Goal: Task Accomplishment & Management: Use online tool/utility

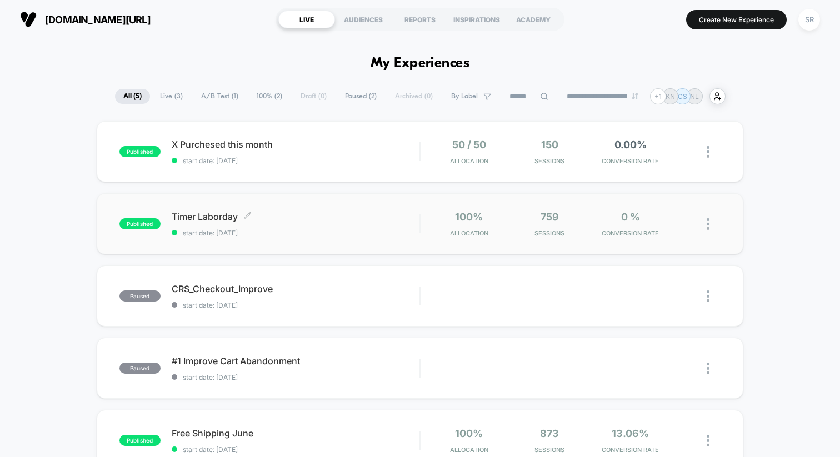
click at [223, 219] on span "Timer Laborday Click to edit experience details" at bounding box center [296, 216] width 248 height 11
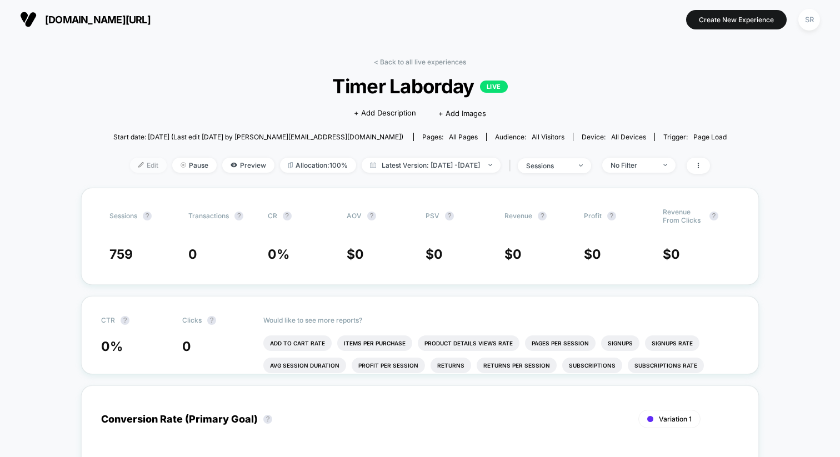
click at [130, 167] on span "Edit" at bounding box center [148, 165] width 37 height 15
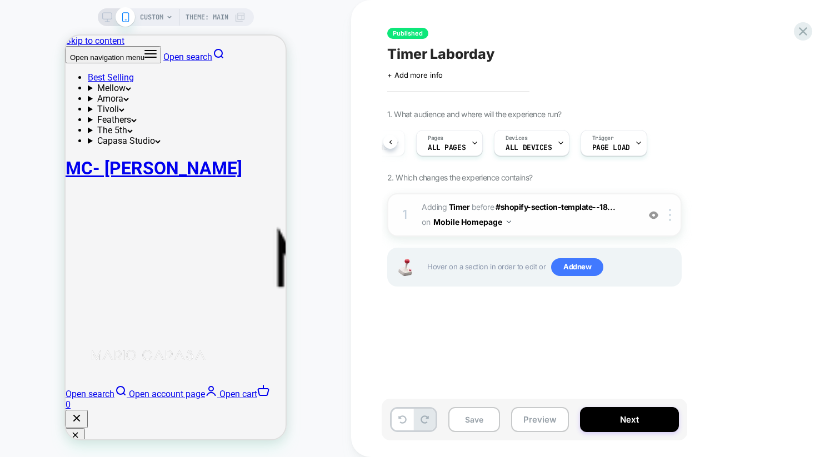
click at [507, 222] on img at bounding box center [509, 222] width 4 height 3
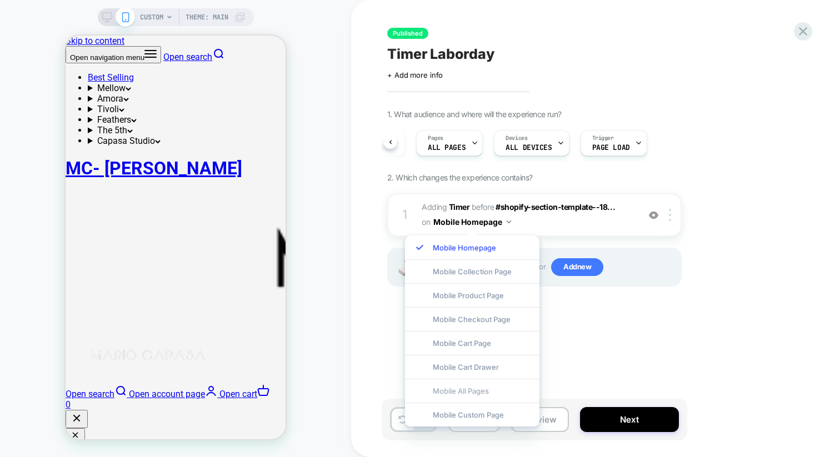
click at [482, 388] on div "Mobile All Pages" at bounding box center [472, 391] width 134 height 24
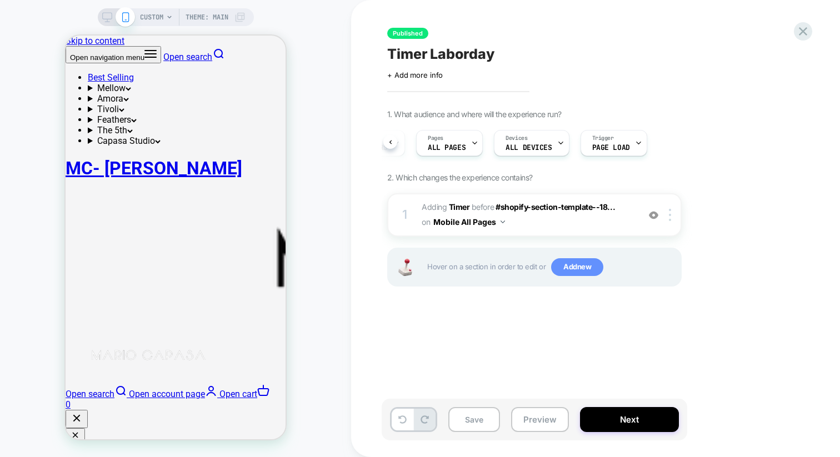
click at [566, 267] on span "Add new" at bounding box center [577, 267] width 52 height 18
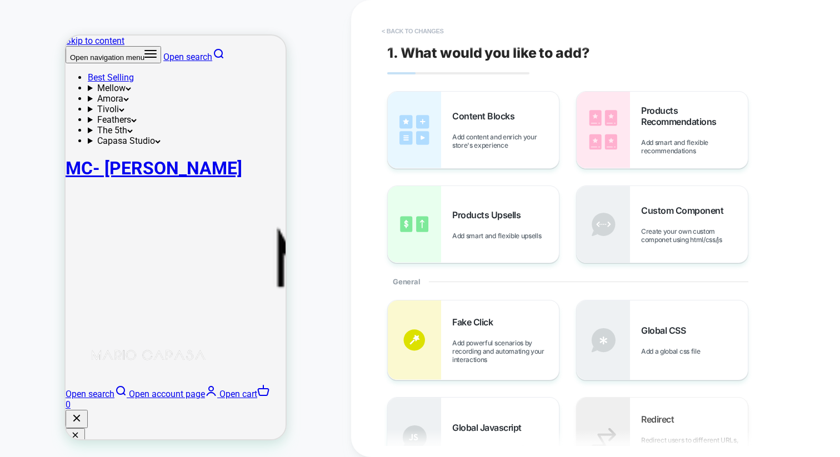
click at [396, 31] on button "< Back to changes" at bounding box center [412, 31] width 73 height 18
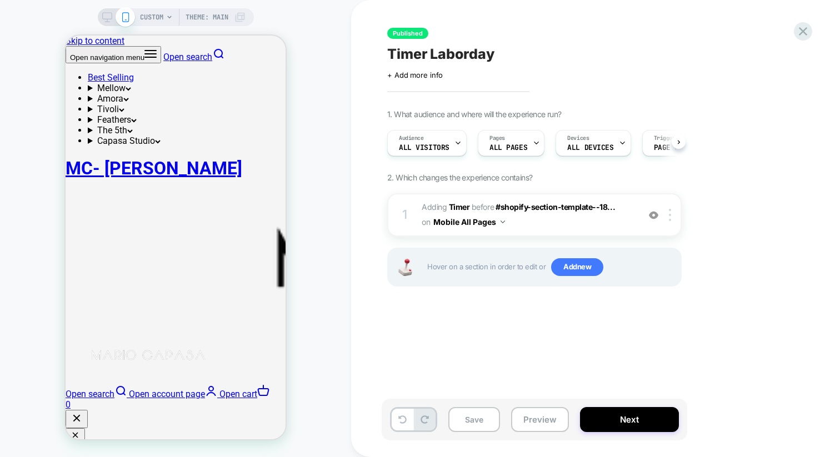
scroll to position [0, 1]
click at [487, 225] on button "Mobile All Pages" at bounding box center [469, 222] width 72 height 16
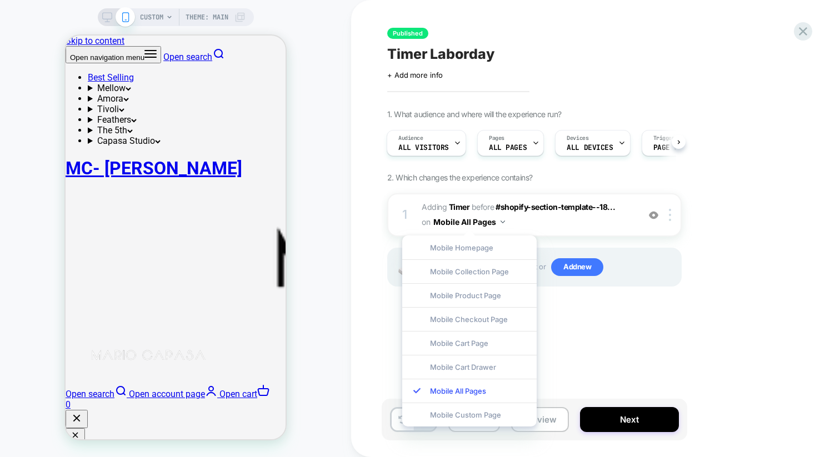
click at [352, 173] on div "Published Timer Laborday Click to edit experience details + Add more info 1. Wh…" at bounding box center [595, 228] width 489 height 457
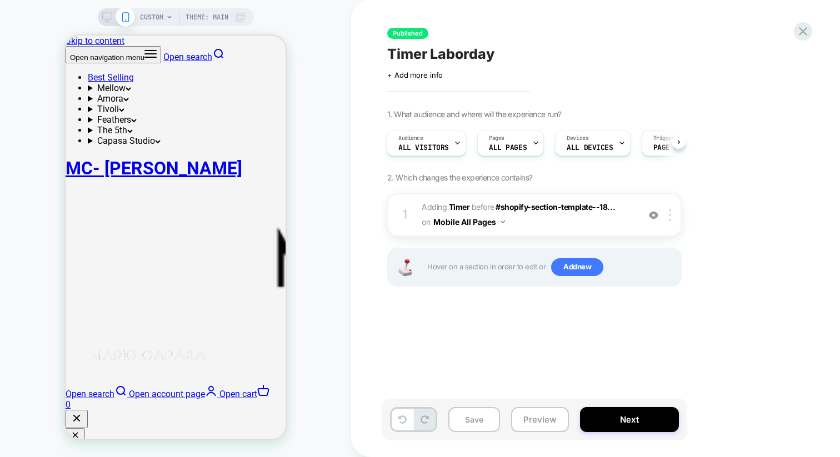
click at [106, 22] on rect at bounding box center [106, 22] width 5 height 1
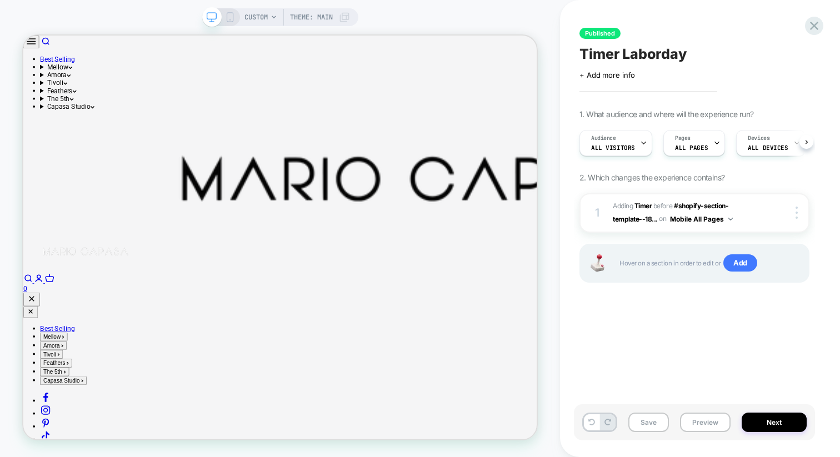
scroll to position [0, 1]
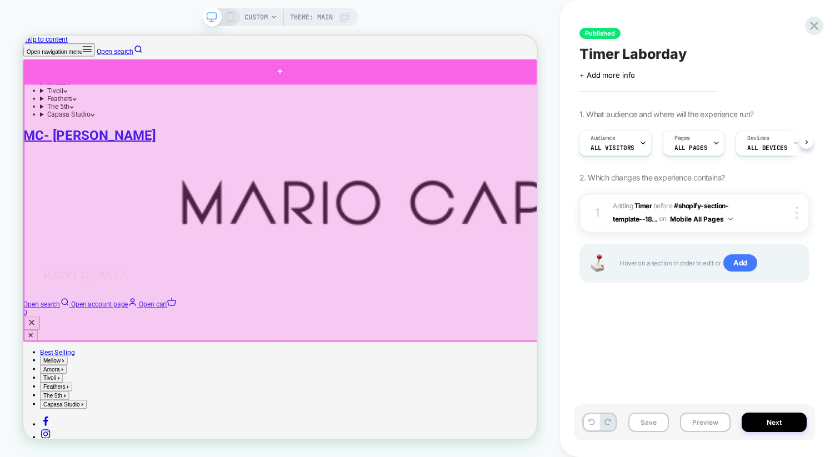
click at [363, 91] on div at bounding box center [365, 83] width 685 height 33
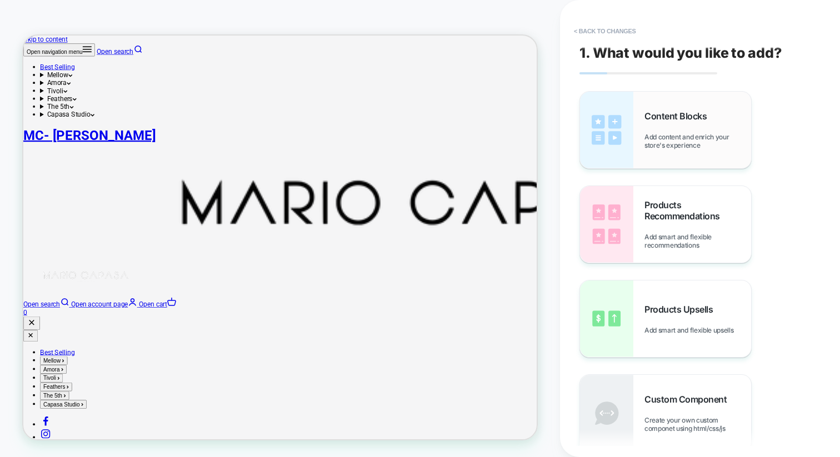
click at [657, 150] on div "Content Blocks Add content and enrich your store's experience" at bounding box center [665, 130] width 171 height 77
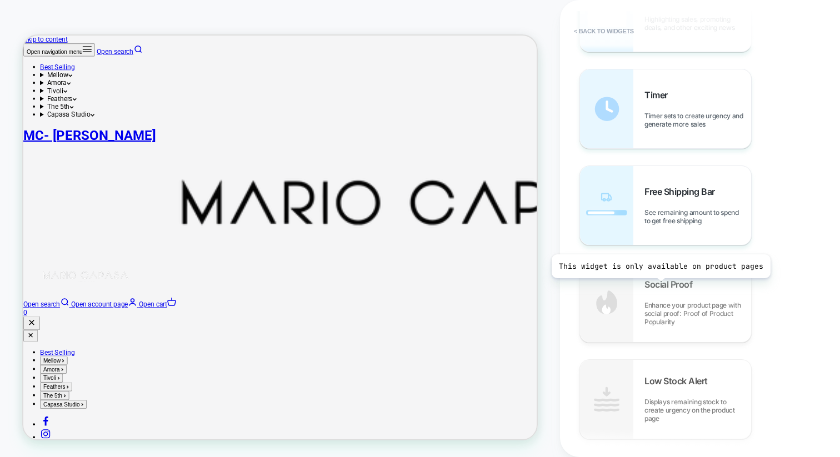
scroll to position [1064, 0]
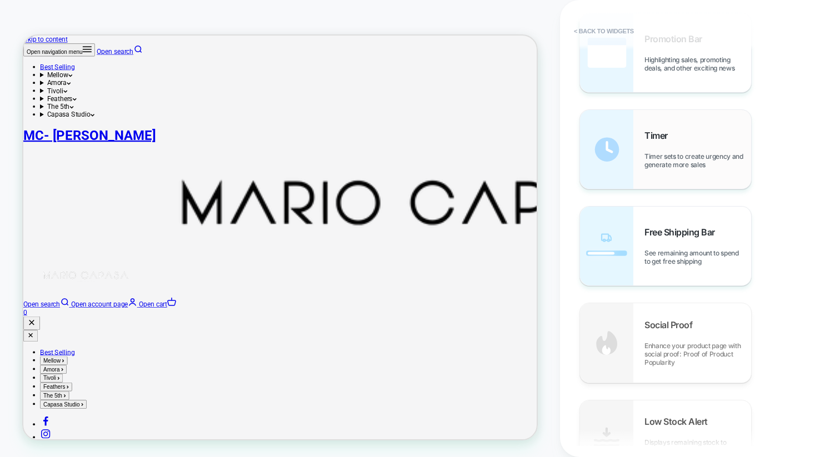
click at [642, 147] on div "Timer Timer sets to create urgency and generate more sales" at bounding box center [665, 149] width 171 height 79
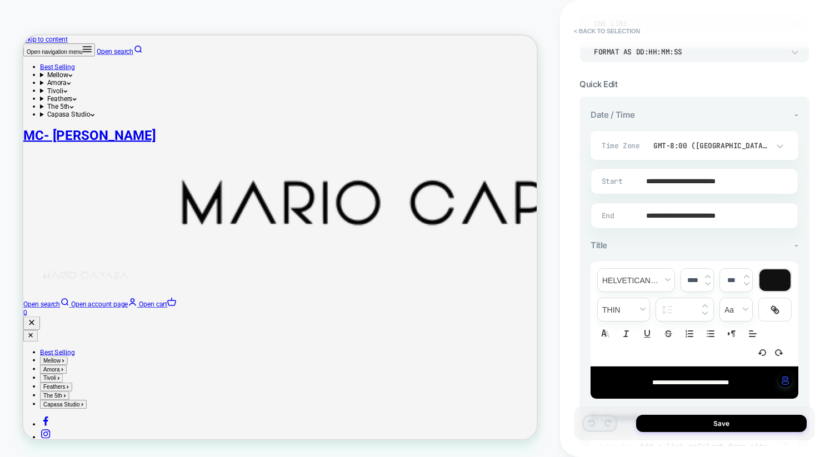
scroll to position [183, 0]
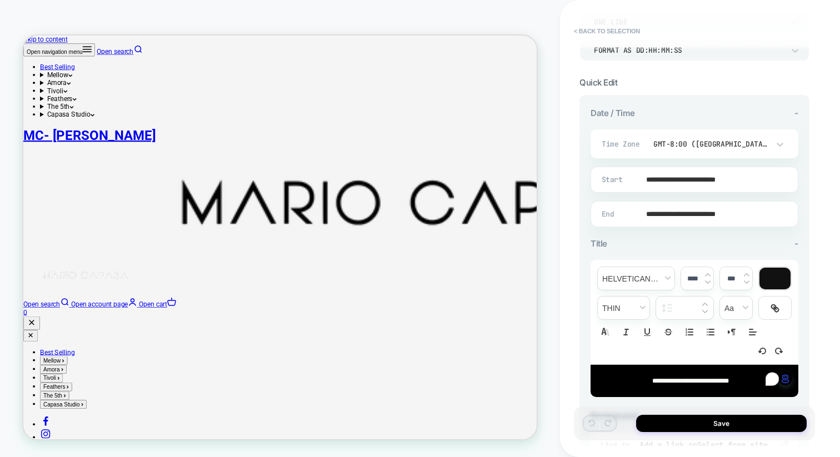
click at [662, 378] on span "**********" at bounding box center [690, 381] width 77 height 7
type input "****"
click at [704, 378] on span "**********" at bounding box center [690, 381] width 77 height 7
drag, startPoint x: 704, startPoint y: 378, endPoint x: 607, endPoint y: 378, distance: 97.2
click at [607, 378] on p "**********" at bounding box center [690, 381] width 177 height 10
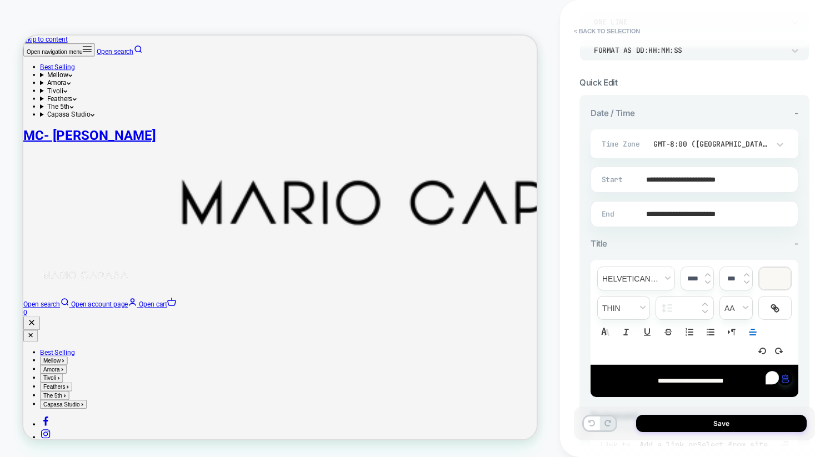
click at [670, 217] on input "**********" at bounding box center [692, 214] width 207 height 26
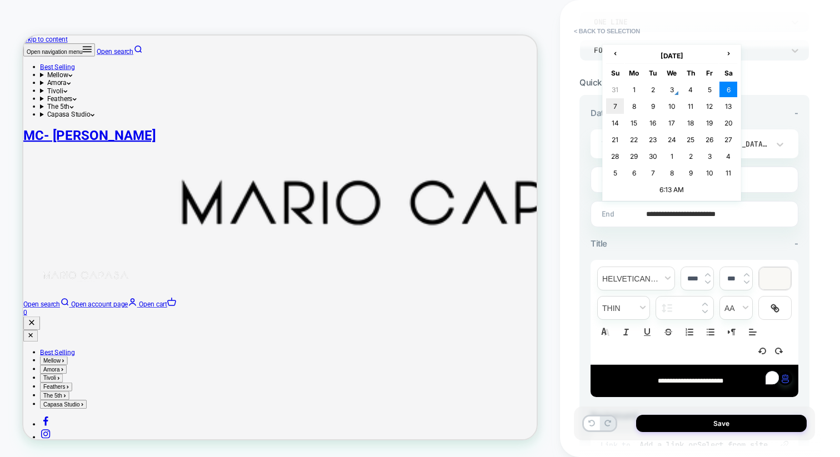
click at [613, 102] on td "7" at bounding box center [615, 106] width 18 height 16
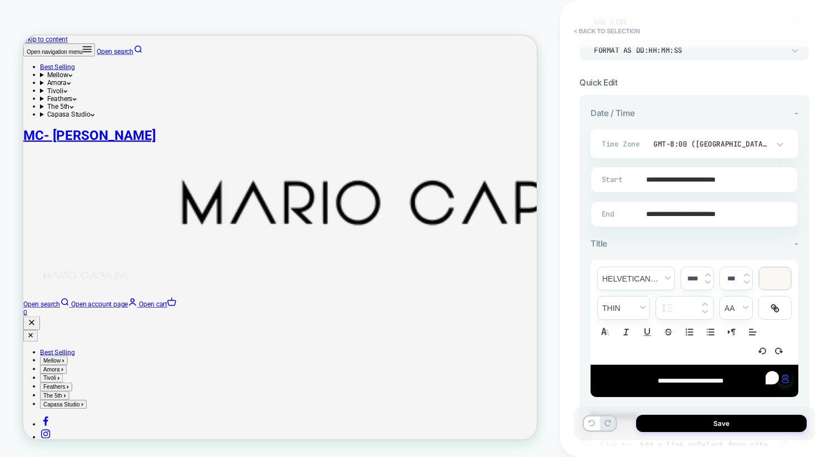
click at [648, 212] on input "**********" at bounding box center [692, 214] width 207 height 26
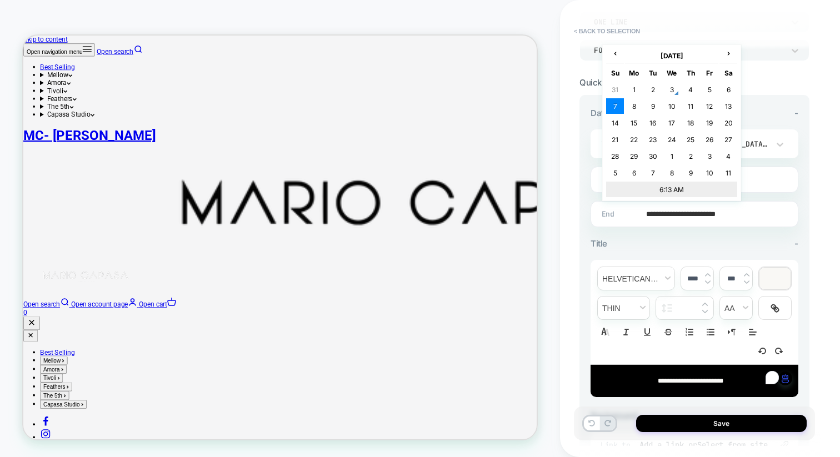
click at [664, 184] on td "6:13 AM" at bounding box center [671, 190] width 131 height 16
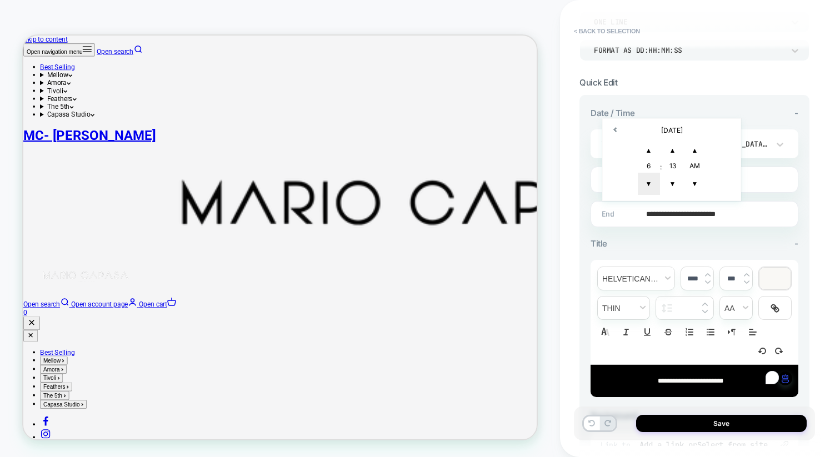
click at [652, 183] on span "▼" at bounding box center [649, 184] width 22 height 22
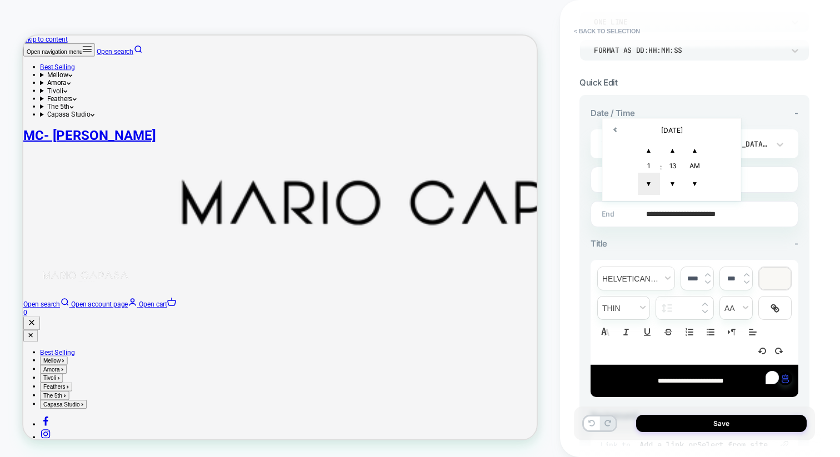
click at [652, 183] on span "▼" at bounding box center [649, 184] width 22 height 22
click at [670, 143] on span "▲" at bounding box center [673, 150] width 22 height 22
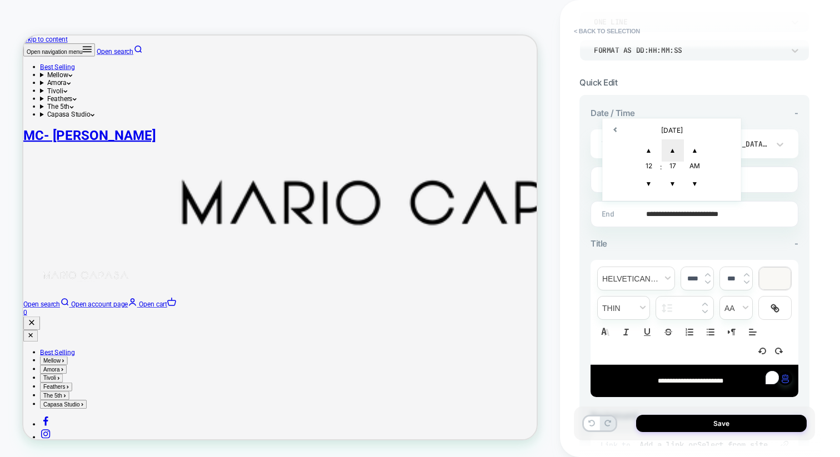
click at [670, 143] on span "▲" at bounding box center [673, 150] width 22 height 22
click at [669, 143] on span "▲" at bounding box center [673, 150] width 22 height 22
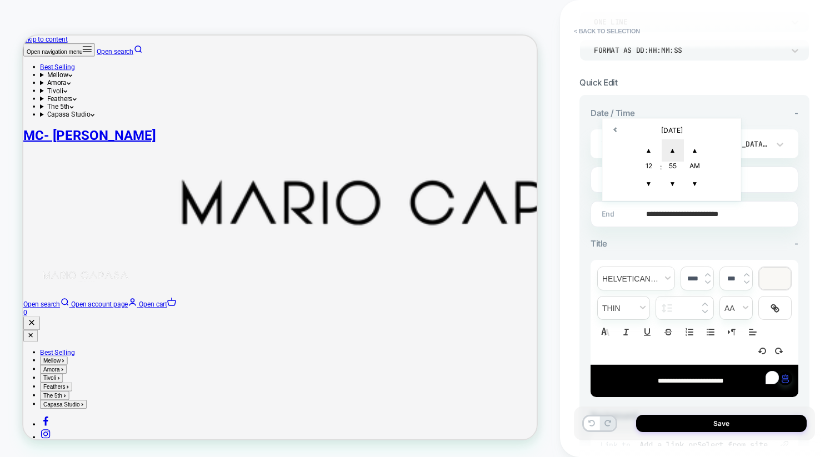
click at [669, 143] on span "▲" at bounding box center [673, 150] width 22 height 22
type input "**********"
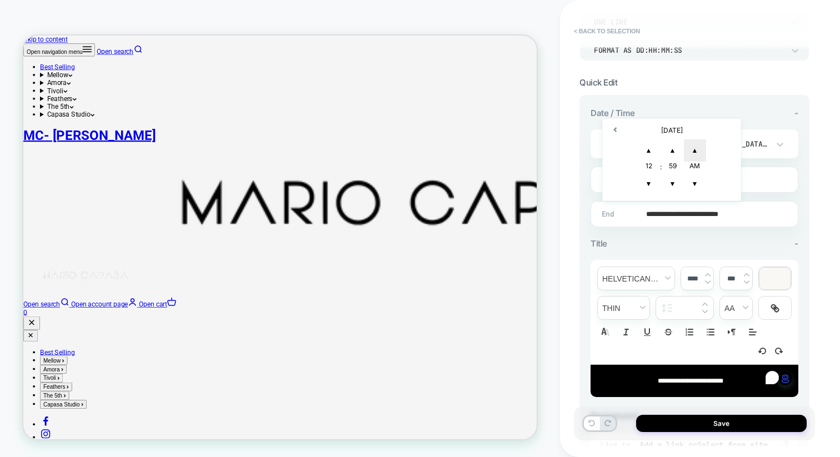
click at [699, 148] on span "▲" at bounding box center [695, 150] width 22 height 22
click at [674, 227] on div "**********" at bounding box center [694, 283] width 208 height 350
click at [673, 214] on input "**********" at bounding box center [692, 214] width 207 height 26
click at [617, 125] on td "September 7, 2025" at bounding box center [671, 130] width 131 height 16
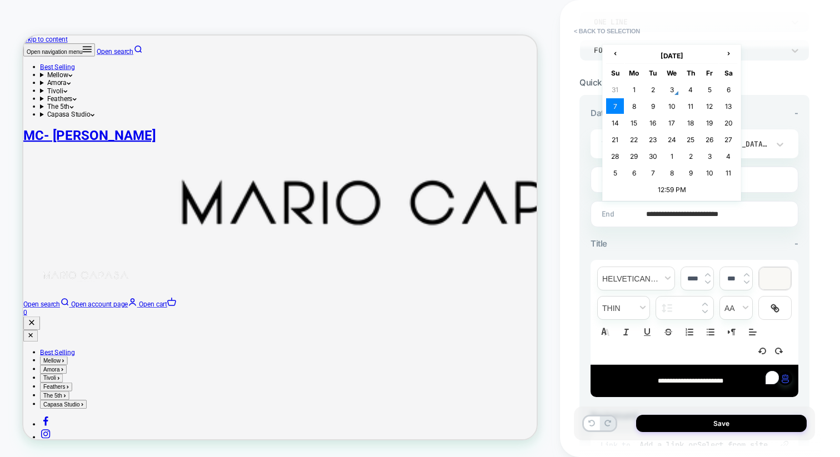
click at [617, 108] on td "7" at bounding box center [615, 106] width 18 height 16
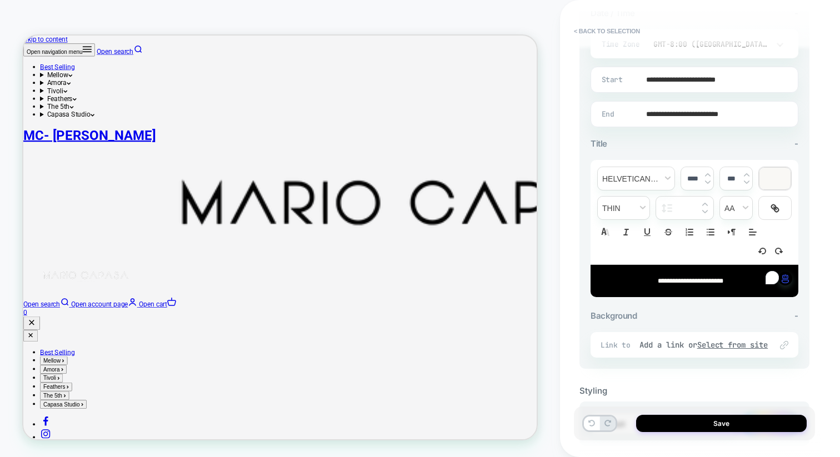
scroll to position [289, 0]
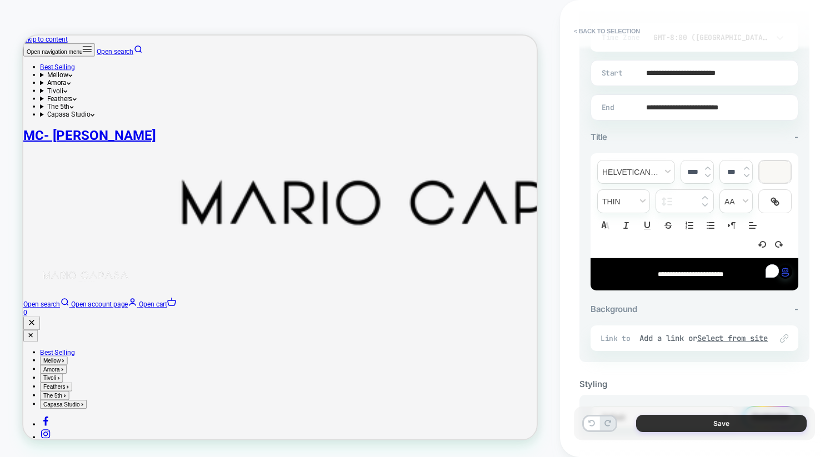
click at [691, 422] on button "Save" at bounding box center [721, 423] width 171 height 17
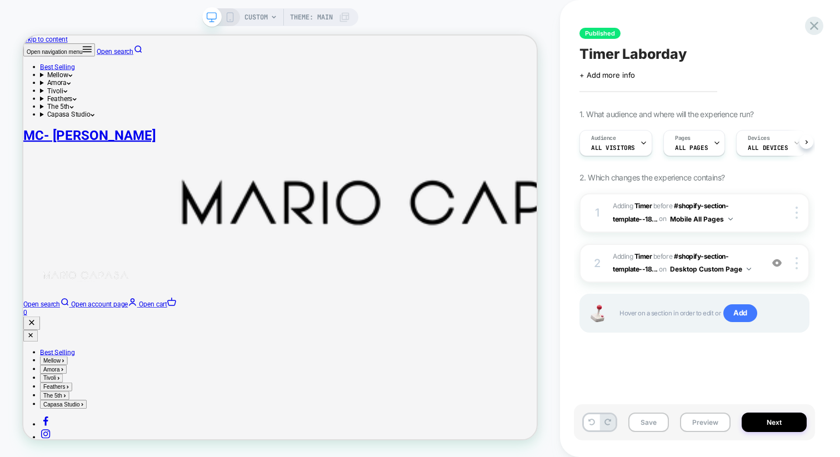
scroll to position [0, 1]
click at [732, 269] on button "Desktop Custom Page" at bounding box center [710, 269] width 81 height 14
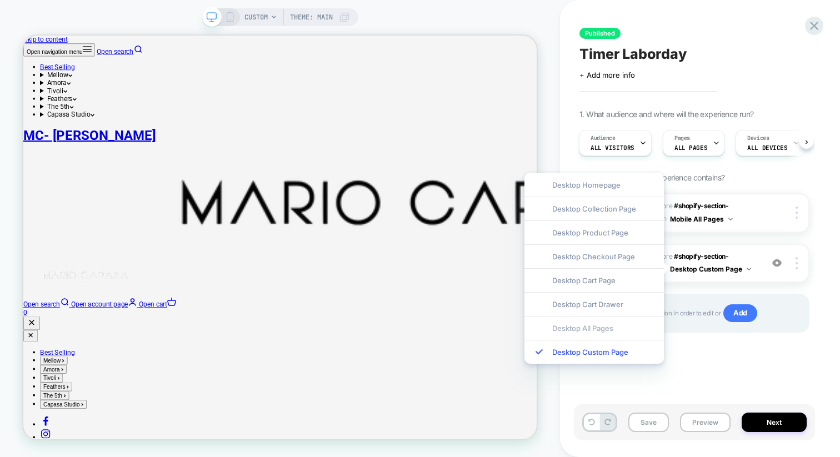
click at [611, 331] on div "Desktop All Pages" at bounding box center [593, 328] width 139 height 24
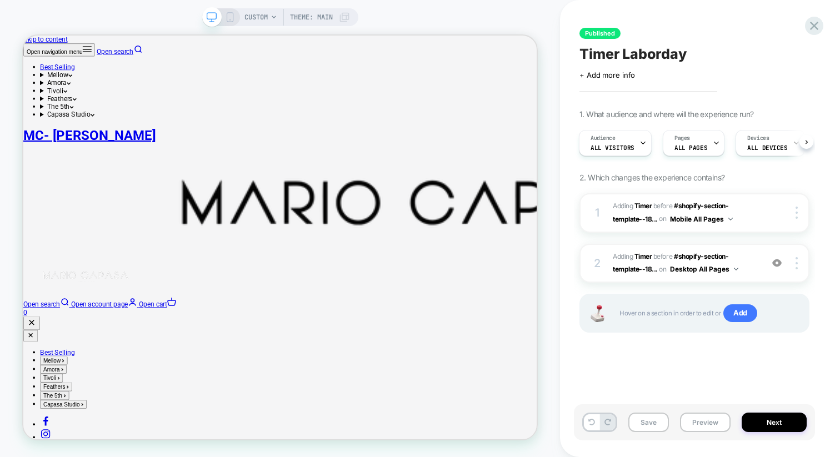
click at [611, 331] on div "Hover on a section in order to edit or Add" at bounding box center [694, 313] width 230 height 39
click at [764, 427] on button "Next" at bounding box center [774, 422] width 65 height 19
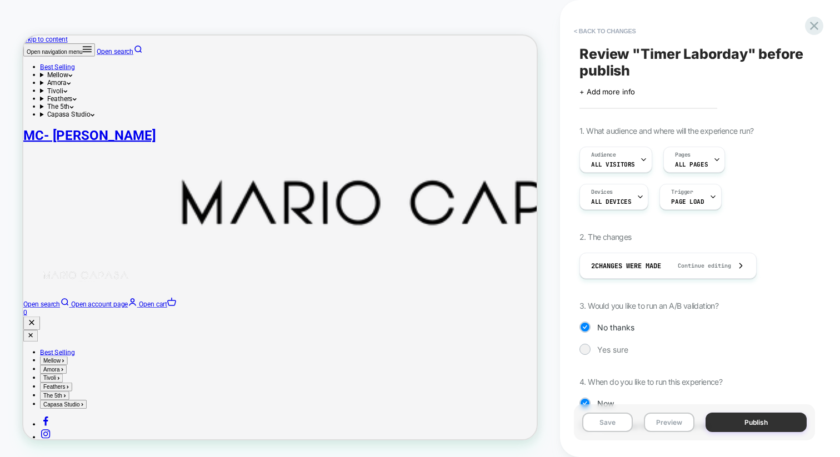
click at [763, 419] on button "Publish" at bounding box center [755, 422] width 101 height 19
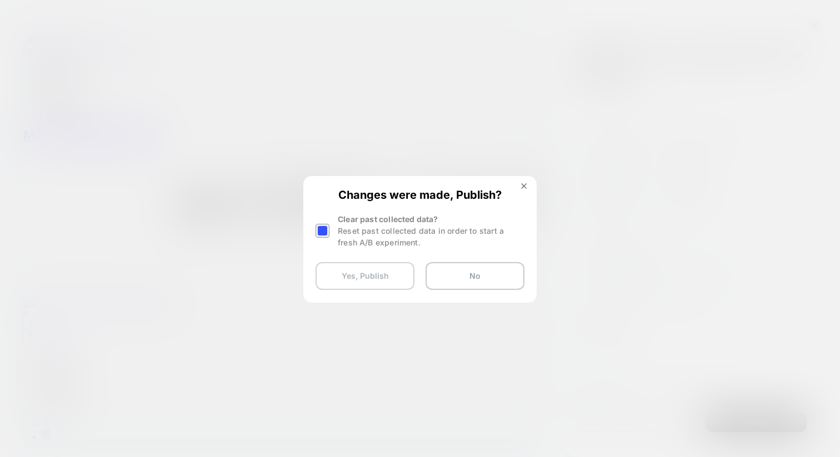
click at [391, 266] on button "Yes, Publish" at bounding box center [364, 276] width 99 height 28
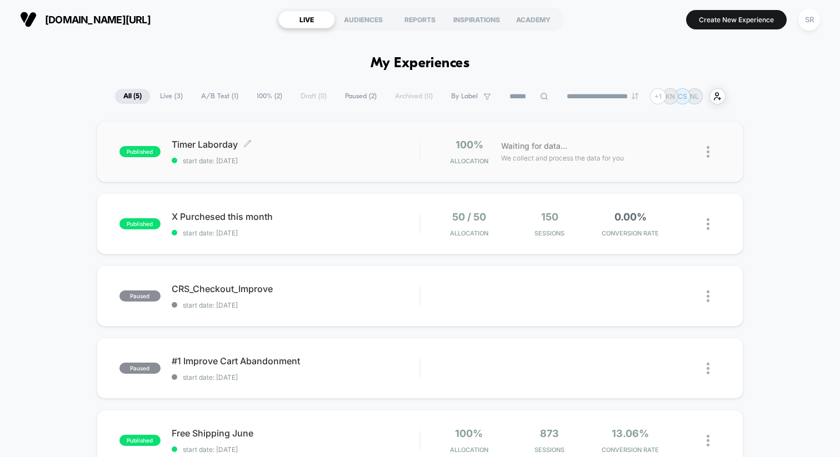
click at [211, 141] on span "Timer Laborday Click to edit experience details" at bounding box center [296, 144] width 248 height 11
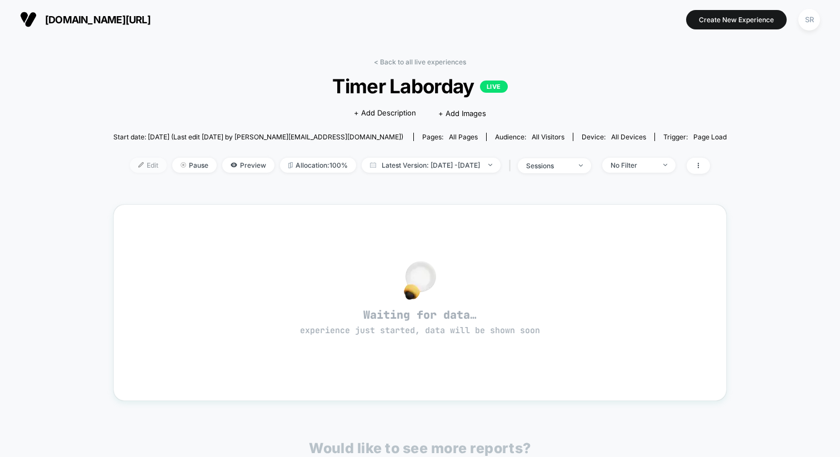
click at [132, 166] on span "Edit" at bounding box center [148, 165] width 37 height 15
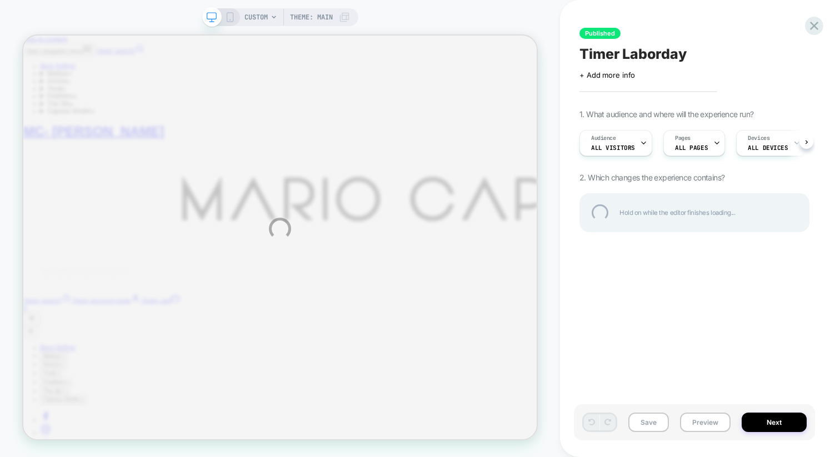
click at [803, 139] on div "CUSTOM Theme: MAIN Published Timer Laborday Click to edit experience details + …" at bounding box center [420, 228] width 840 height 457
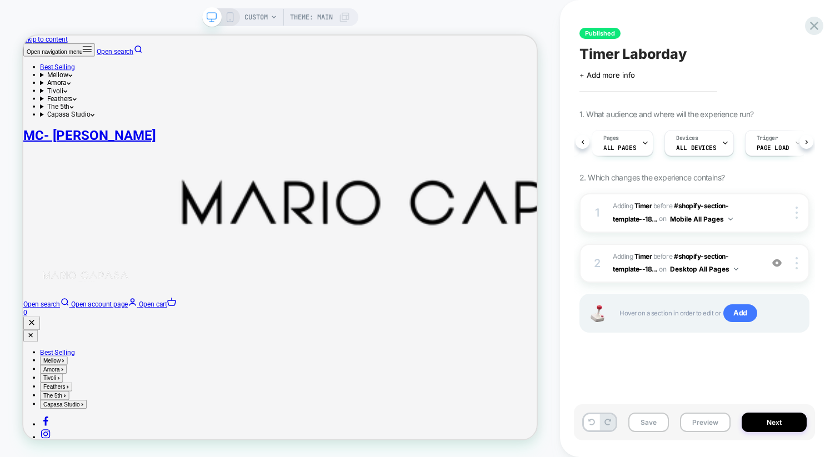
scroll to position [0, 88]
click at [758, 144] on span "Page Load" at bounding box center [756, 148] width 33 height 8
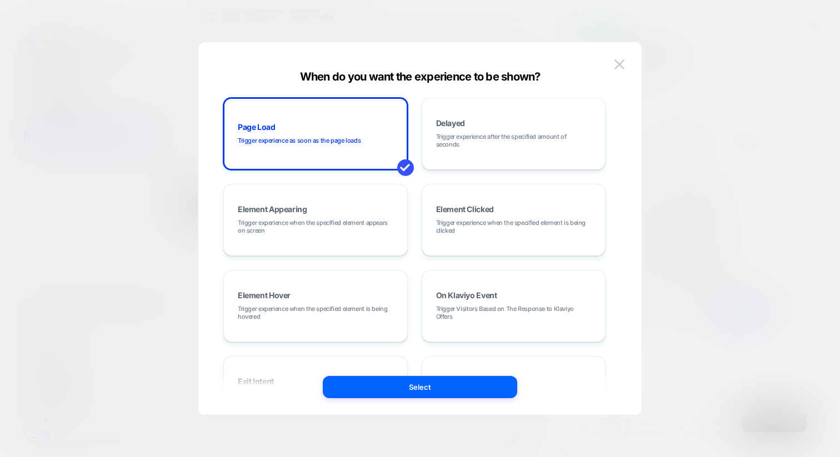
click at [756, 150] on div at bounding box center [420, 228] width 840 height 457
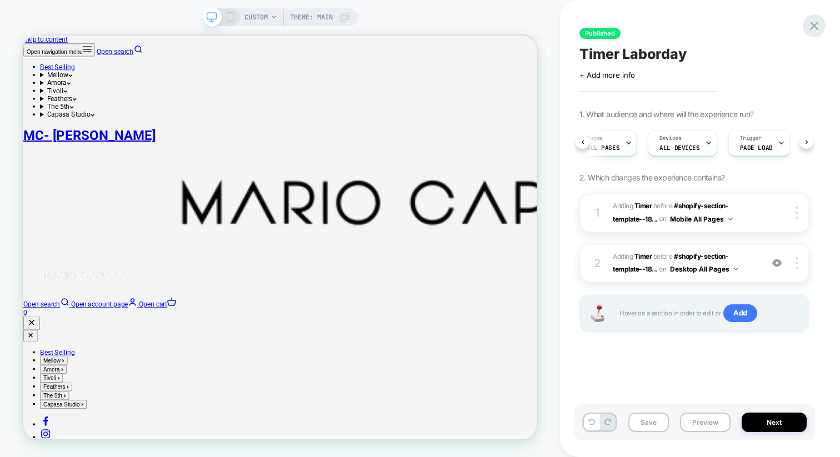
click at [807, 26] on icon at bounding box center [814, 25] width 15 height 15
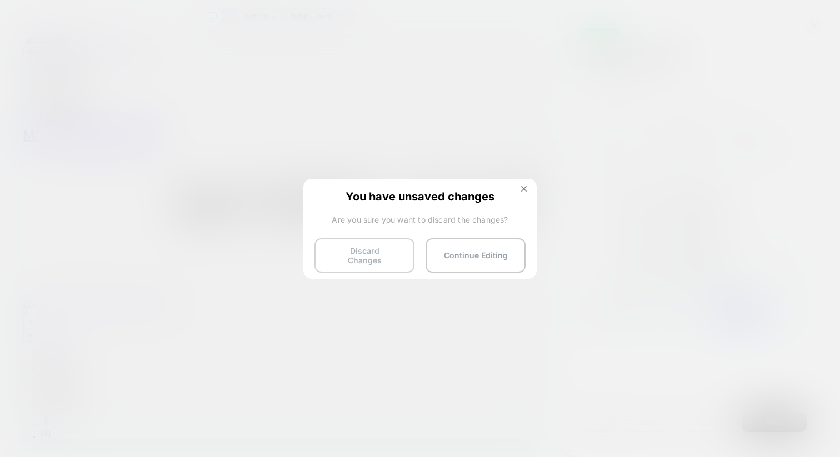
click at [395, 254] on button "Discard Changes" at bounding box center [364, 255] width 100 height 34
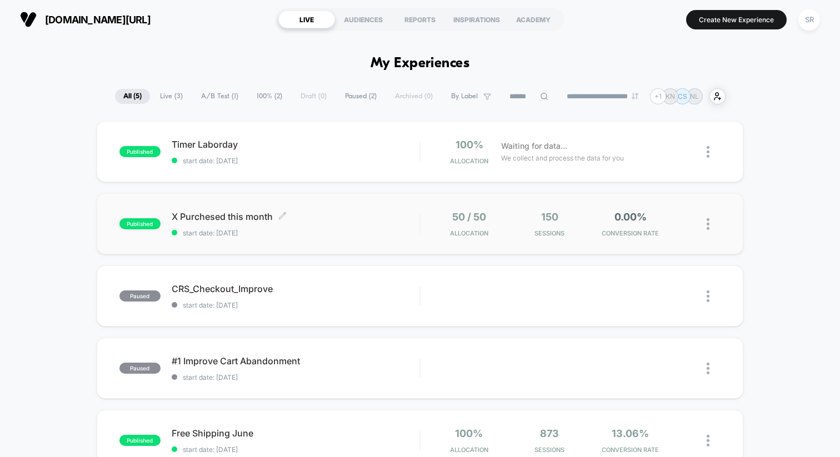
click at [223, 214] on span "X Purchesed this month Click to edit experience details" at bounding box center [296, 216] width 248 height 11
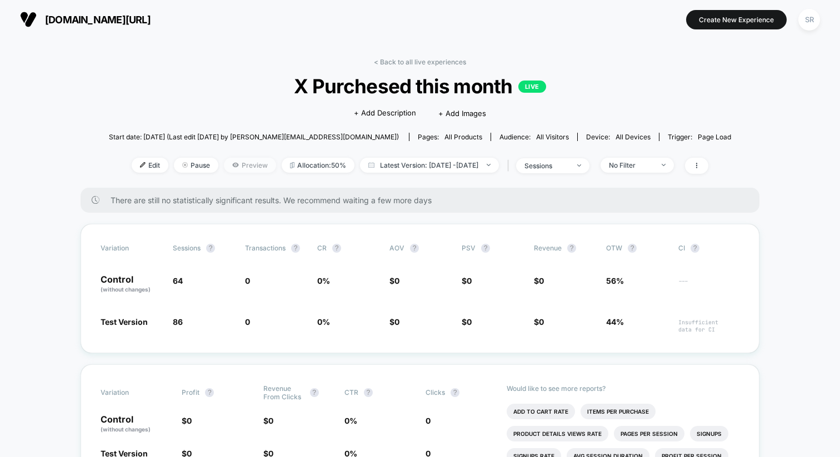
click at [228, 166] on span "Preview" at bounding box center [250, 165] width 52 height 15
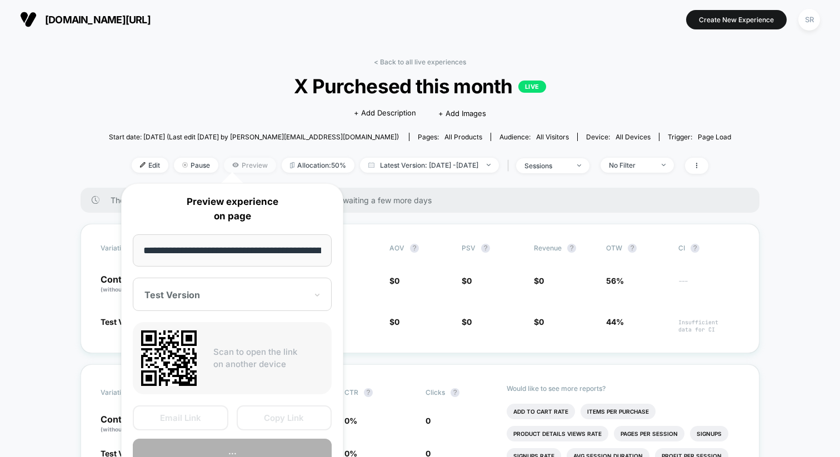
scroll to position [0, 66]
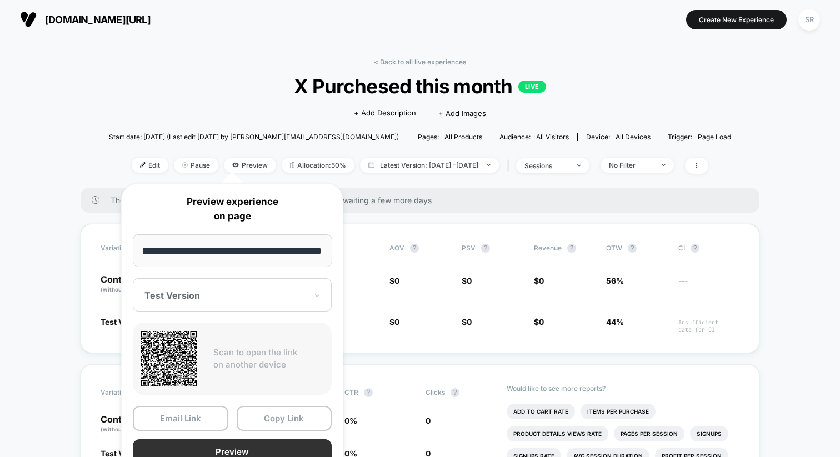
click at [223, 445] on button "Preview" at bounding box center [232, 451] width 199 height 25
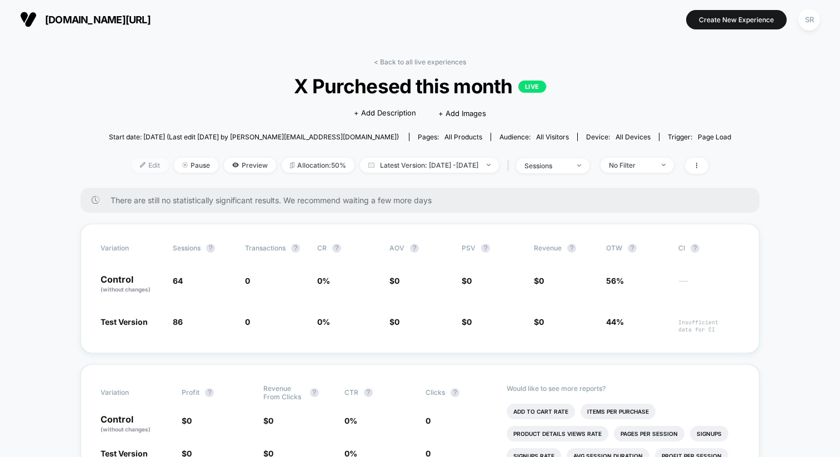
click at [132, 161] on span "Edit" at bounding box center [150, 165] width 37 height 15
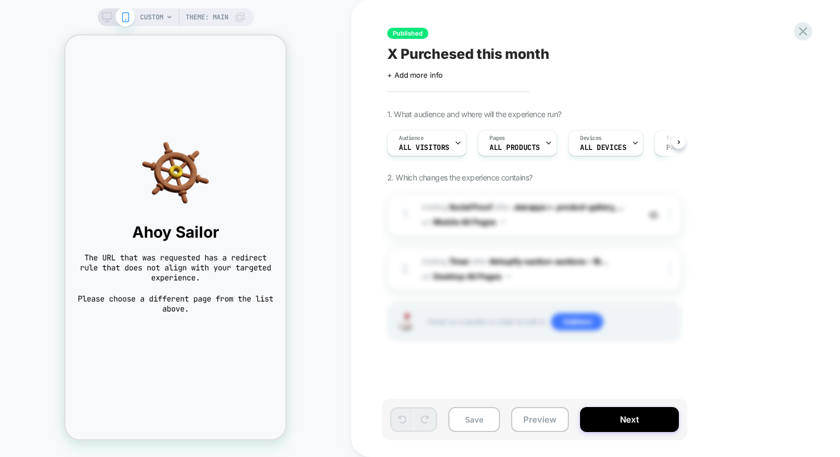
scroll to position [0, 1]
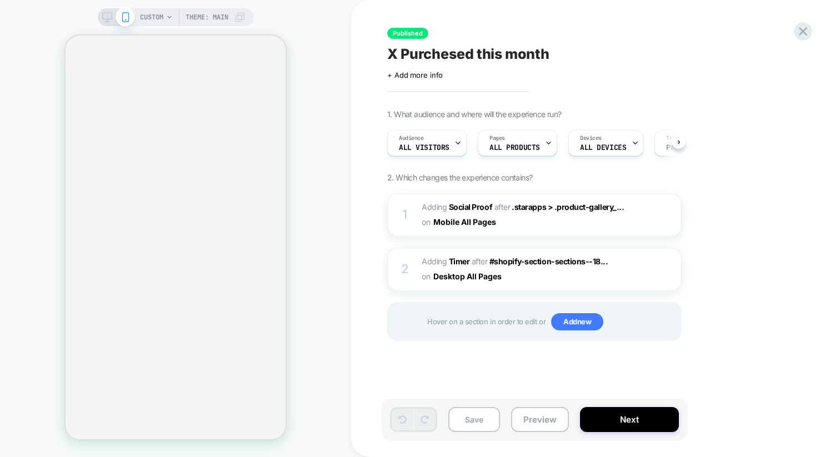
scroll to position [0, 1]
click at [313, 197] on div "CUSTOM Theme: MAIN" at bounding box center [175, 228] width 351 height 435
click at [102, 19] on icon at bounding box center [107, 17] width 10 height 10
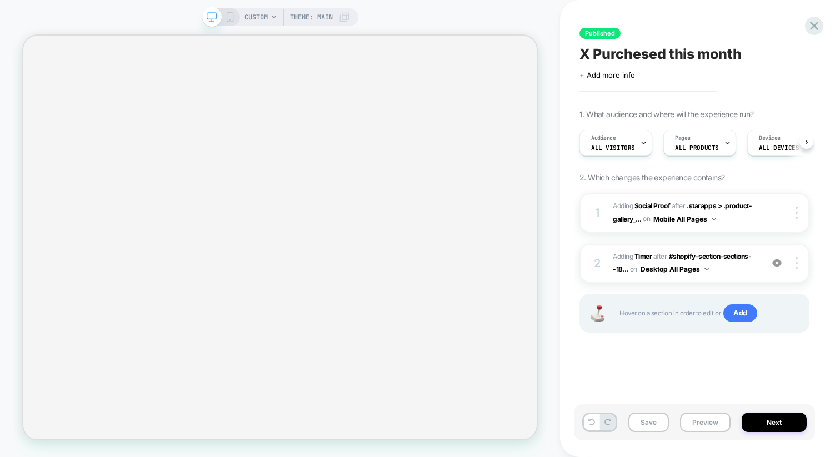
click at [229, 19] on icon at bounding box center [230, 17] width 10 height 10
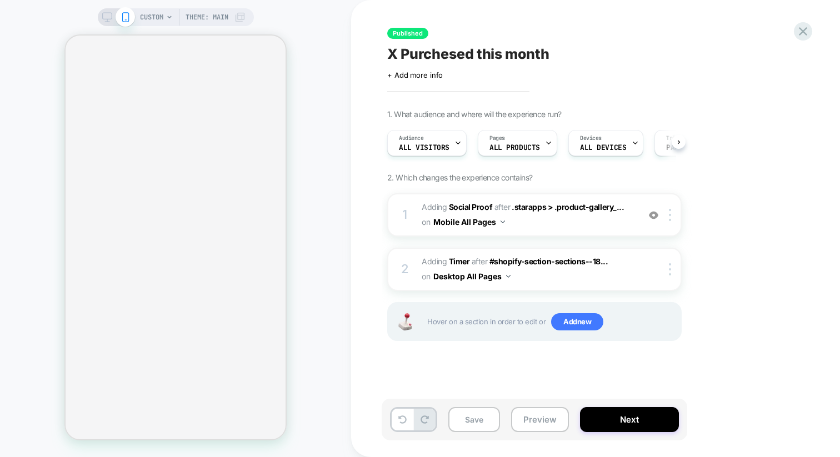
click at [162, 19] on span "CUSTOM" at bounding box center [151, 17] width 23 height 18
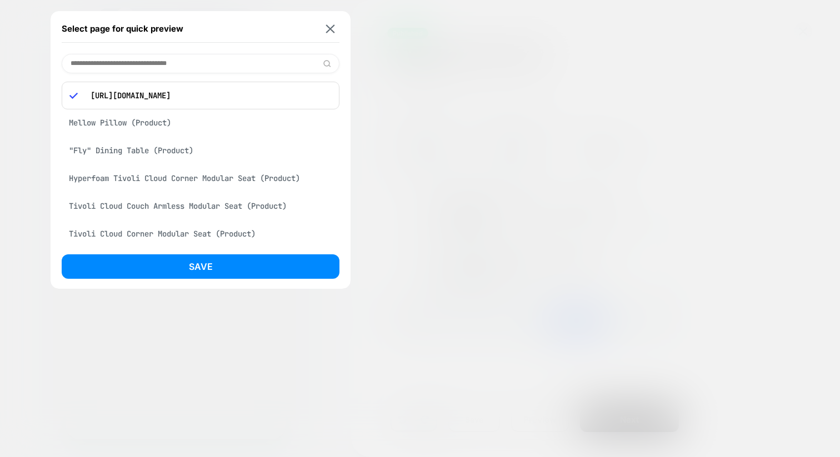
click at [168, 131] on div "Mellow Pillow (Product)" at bounding box center [201, 122] width 278 height 21
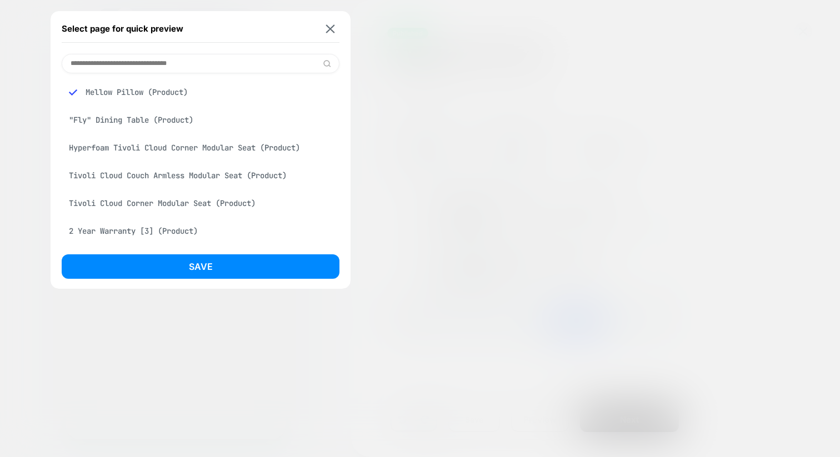
click at [147, 123] on div ""Fly" Dining Table (Product)" at bounding box center [201, 119] width 278 height 21
click at [146, 178] on div "Tivoli Cloud Couch Armless Modular Seat (Product)" at bounding box center [201, 175] width 278 height 21
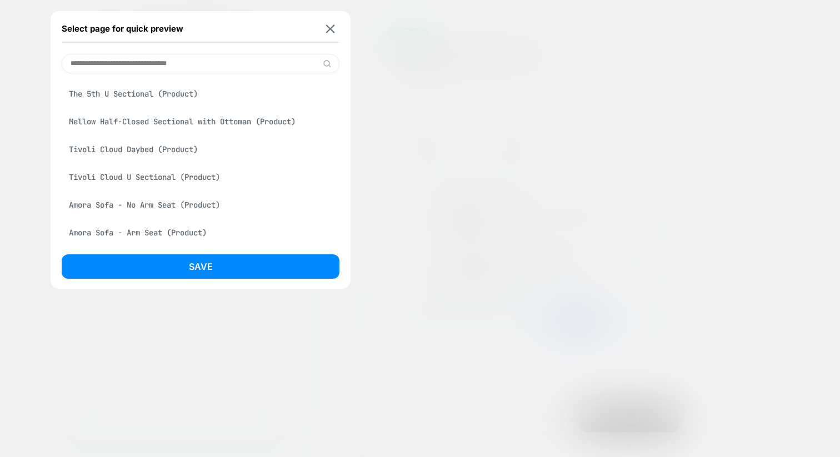
scroll to position [984, 0]
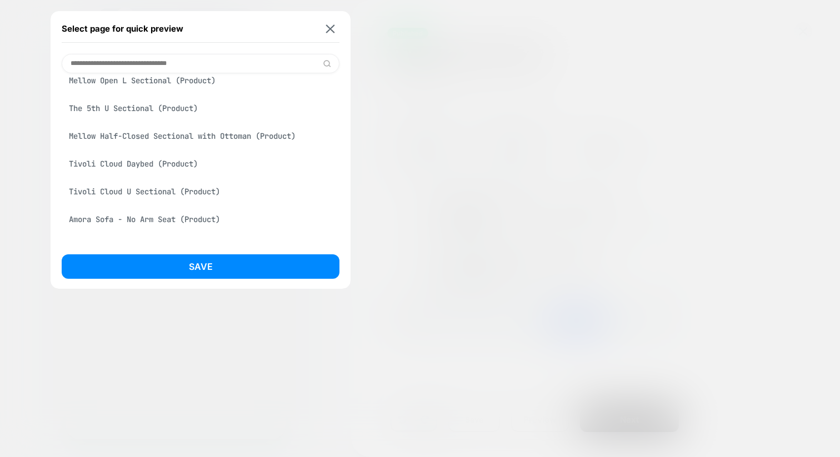
click at [113, 202] on div "Tivoli Cloud U Sectional (Product)" at bounding box center [201, 191] width 278 height 21
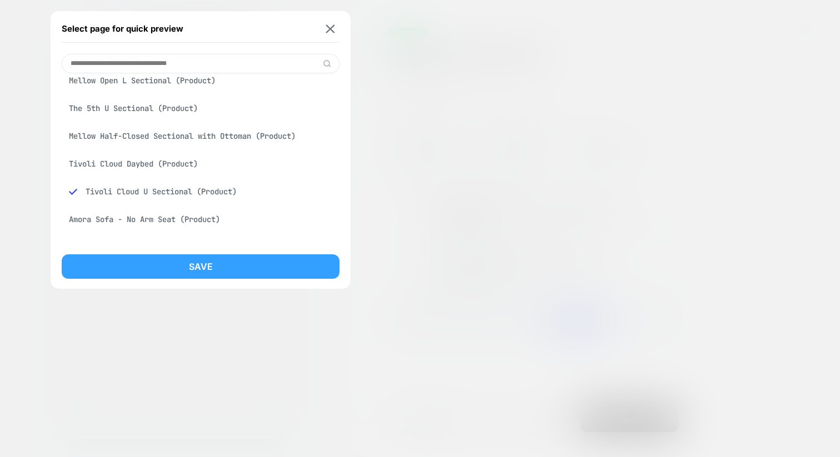
click at [126, 258] on button "Save" at bounding box center [201, 266] width 278 height 24
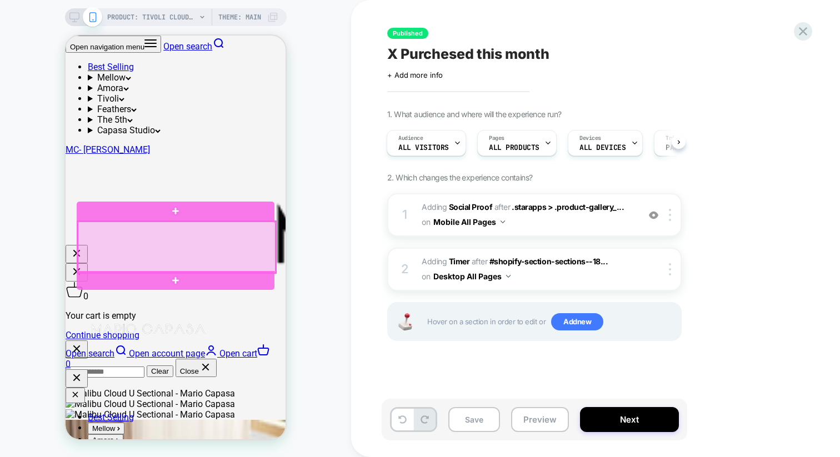
scroll to position [357, 0]
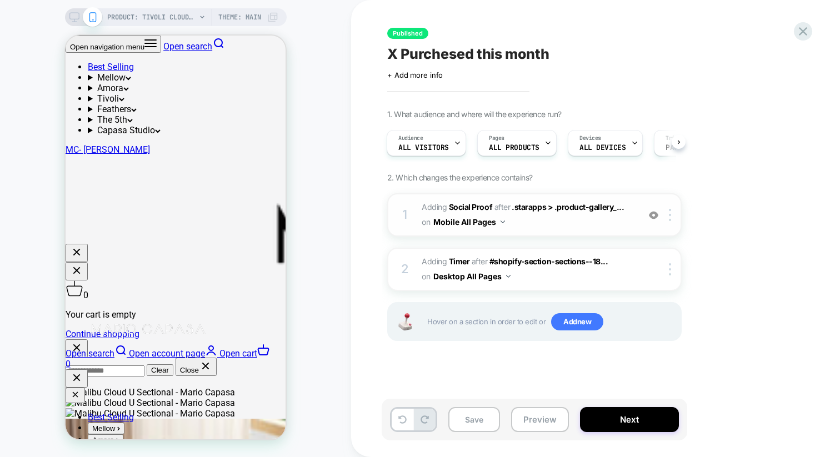
click at [467, 215] on button "Mobile All Pages" at bounding box center [469, 222] width 72 height 16
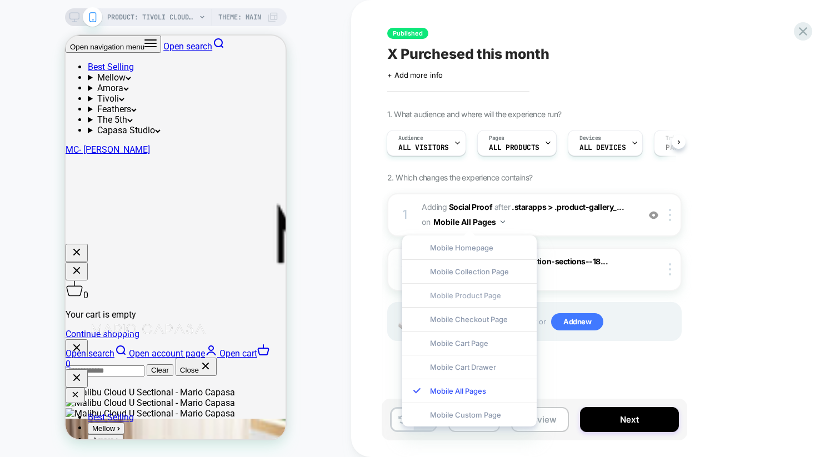
click at [453, 297] on div "Mobile Product Page" at bounding box center [469, 295] width 134 height 24
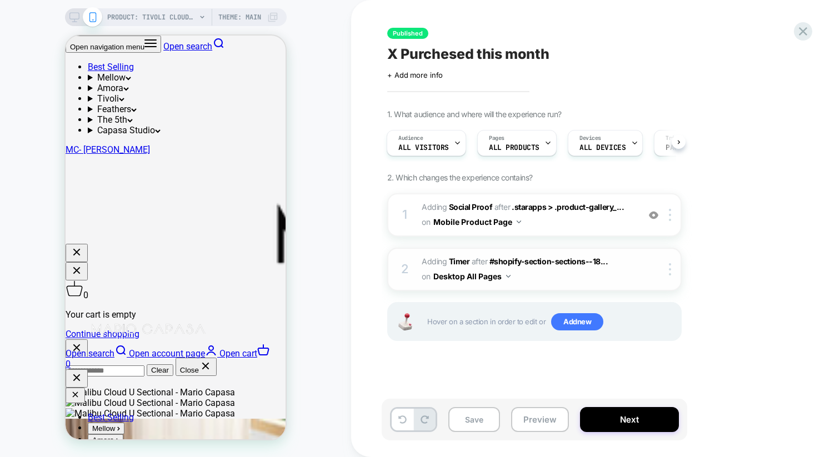
click at [459, 277] on button "Desktop All Pages" at bounding box center [471, 276] width 77 height 16
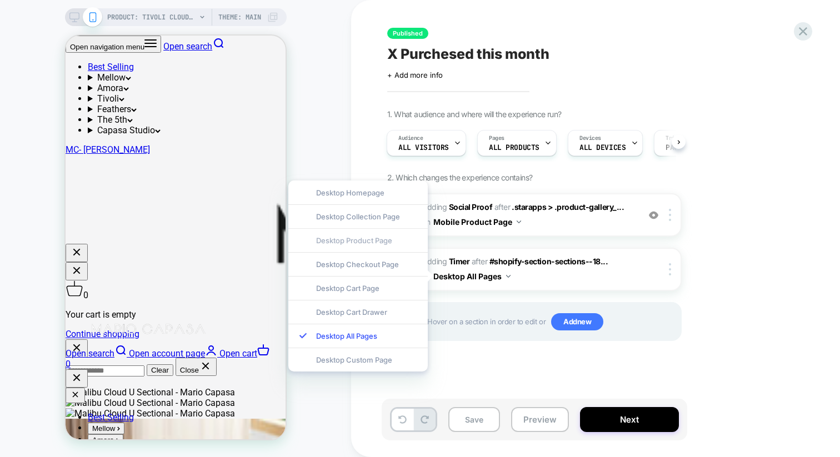
click at [379, 244] on div "Desktop Product Page" at bounding box center [357, 240] width 139 height 24
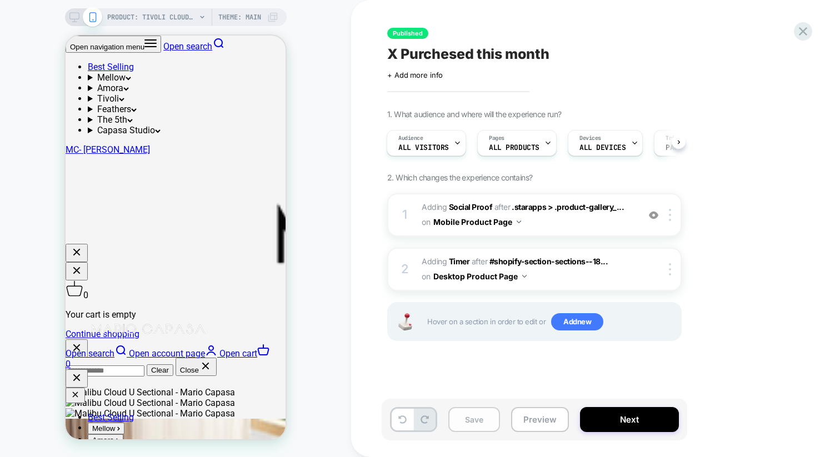
click at [464, 424] on button "Save" at bounding box center [474, 419] width 52 height 25
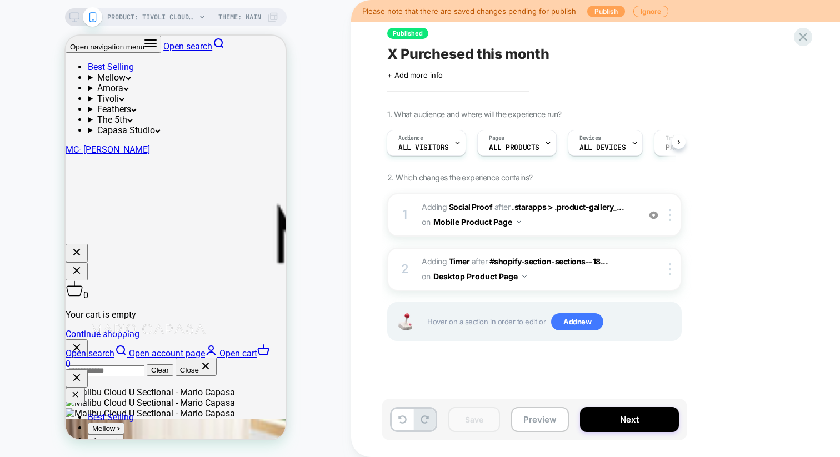
click at [595, 13] on button "Publish" at bounding box center [606, 12] width 38 height 12
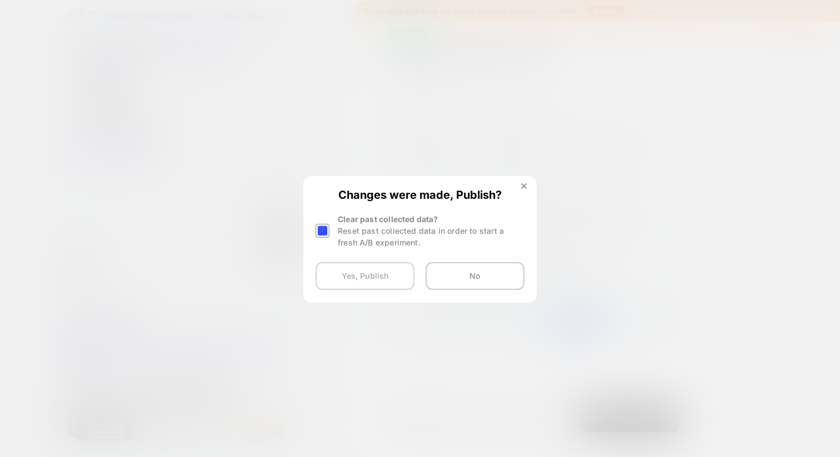
click at [387, 288] on button "Yes, Publish" at bounding box center [364, 276] width 99 height 28
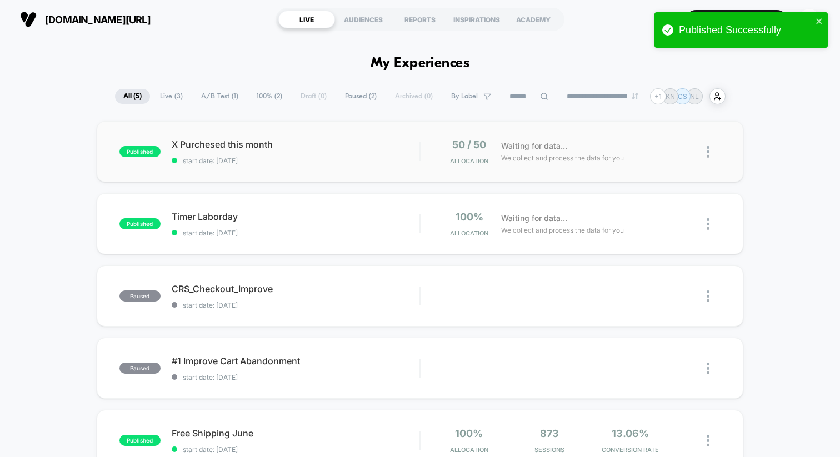
click at [363, 166] on div "published X Purchesed this month start date: [DATE] 50 / 50 Allocation Waiting …" at bounding box center [420, 151] width 647 height 61
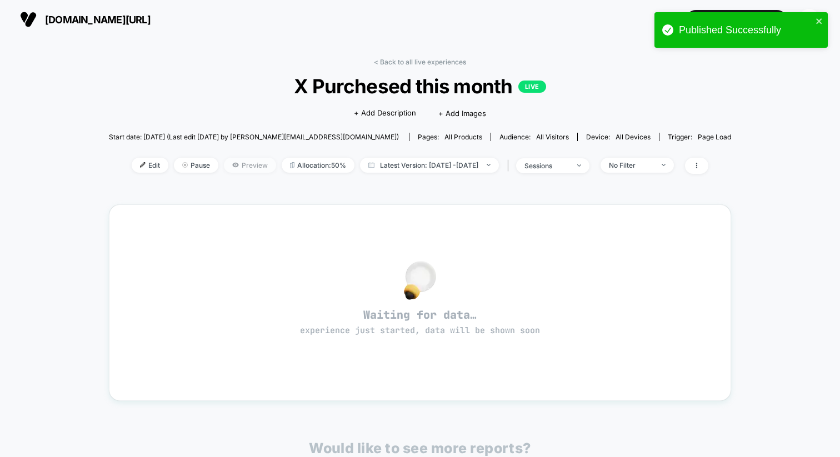
click at [238, 166] on span "Preview" at bounding box center [250, 165] width 52 height 15
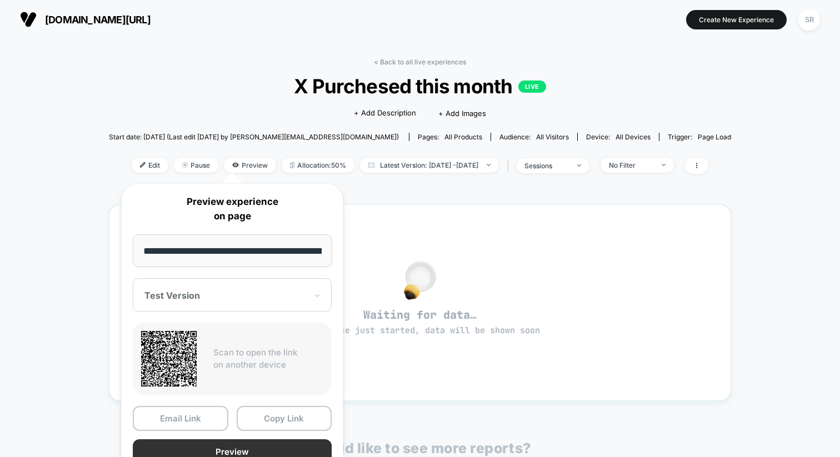
click at [253, 453] on button "Preview" at bounding box center [232, 451] width 199 height 25
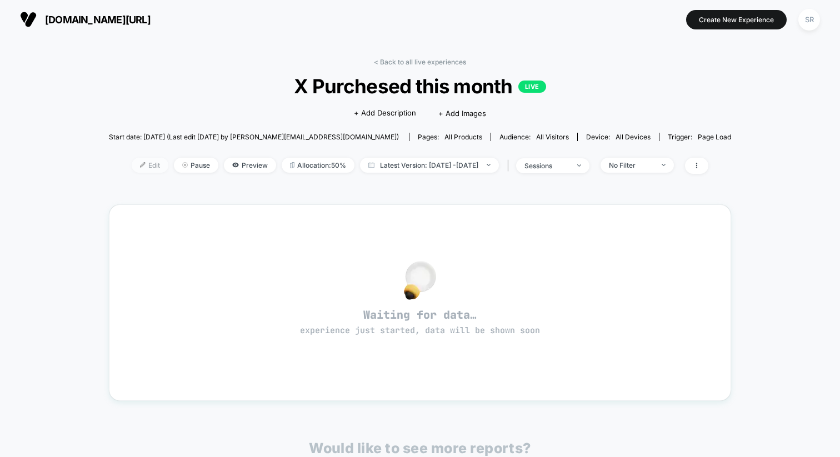
click at [132, 168] on span "Edit" at bounding box center [150, 165] width 37 height 15
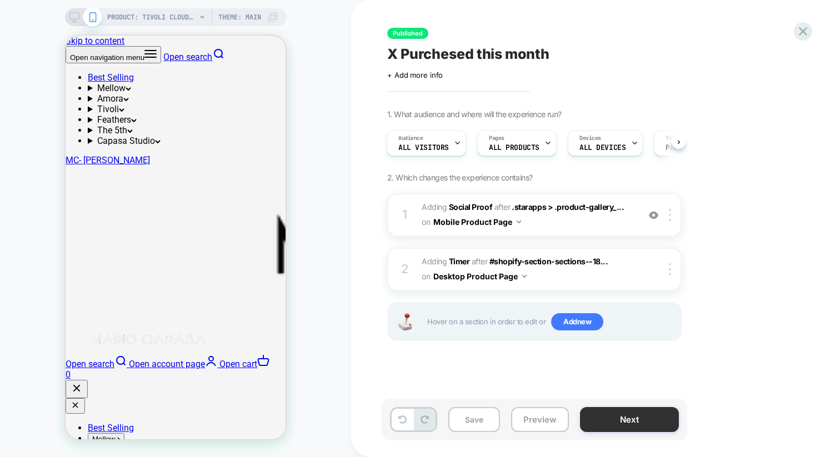
scroll to position [36, 0]
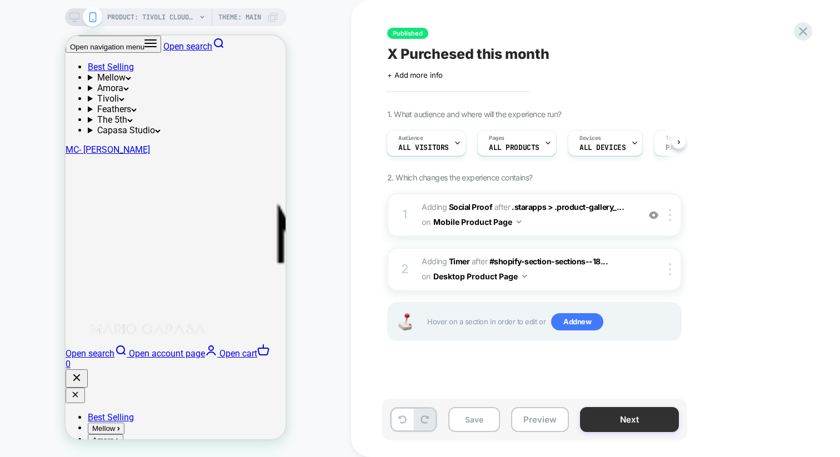
click at [655, 424] on button "Next" at bounding box center [629, 419] width 99 height 25
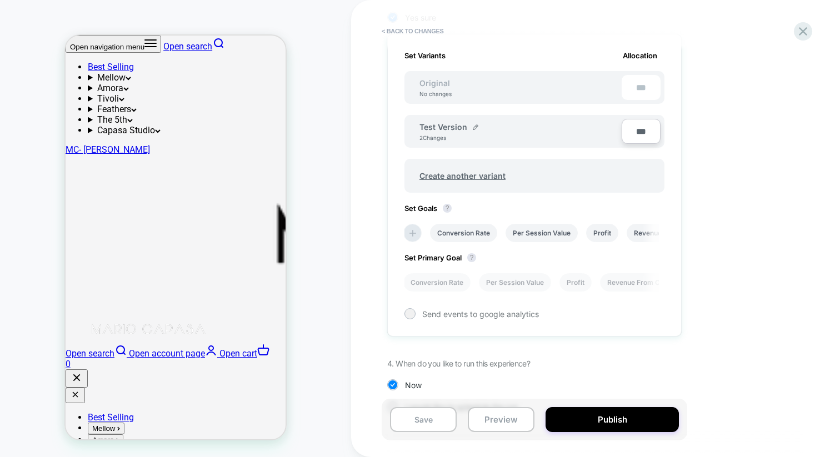
scroll to position [343, 0]
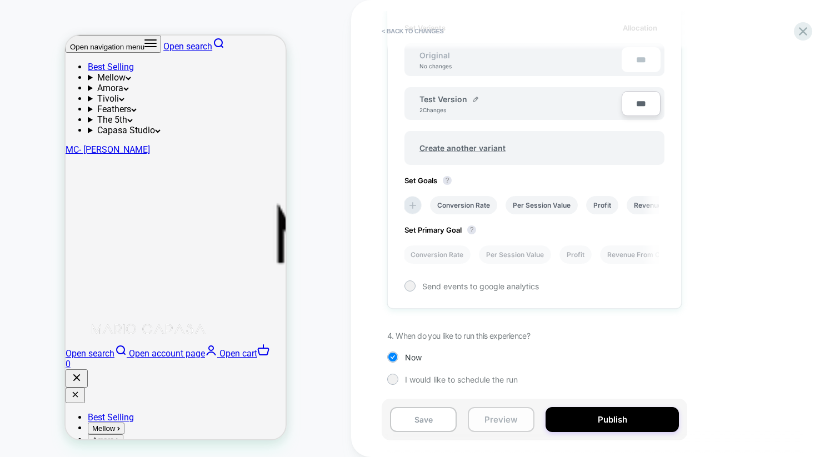
click at [482, 422] on button "Preview" at bounding box center [501, 419] width 67 height 25
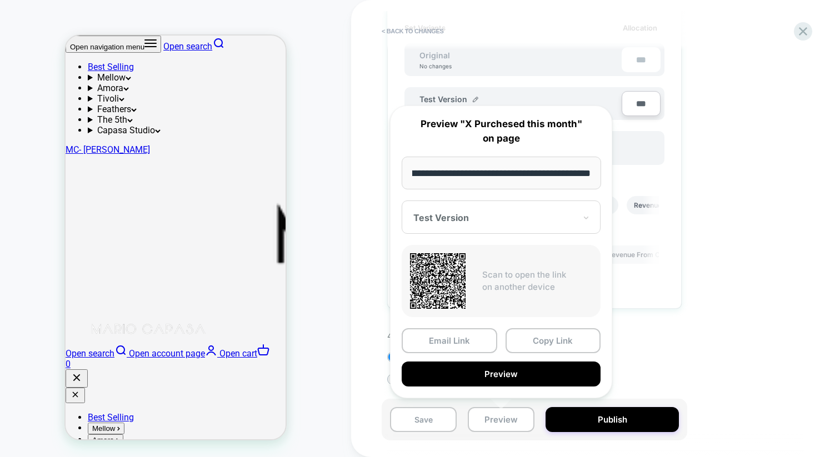
scroll to position [0, 0]
click at [700, 151] on div "1. What audience and where will the experience run? Audience All Visitors Pages…" at bounding box center [589, 83] width 405 height 635
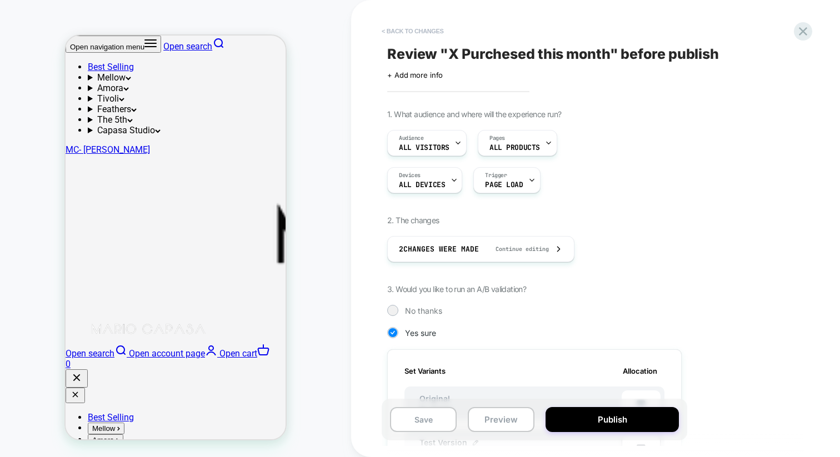
click at [412, 29] on button "< Back to changes" at bounding box center [412, 31] width 73 height 18
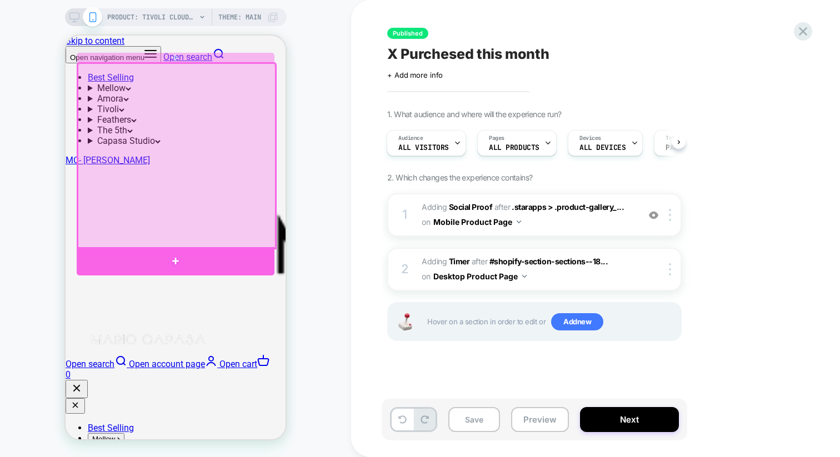
click at [161, 259] on div at bounding box center [176, 261] width 198 height 28
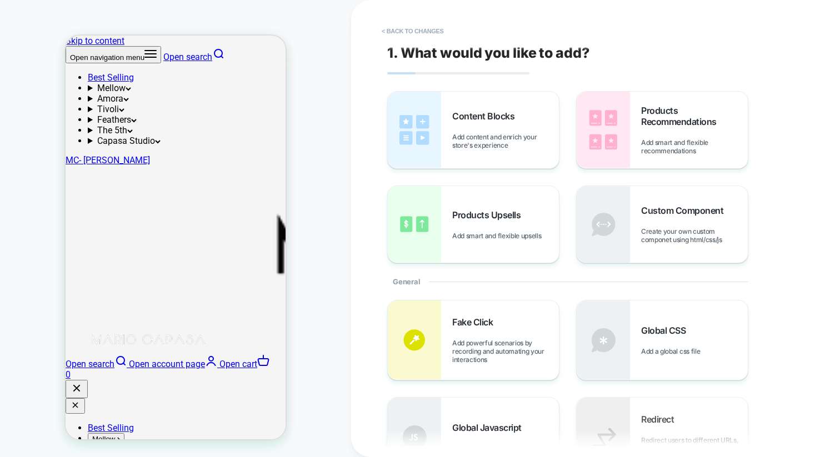
scroll to position [22, 0]
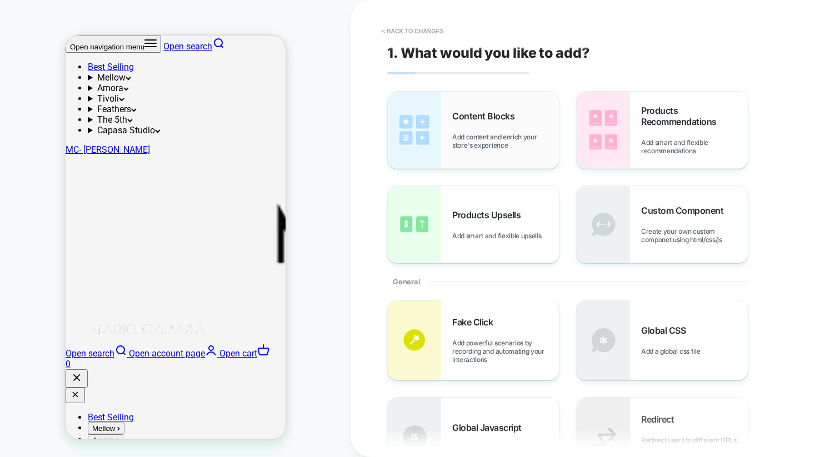
click at [484, 134] on span "Add content and enrich your store's experience" at bounding box center [505, 141] width 107 height 17
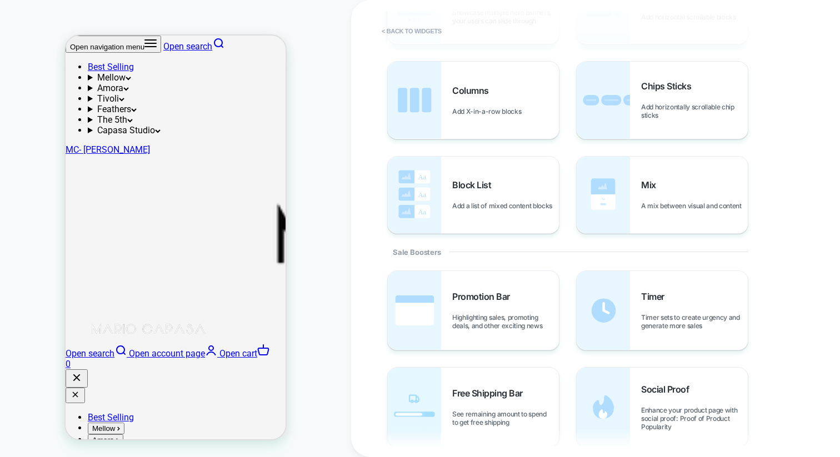
scroll to position [13, 0]
click at [622, 405] on img at bounding box center [603, 407] width 53 height 79
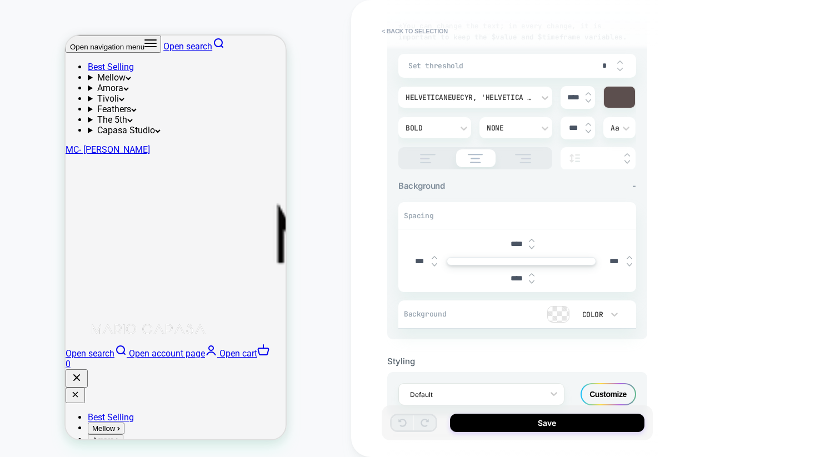
scroll to position [298, 0]
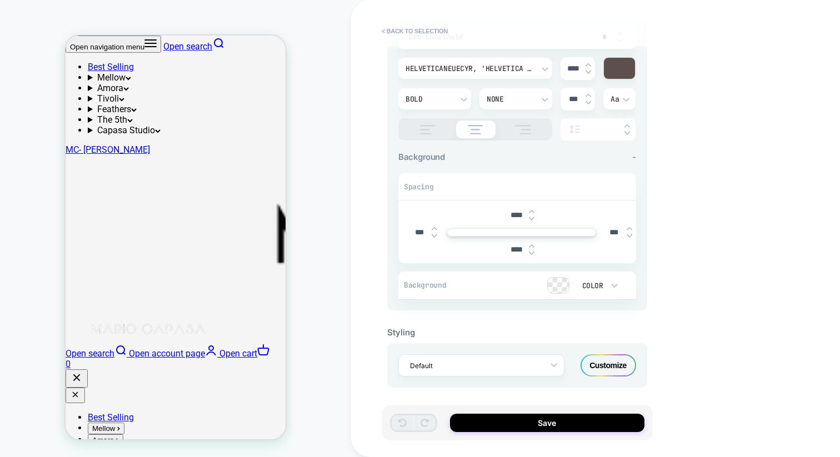
drag, startPoint x: 560, startPoint y: 422, endPoint x: 577, endPoint y: 208, distance: 215.1
click at [577, 208] on div "**********" at bounding box center [522, 228] width 271 height 457
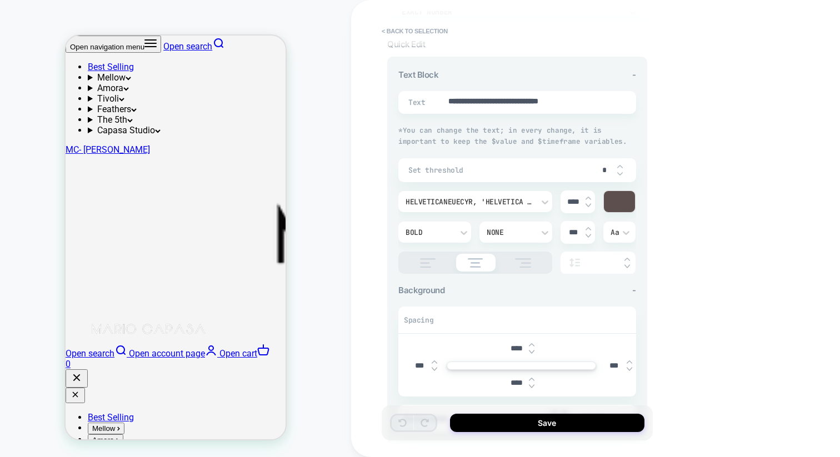
scroll to position [212, 0]
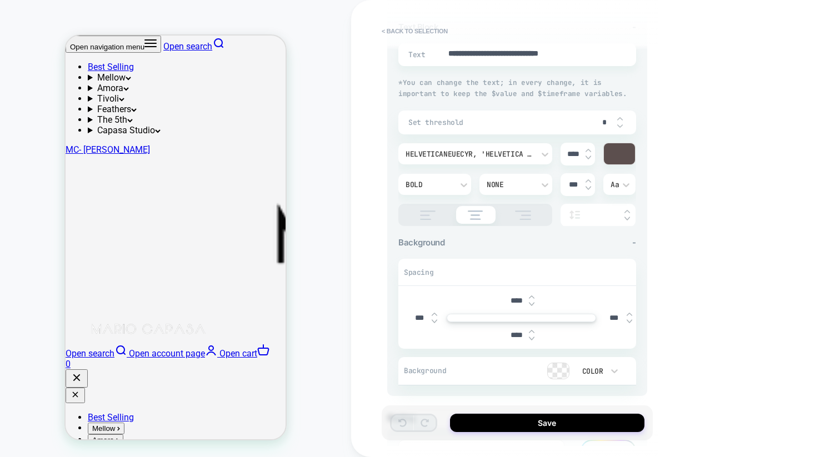
click at [562, 370] on div at bounding box center [558, 371] width 21 height 16
type textarea "*"
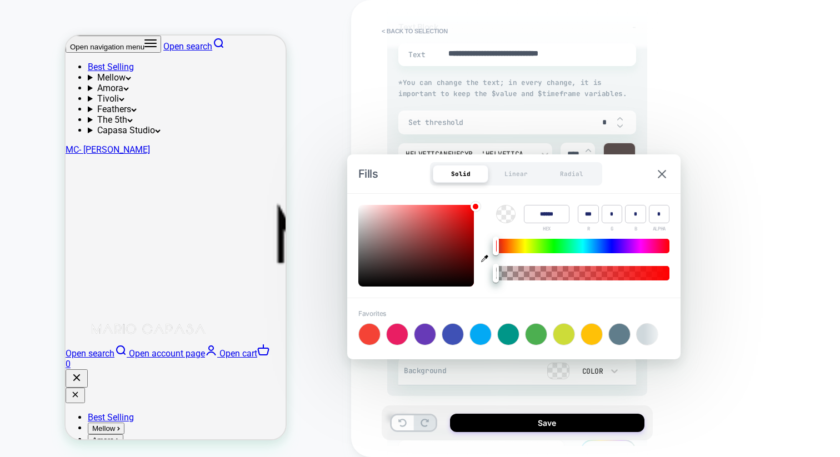
type input "******"
type input "***"
type input "**"
type input "*"
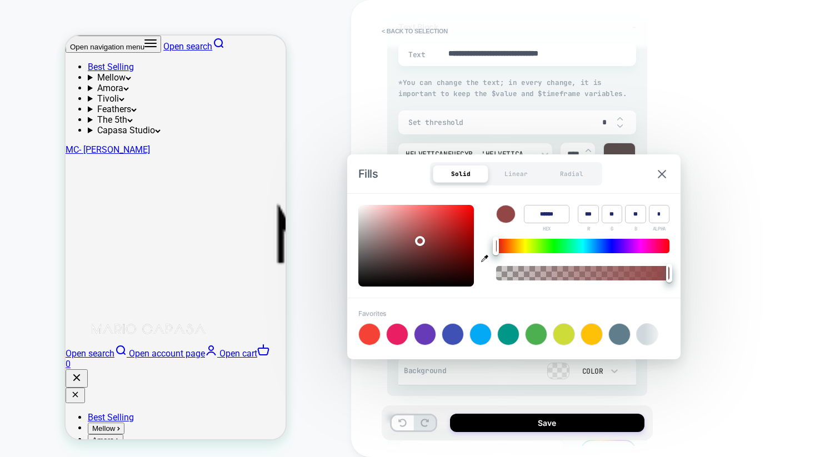
type textarea "*"
type input "******"
type input "**"
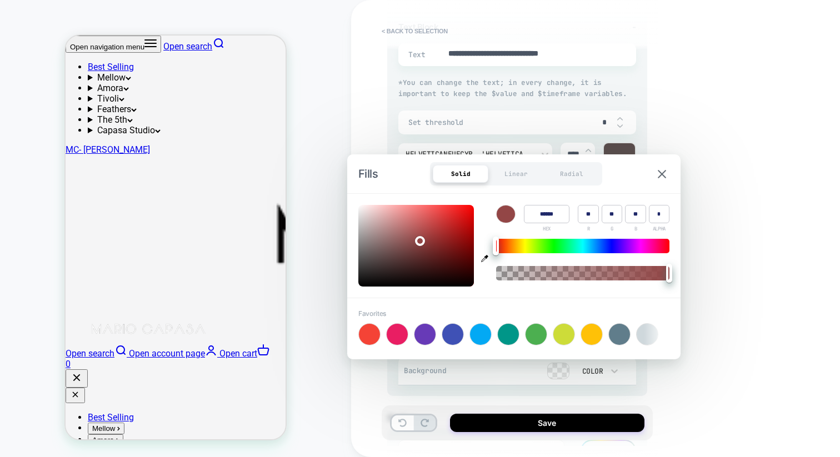
type textarea "*"
type input "******"
type input "**"
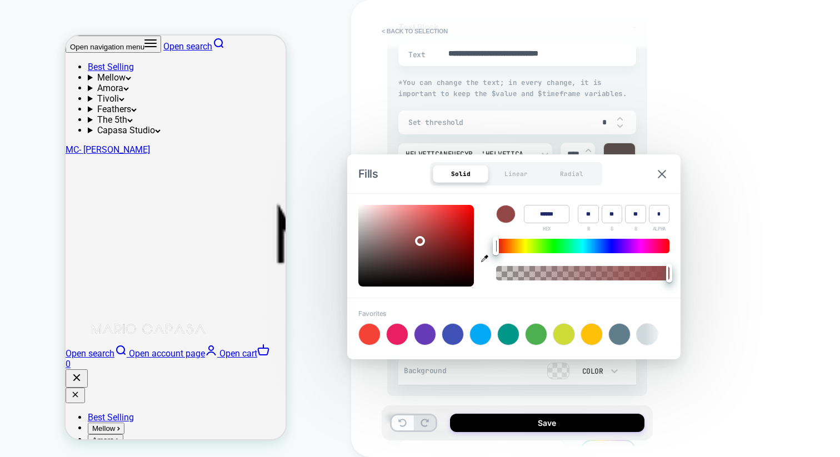
type input "******"
type input "**"
type input "******"
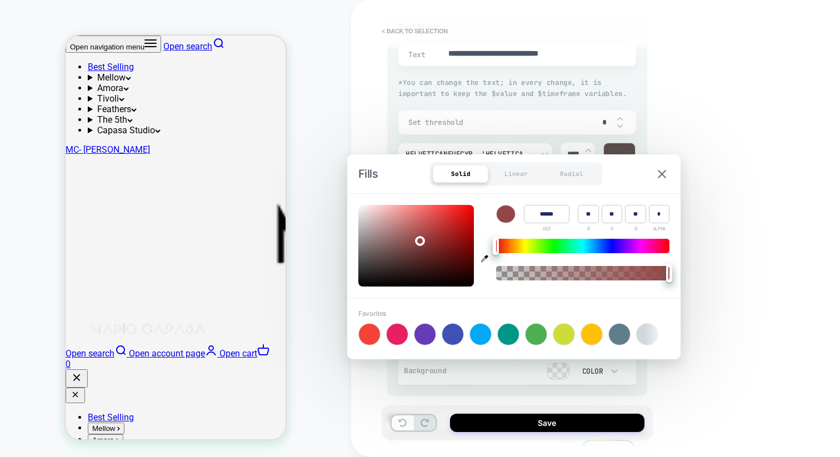
type input "*"
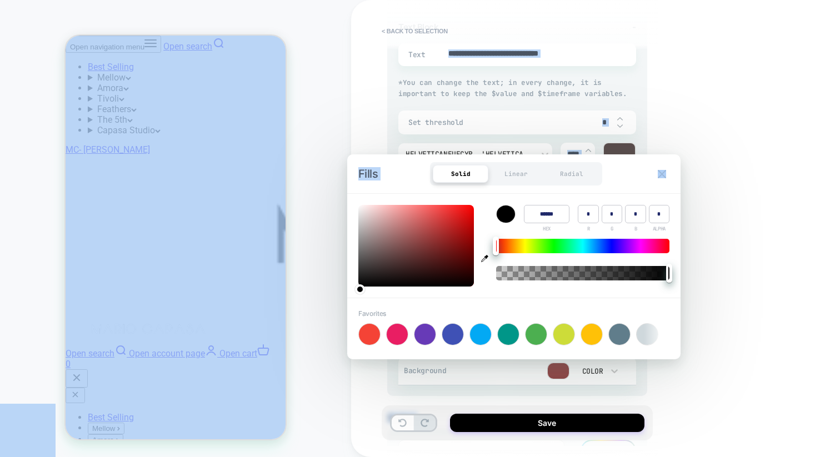
type textarea "*"
type input "******"
type input "*"
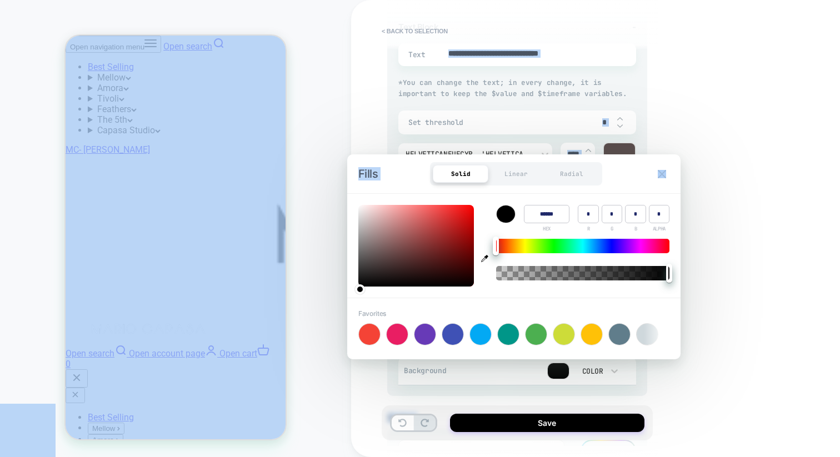
type input "******"
type input "**"
type input "******"
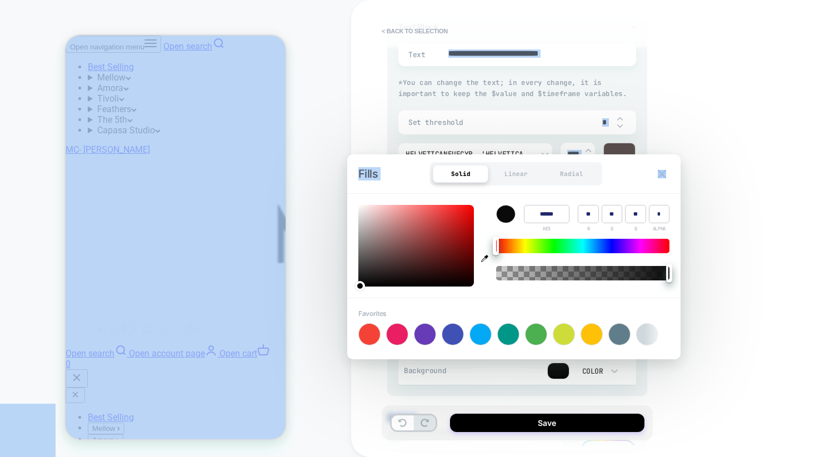
type input "**"
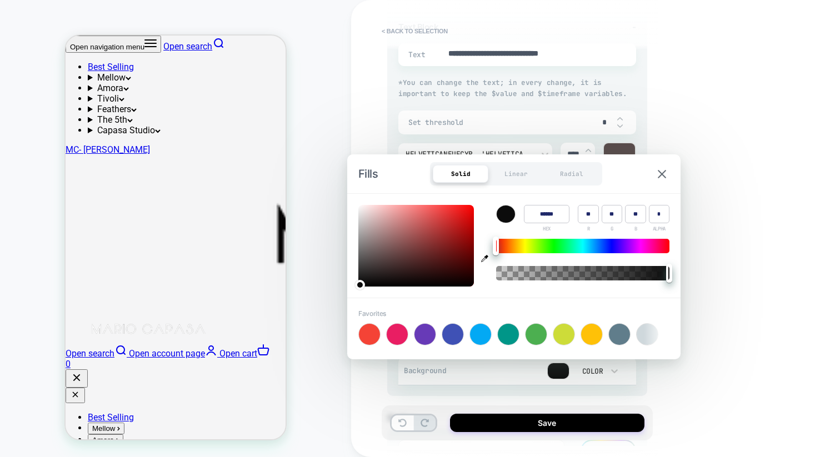
drag, startPoint x: 419, startPoint y: 239, endPoint x: 361, endPoint y: 283, distance: 73.0
click at [361, 283] on div at bounding box center [416, 246] width 116 height 82
click at [709, 352] on div "**********" at bounding box center [595, 228] width 489 height 457
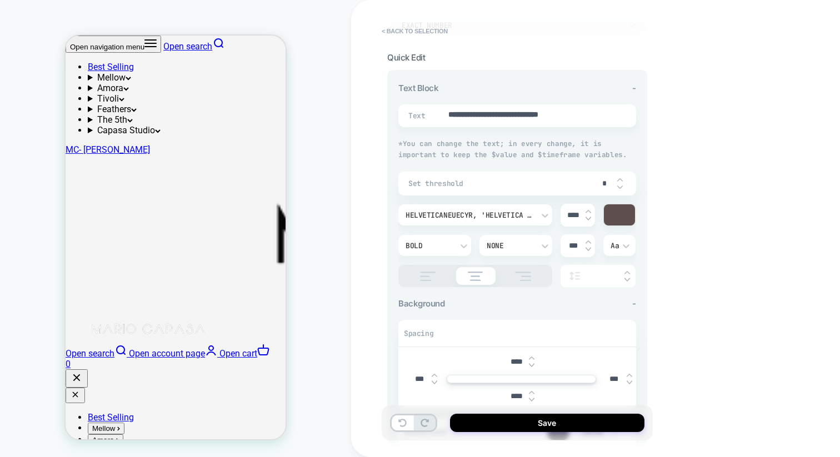
scroll to position [197, 0]
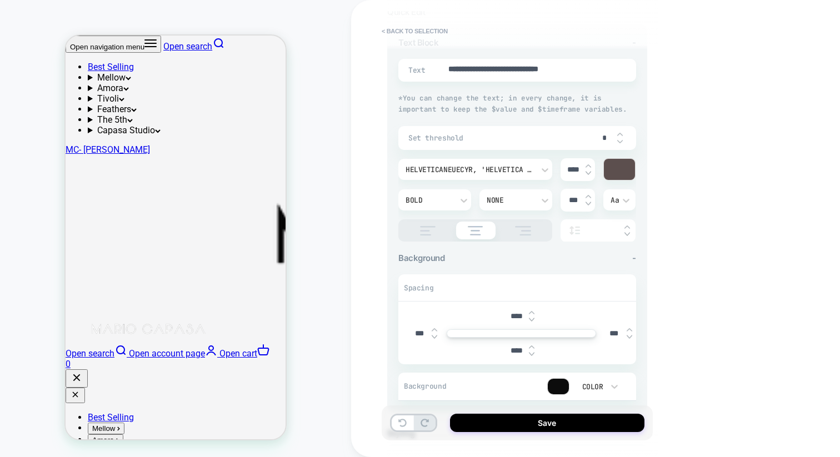
click at [620, 169] on div at bounding box center [619, 169] width 31 height 21
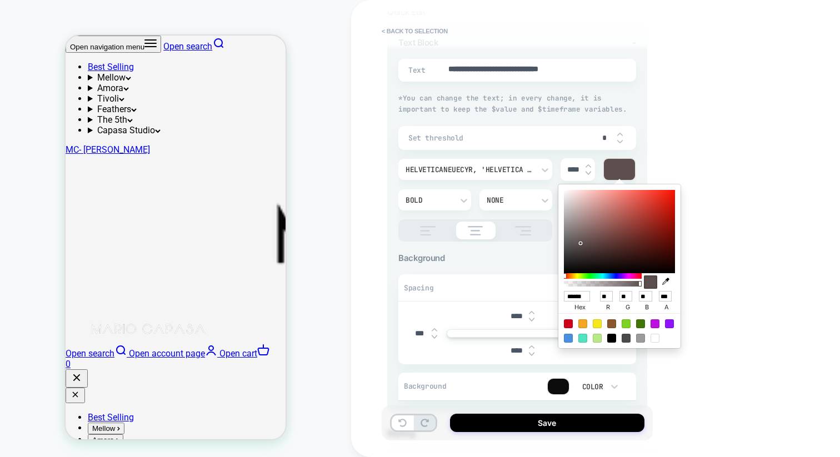
type textarea "*"
type input "******"
type input "**"
type textarea "*"
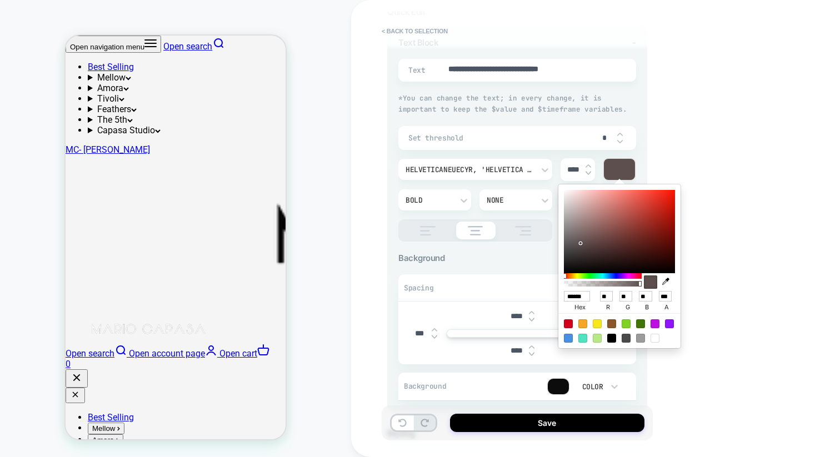
type input "******"
type input "***"
type input "**"
type textarea "*"
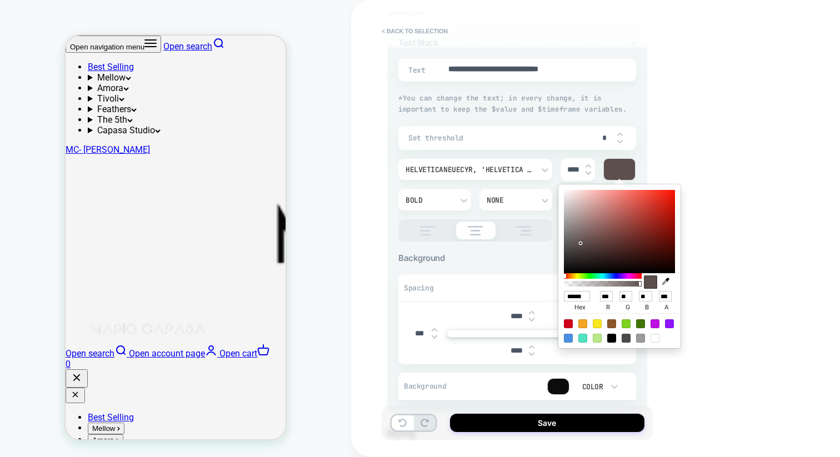
type input "******"
type input "***"
type textarea "*"
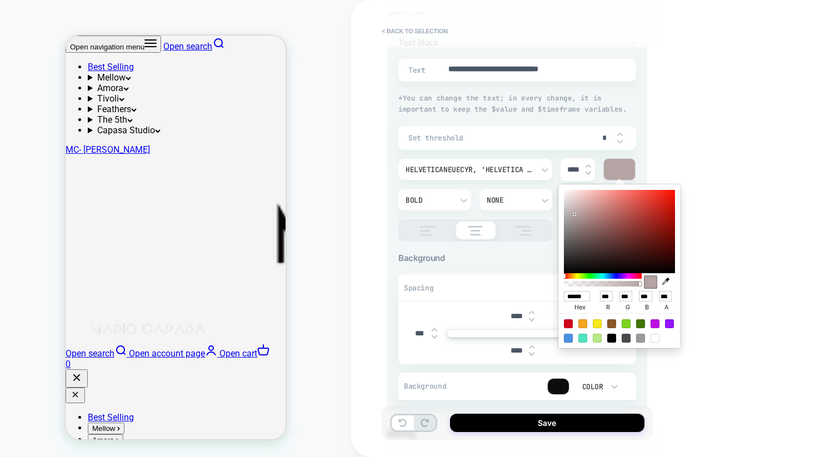
type input "******"
type input "***"
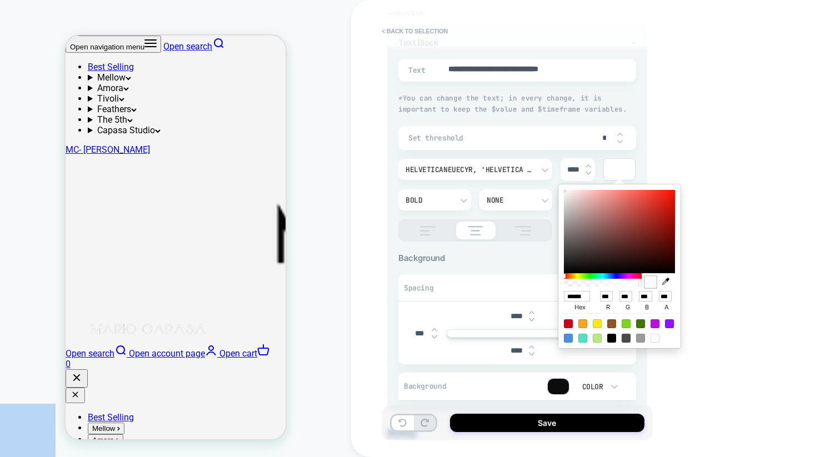
drag, startPoint x: 587, startPoint y: 243, endPoint x: 556, endPoint y: 174, distance: 75.9
click at [556, 174] on body "**********" at bounding box center [420, 228] width 840 height 457
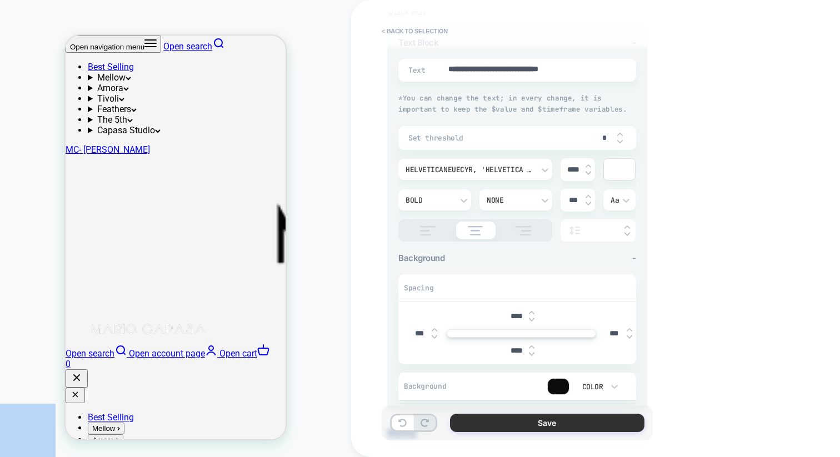
click at [548, 423] on button "Save" at bounding box center [547, 423] width 194 height 18
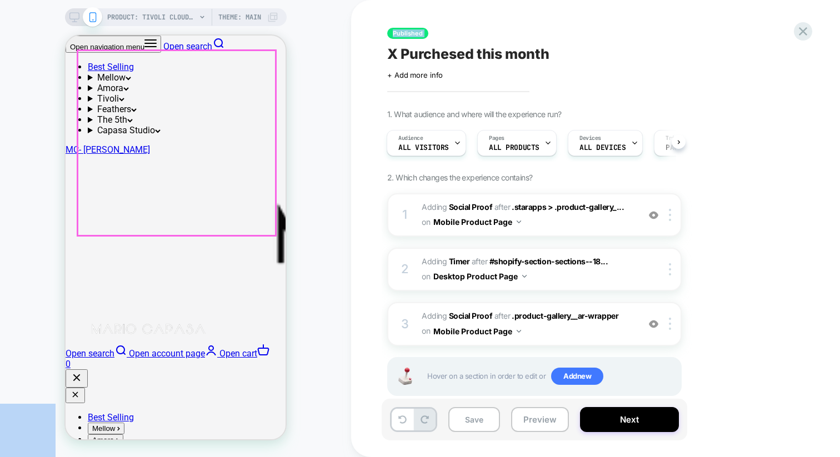
scroll to position [0, 0]
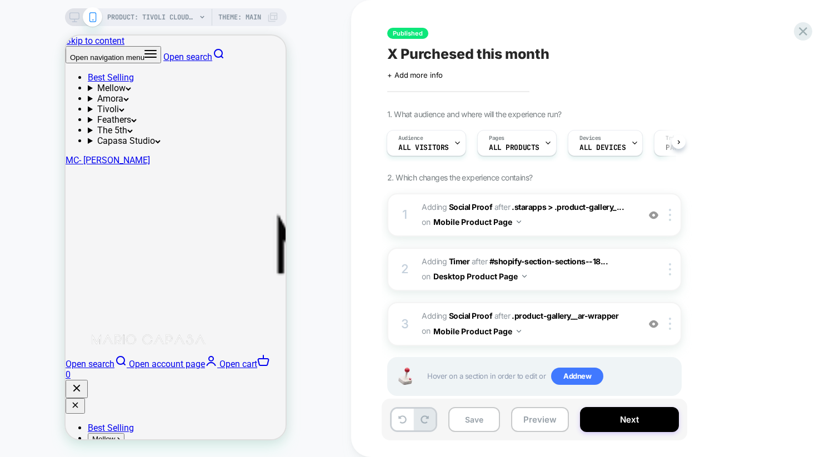
click at [73, 18] on icon at bounding box center [74, 17] width 10 height 10
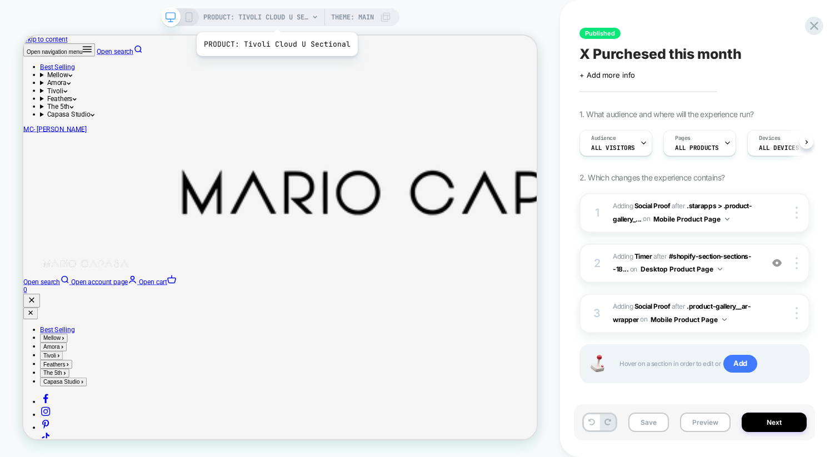
scroll to position [0, 1]
click at [276, 18] on span "PRODUCT: Tivoli Cloud U Sectional" at bounding box center [256, 17] width 106 height 18
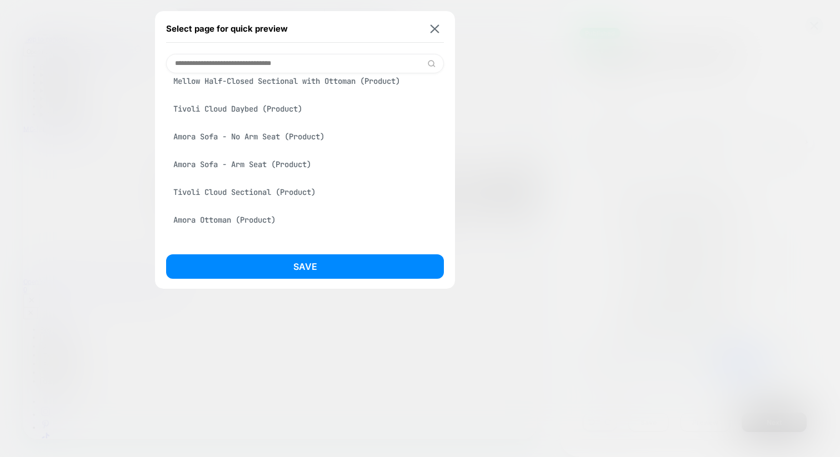
scroll to position [1231, 0]
click at [436, 26] on img at bounding box center [434, 28] width 9 height 8
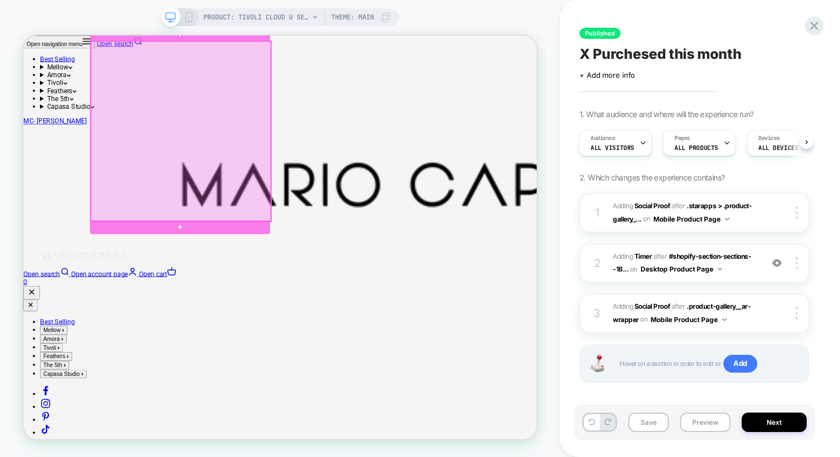
scroll to position [23, 0]
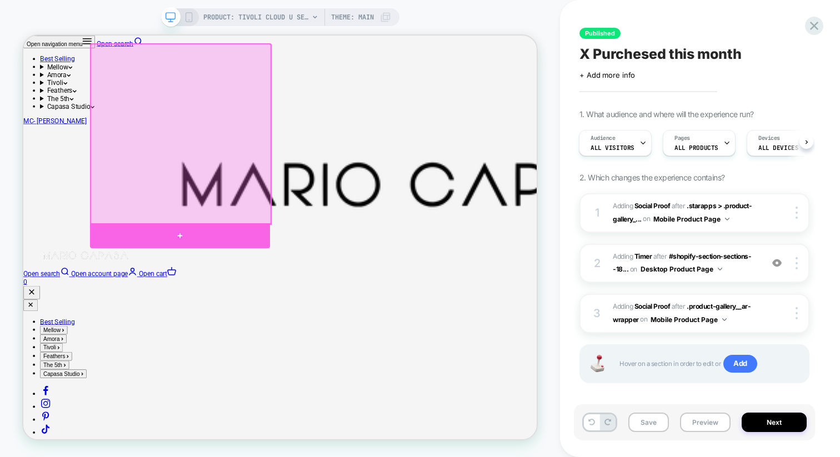
click at [247, 298] on div at bounding box center [232, 302] width 240 height 33
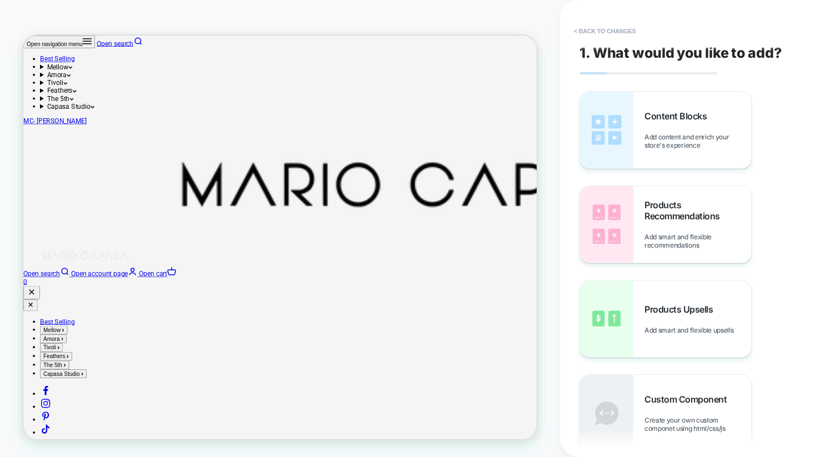
scroll to position [0, 0]
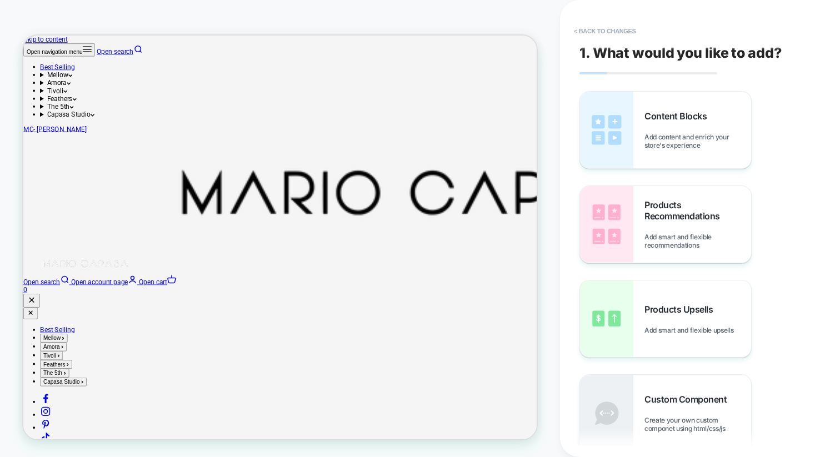
click at [588, 35] on button "< Back to changes" at bounding box center [604, 31] width 73 height 18
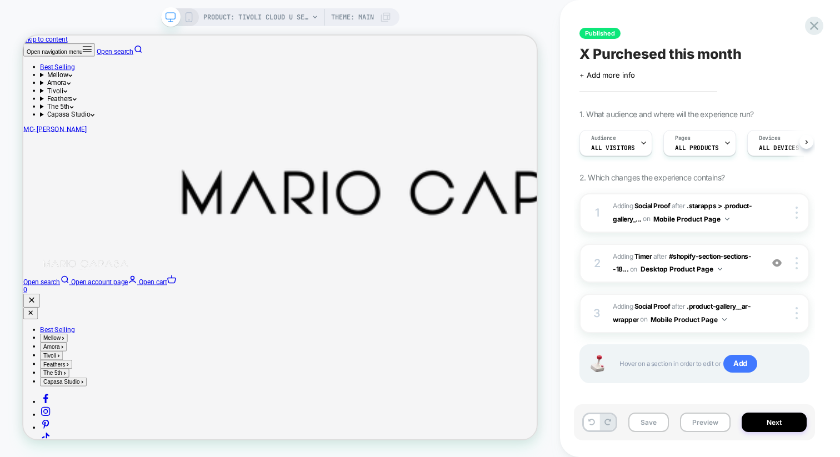
click at [588, 31] on span "Published" at bounding box center [599, 33] width 41 height 11
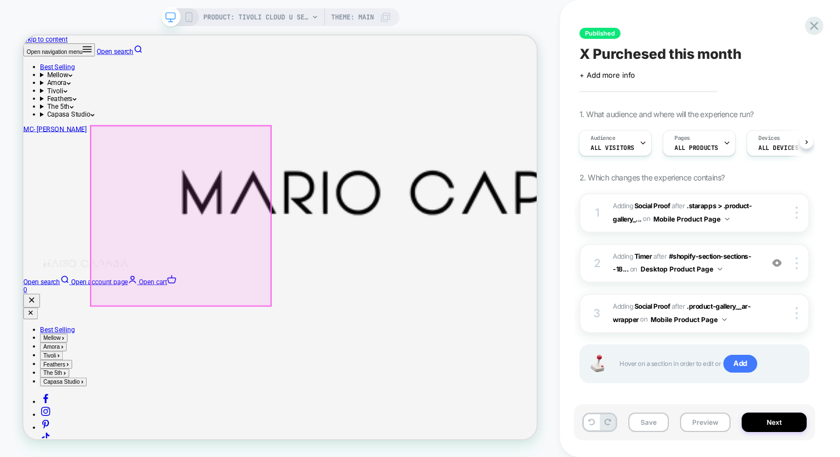
scroll to position [0, 493]
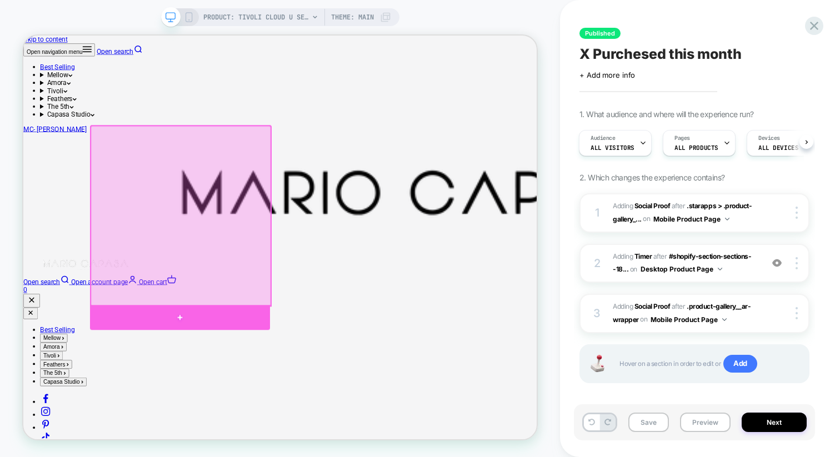
click at [242, 405] on div at bounding box center [232, 411] width 240 height 33
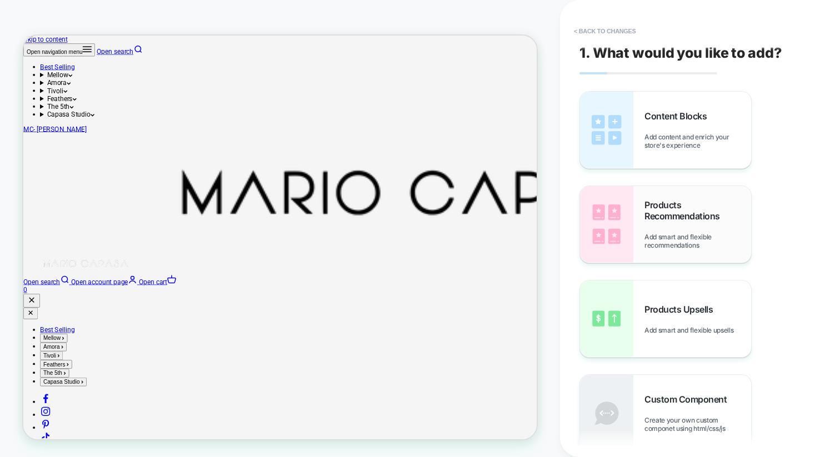
click at [685, 205] on span "Products Recommendations" at bounding box center [697, 210] width 107 height 22
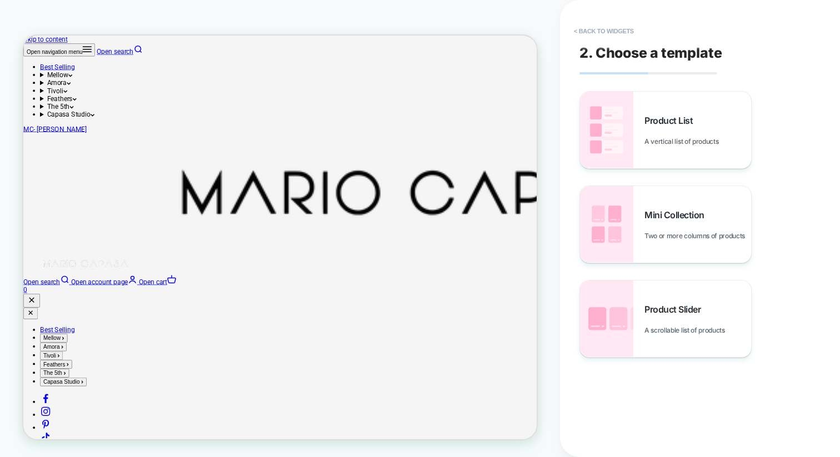
scroll to position [0, 0]
click at [588, 33] on button "< Back to widgets" at bounding box center [603, 31] width 71 height 18
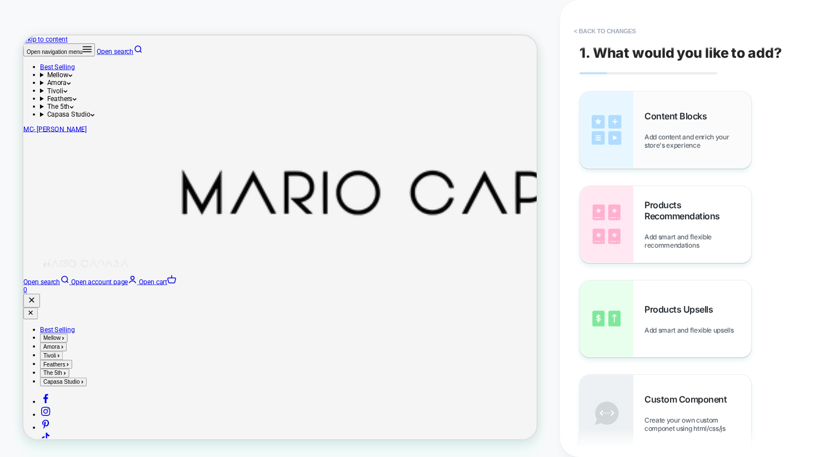
click at [659, 111] on span "Content Blocks" at bounding box center [678, 116] width 68 height 11
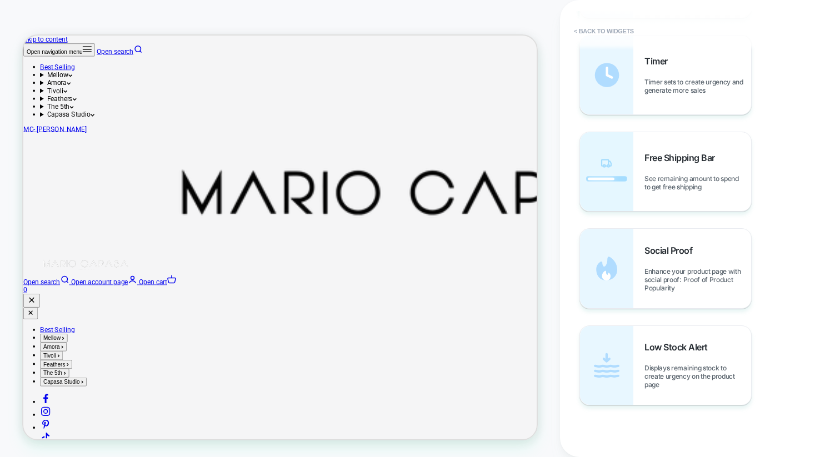
scroll to position [1144, 0]
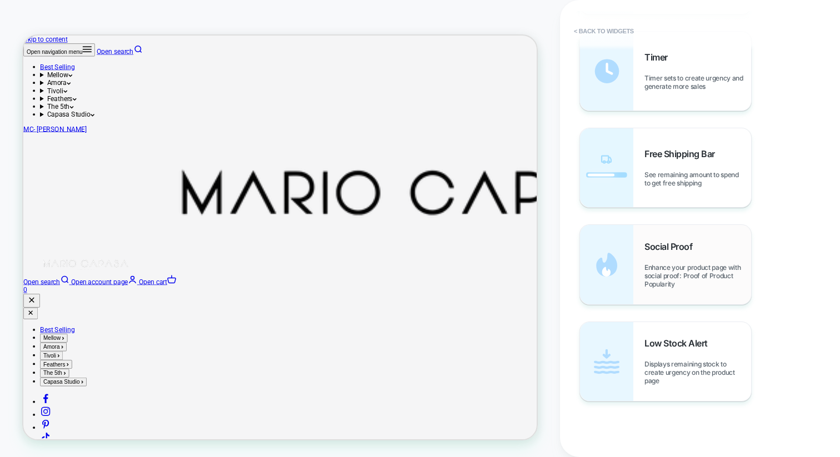
click at [668, 268] on span "Enhance your product page with social proof: Proof of Product Popularity" at bounding box center [697, 275] width 107 height 25
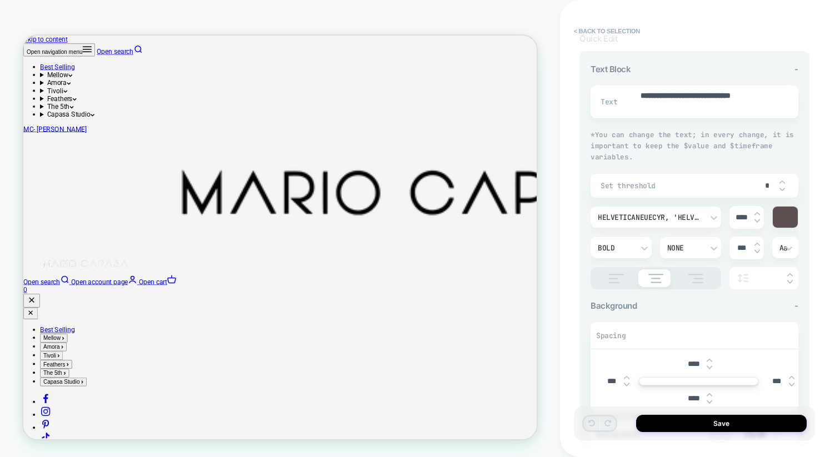
scroll to position [167, 0]
click at [784, 221] on div at bounding box center [785, 219] width 25 height 21
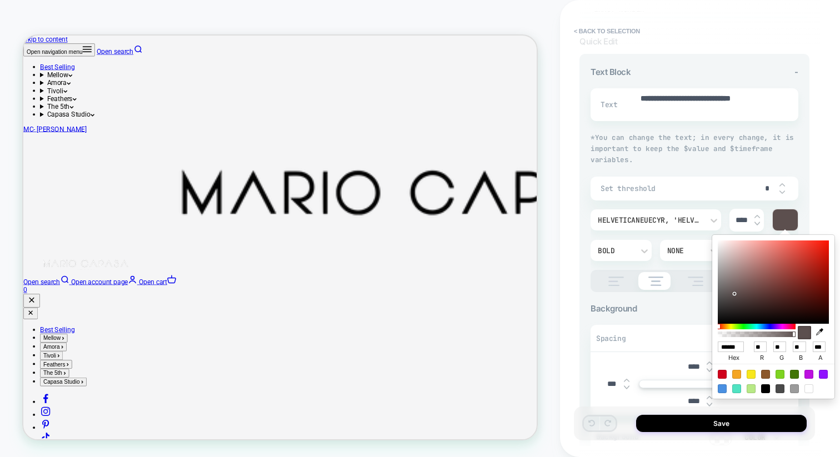
type textarea "*"
type input "******"
type input "***"
type input "**"
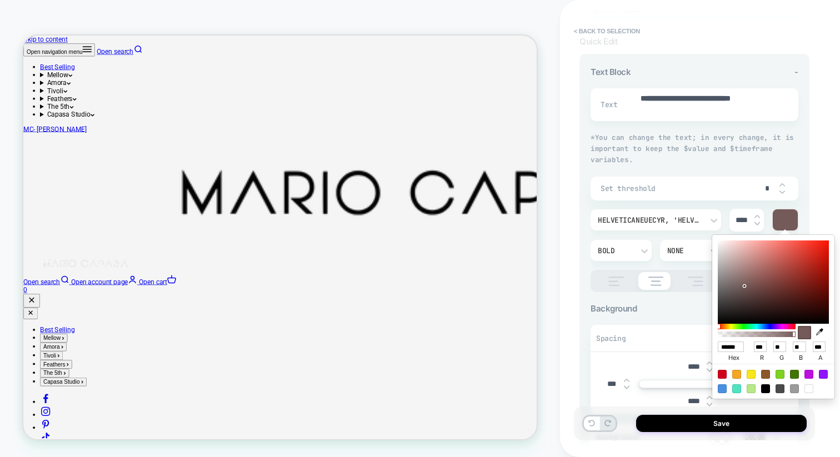
type textarea "*"
type input "******"
type input "***"
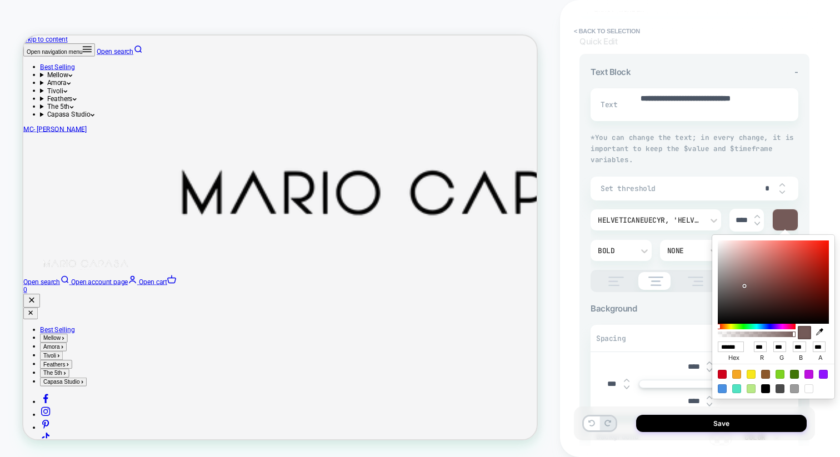
type textarea "*"
type input "******"
type input "***"
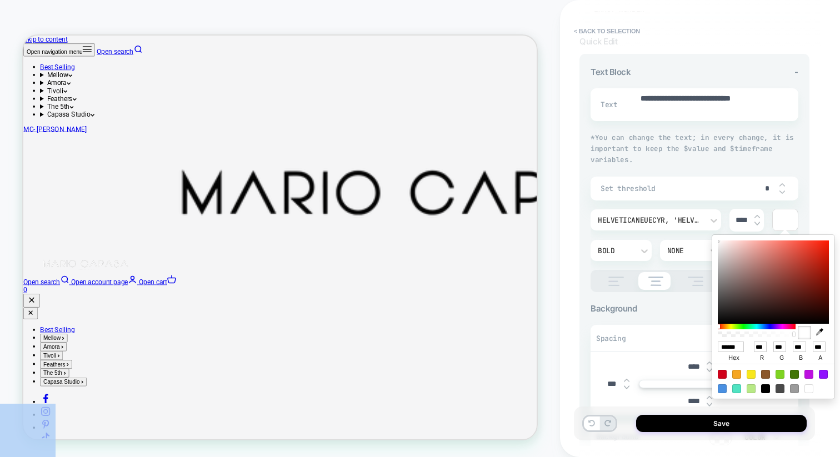
drag, startPoint x: 744, startPoint y: 286, endPoint x: 697, endPoint y: 217, distance: 83.5
click at [697, 217] on body "**********" at bounding box center [420, 228] width 840 height 457
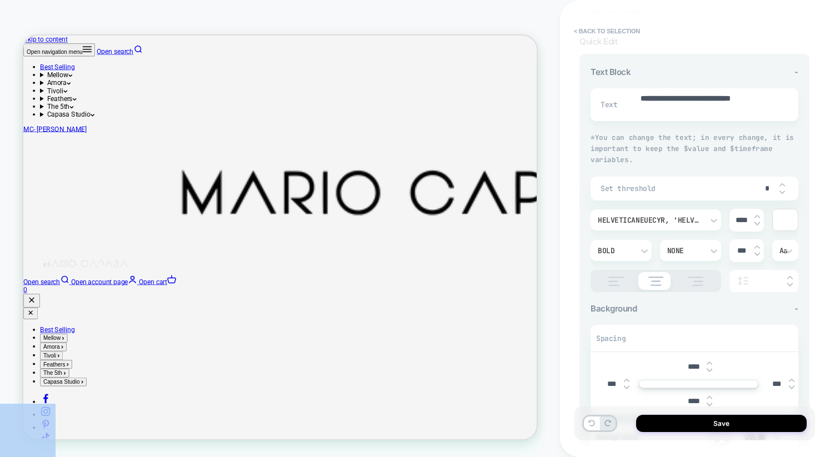
scroll to position [319, 0]
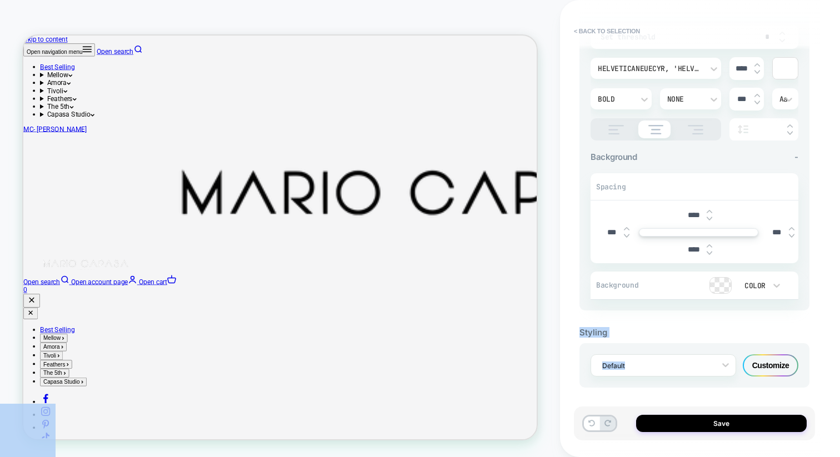
click at [727, 282] on div at bounding box center [720, 286] width 21 height 16
type textarea "*"
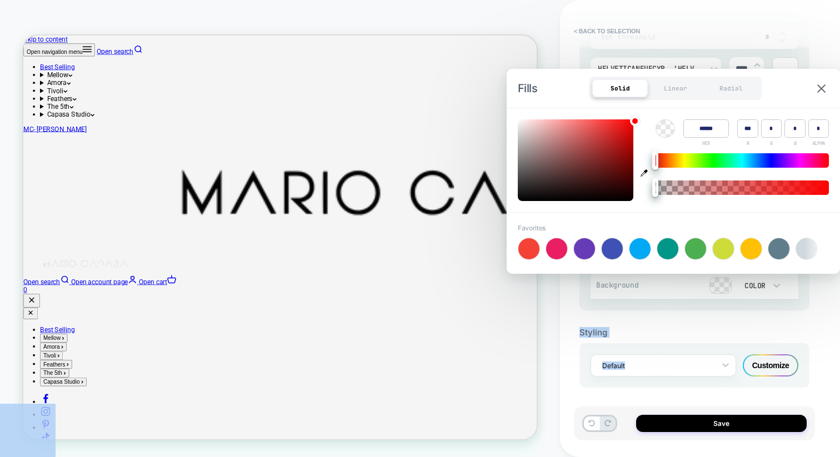
type input "******"
type input "*"
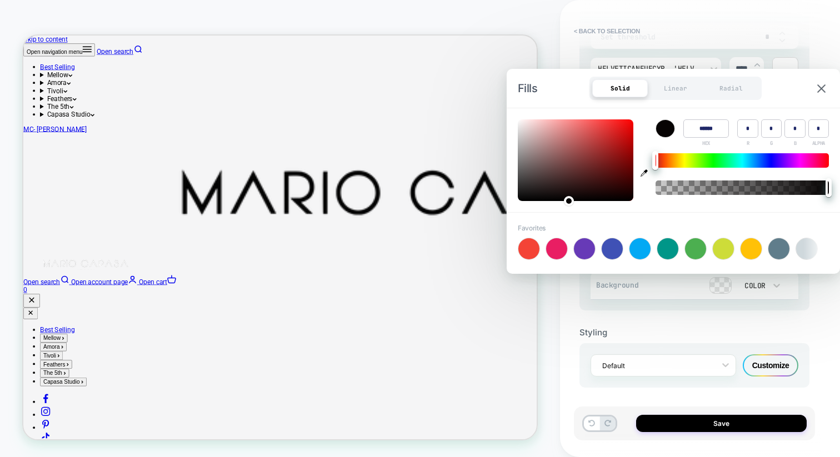
type textarea "*"
type input "******"
type input "*"
type input "******"
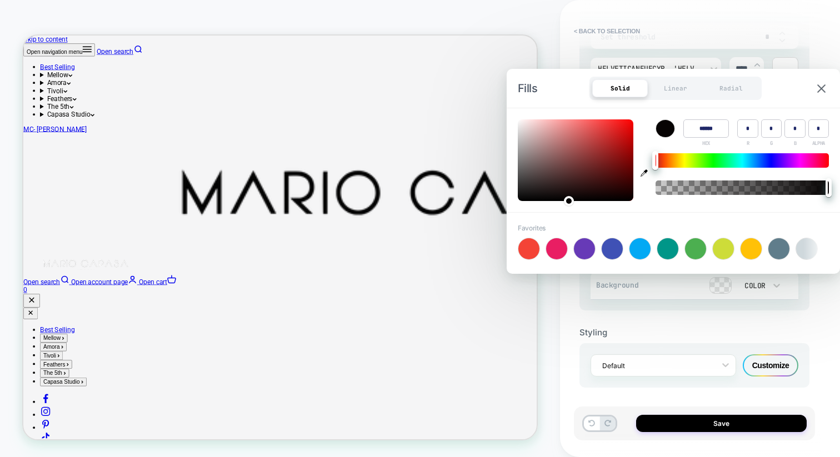
type input "*"
drag, startPoint x: 584, startPoint y: 235, endPoint x: 646, endPoint y: 273, distance: 73.1
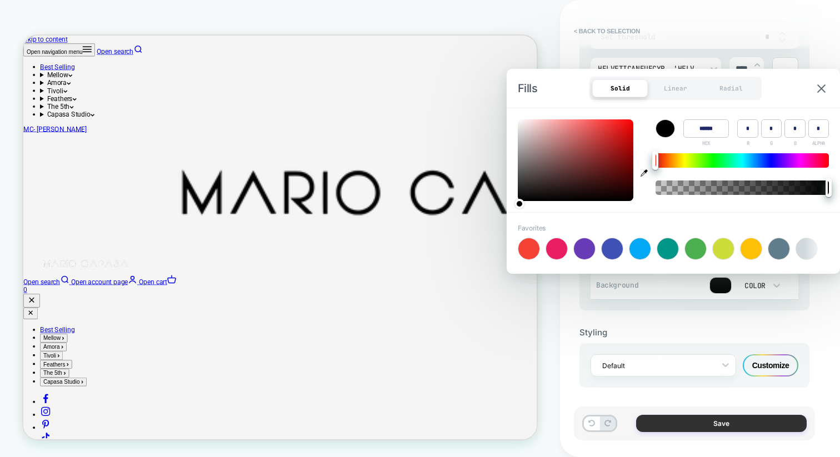
click at [695, 425] on button "Save" at bounding box center [721, 423] width 171 height 17
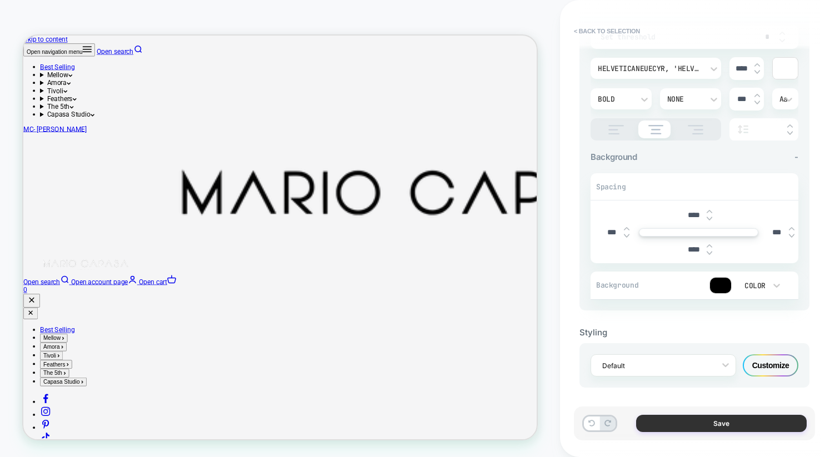
type textarea "*"
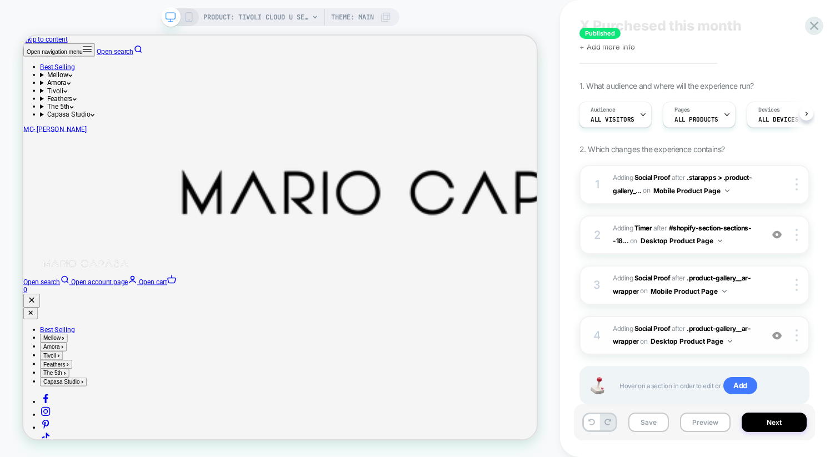
scroll to position [46, 0]
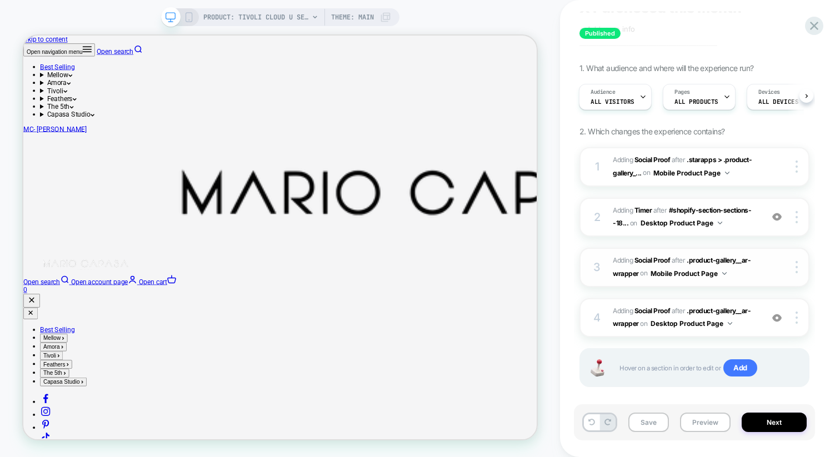
click at [777, 266] on div at bounding box center [788, 267] width 42 height 12
click at [810, 402] on div "Published X Purchesed this month Click to edit experience details + Add more in…" at bounding box center [694, 228] width 241 height 435
click at [777, 315] on img at bounding box center [776, 317] width 9 height 9
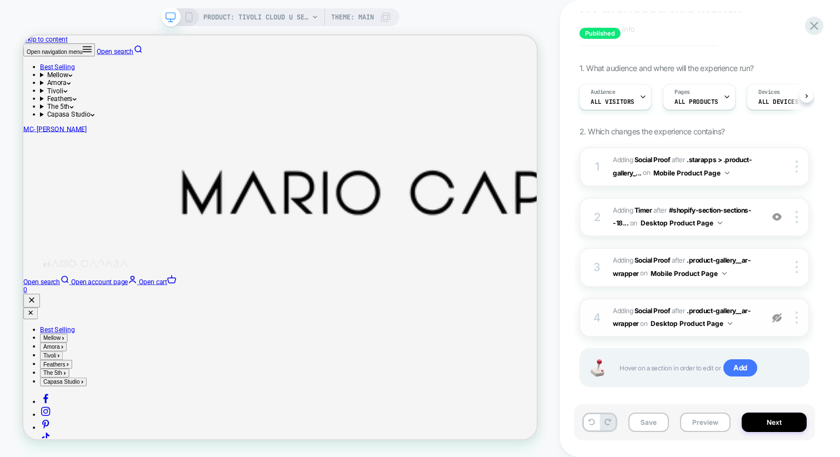
click at [773, 315] on img at bounding box center [776, 317] width 9 height 9
click at [778, 221] on img at bounding box center [776, 216] width 9 height 9
click at [777, 219] on img at bounding box center [776, 216] width 9 height 9
click at [777, 218] on img at bounding box center [776, 216] width 9 height 9
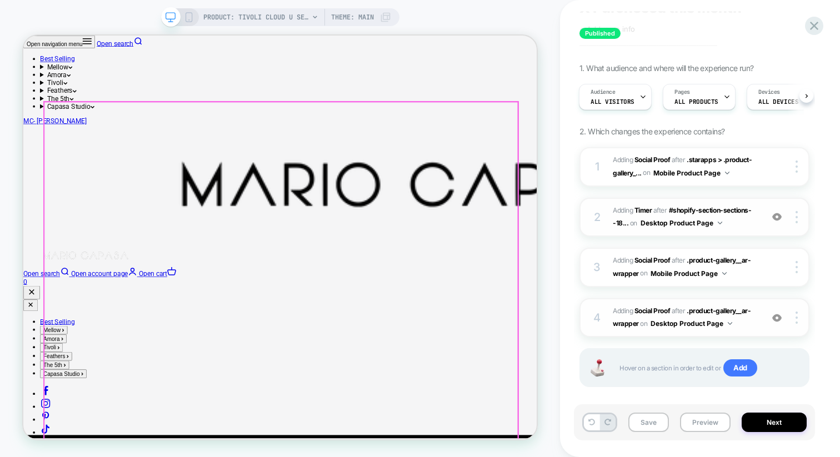
scroll to position [0, 0]
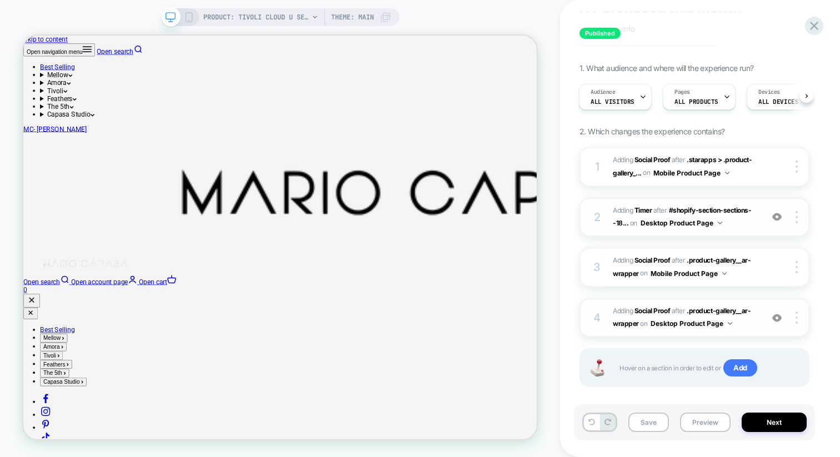
click at [775, 217] on img at bounding box center [776, 216] width 9 height 9
click at [775, 219] on img at bounding box center [776, 216] width 9 height 9
click at [190, 16] on icon at bounding box center [189, 17] width 10 height 10
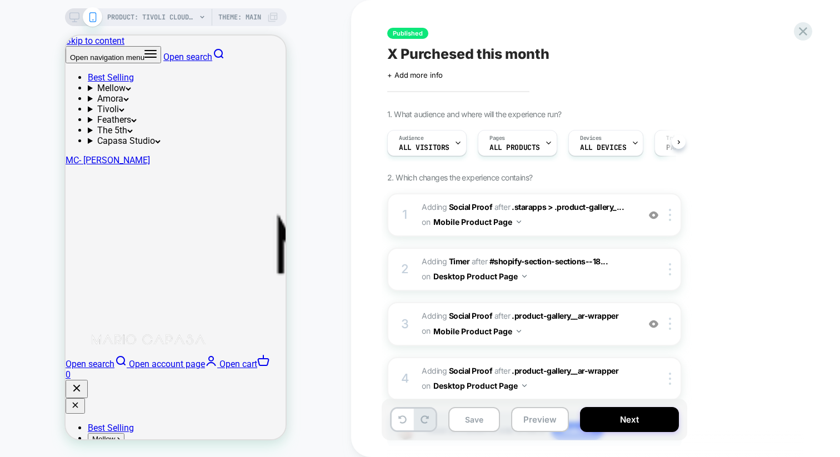
scroll to position [0, 1]
click at [656, 218] on img at bounding box center [653, 215] width 9 height 9
click at [652, 214] on img at bounding box center [653, 215] width 9 height 9
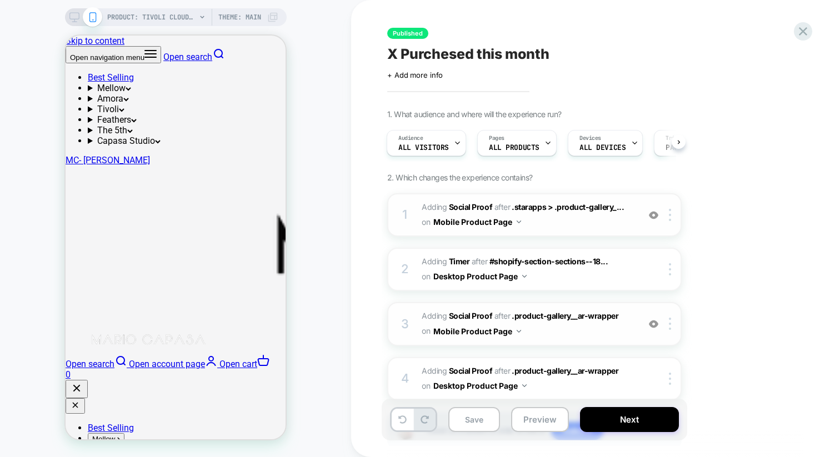
click at [653, 329] on div at bounding box center [653, 324] width 18 height 12
click at [653, 324] on img at bounding box center [653, 323] width 9 height 9
click at [651, 413] on button "Next" at bounding box center [629, 419] width 99 height 25
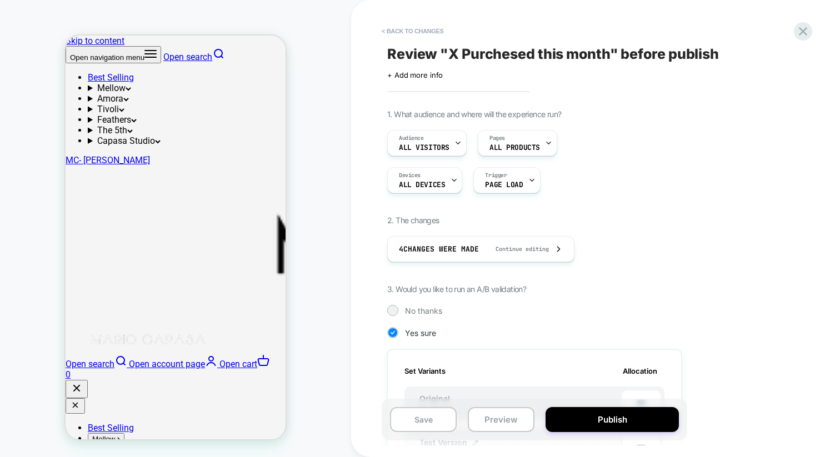
scroll to position [0, 1]
click at [651, 413] on button "Publish" at bounding box center [611, 419] width 133 height 25
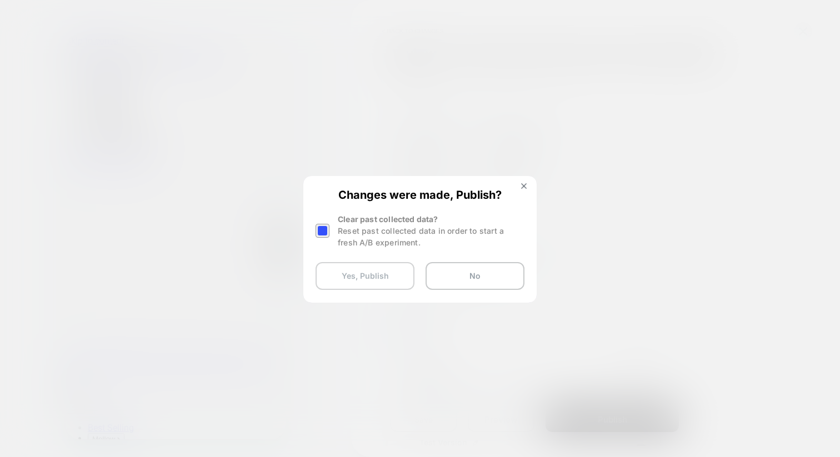
click at [363, 269] on button "Yes, Publish" at bounding box center [364, 276] width 99 height 28
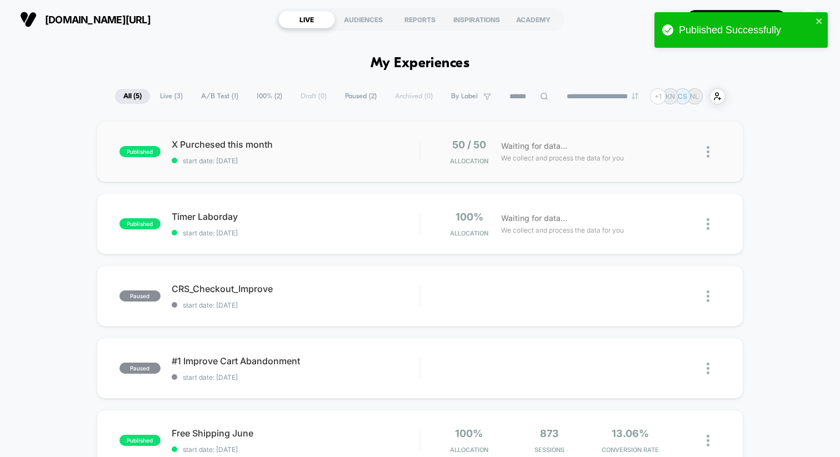
click at [326, 170] on div "published X Purchesed this month start date: [DATE] 50 / 50 Allocation Waiting …" at bounding box center [420, 151] width 647 height 61
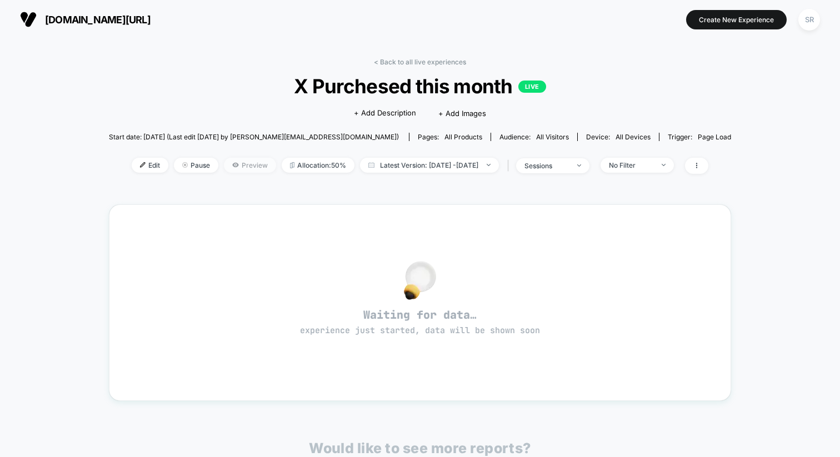
click at [232, 159] on span "Preview" at bounding box center [250, 165] width 52 height 15
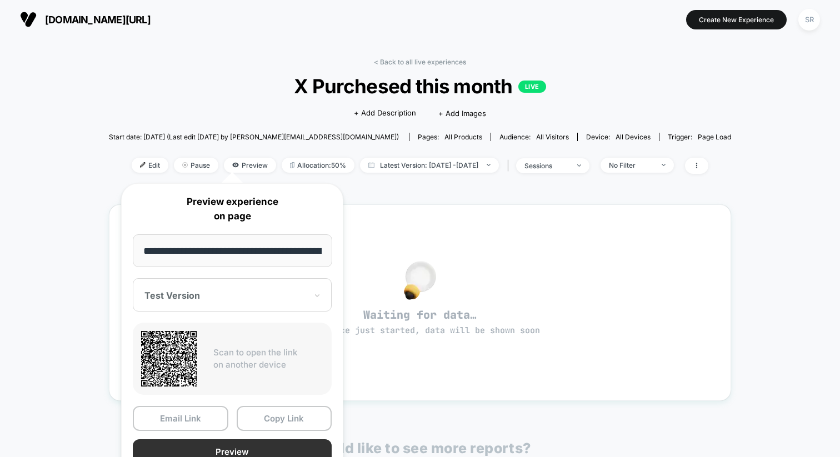
click at [196, 443] on button "Preview" at bounding box center [232, 451] width 199 height 25
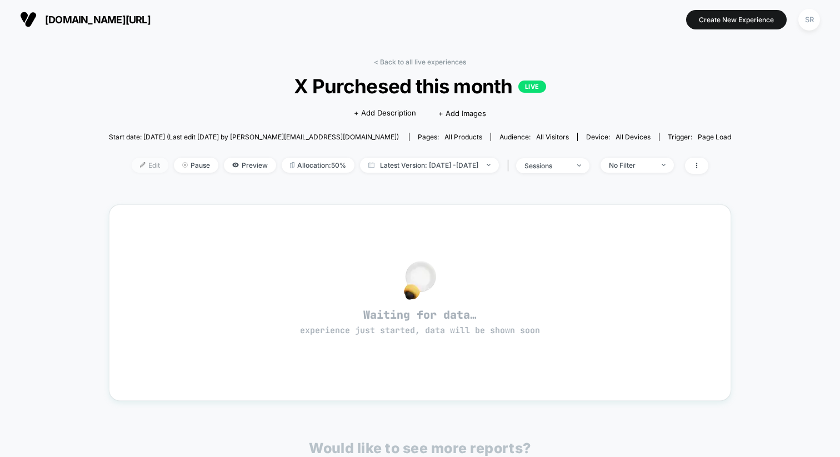
click at [134, 159] on span "Edit" at bounding box center [150, 165] width 37 height 15
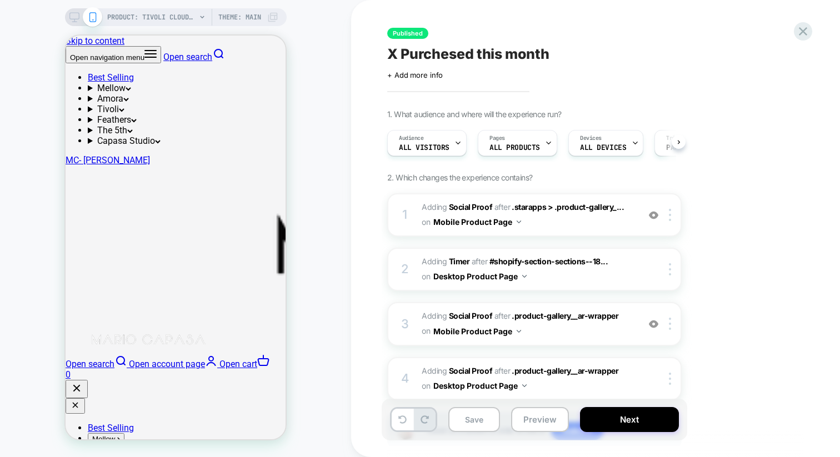
scroll to position [0, 1]
click at [77, 14] on icon at bounding box center [74, 17] width 10 height 10
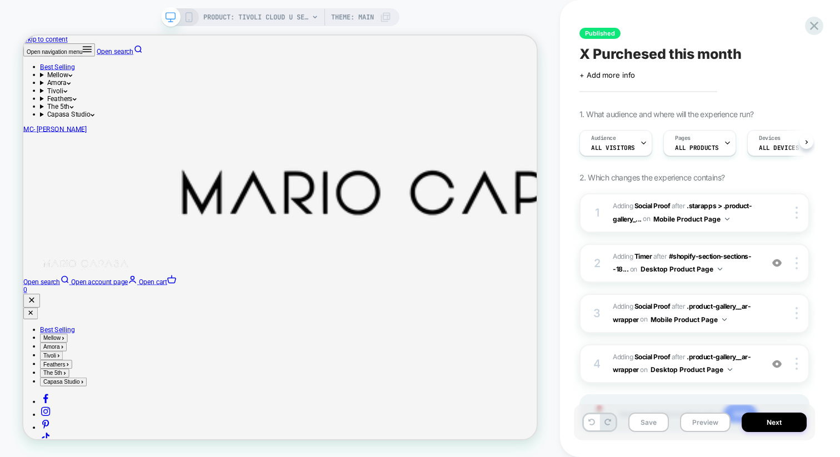
scroll to position [0, 1]
click at [698, 263] on button "Desktop Product Page" at bounding box center [681, 269] width 82 height 14
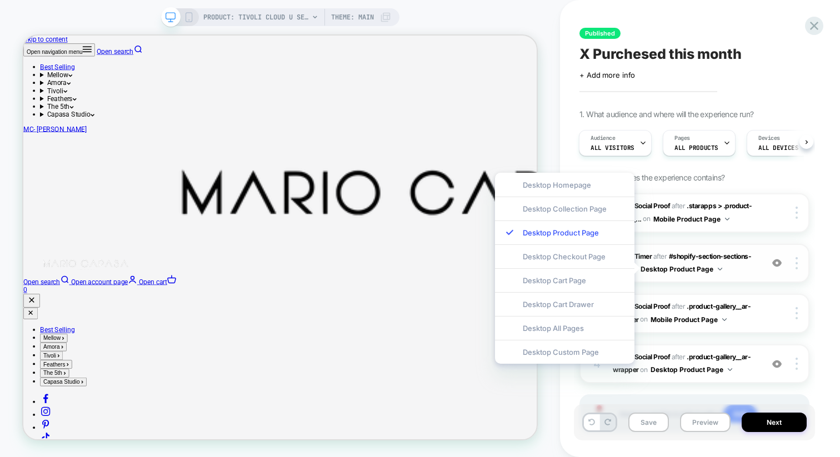
click at [698, 263] on button "Desktop Product Page" at bounding box center [681, 269] width 82 height 14
click at [685, 252] on span "#shopify-section-sections--18..." at bounding box center [682, 262] width 138 height 21
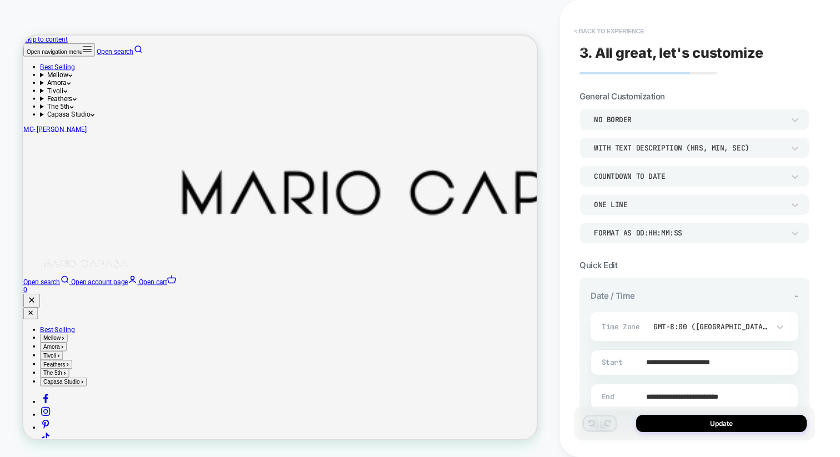
click at [597, 30] on button "< Back to experience" at bounding box center [608, 31] width 81 height 18
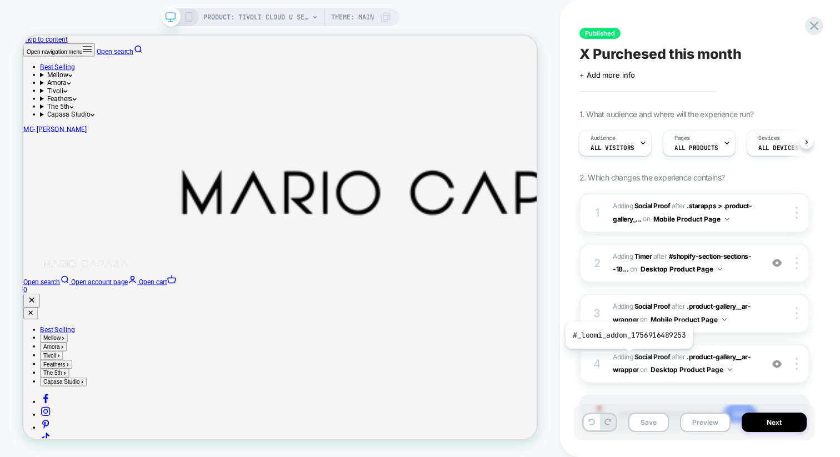
click at [628, 357] on span "Adding Social Proof" at bounding box center [641, 357] width 57 height 8
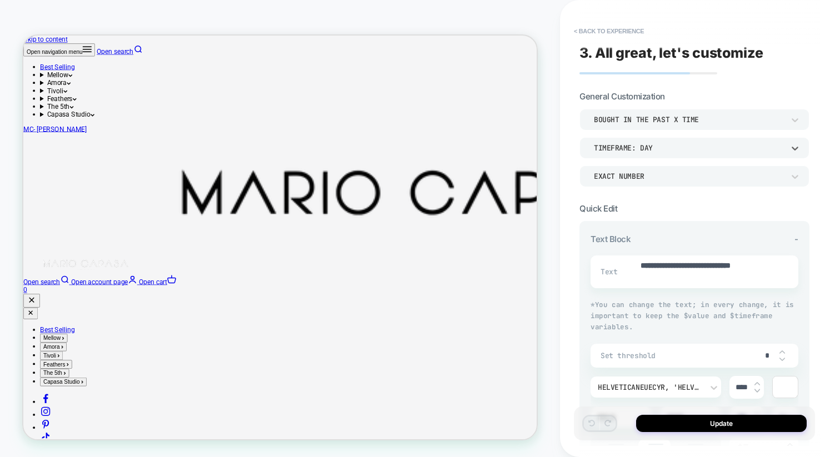
click at [648, 148] on div "TIMEFRAME: day" at bounding box center [689, 147] width 190 height 9
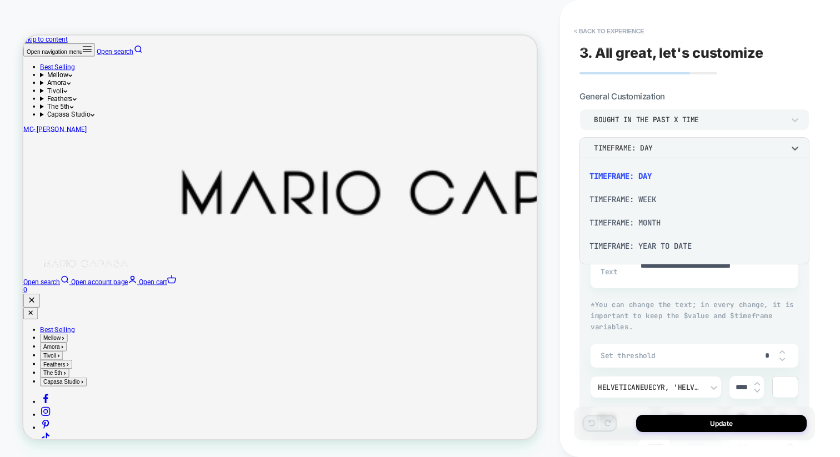
click at [643, 228] on div "TIMEFRAME: MONTH" at bounding box center [694, 222] width 221 height 23
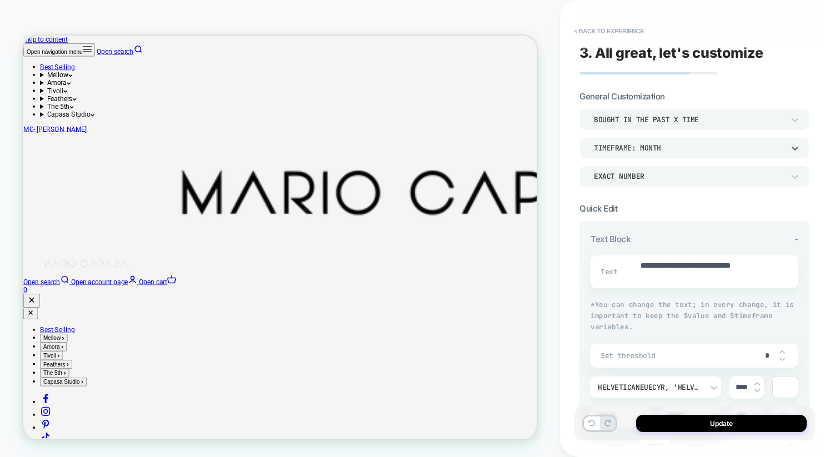
scroll to position [14, 0]
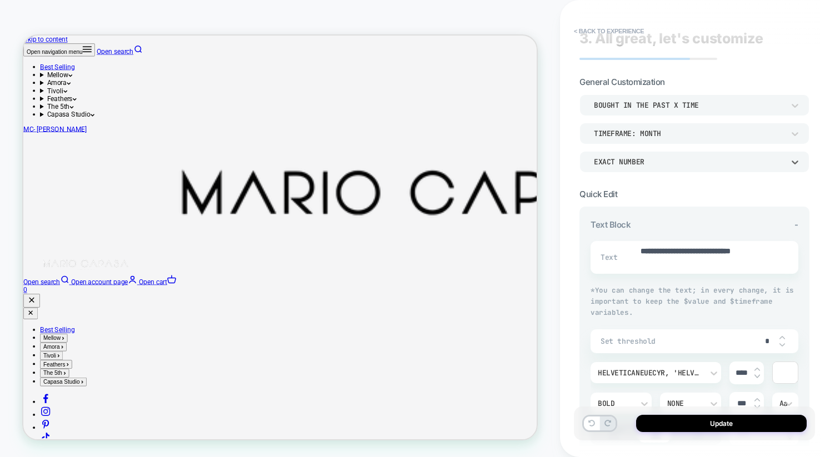
click at [655, 161] on div "EXACT NUMBER" at bounding box center [689, 161] width 190 height 9
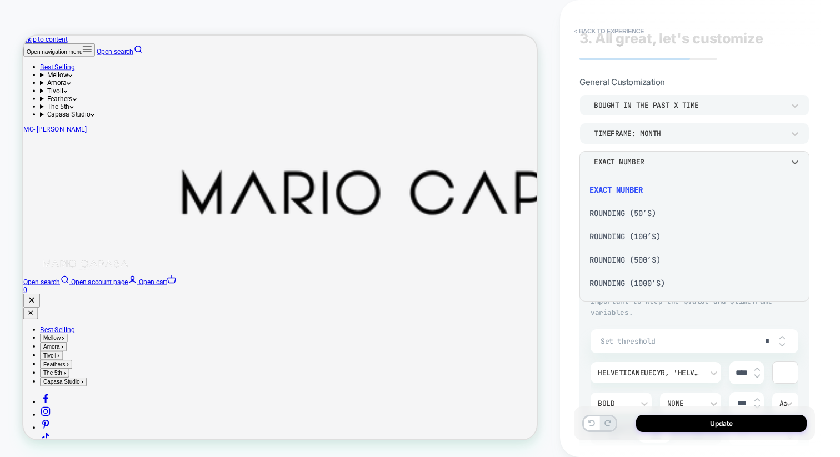
click at [640, 211] on div "Rounding (50’s)" at bounding box center [694, 213] width 221 height 23
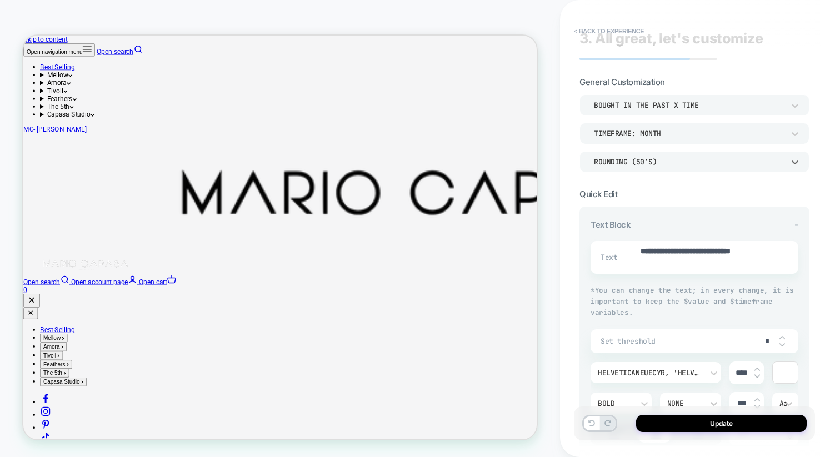
click at [631, 163] on div "Rounding (50’s)" at bounding box center [689, 161] width 190 height 9
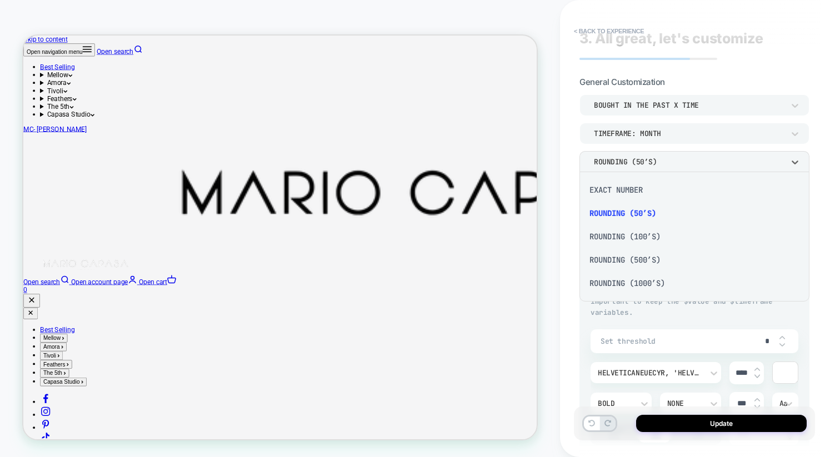
click at [627, 193] on div "EXACT NUMBER" at bounding box center [694, 189] width 221 height 23
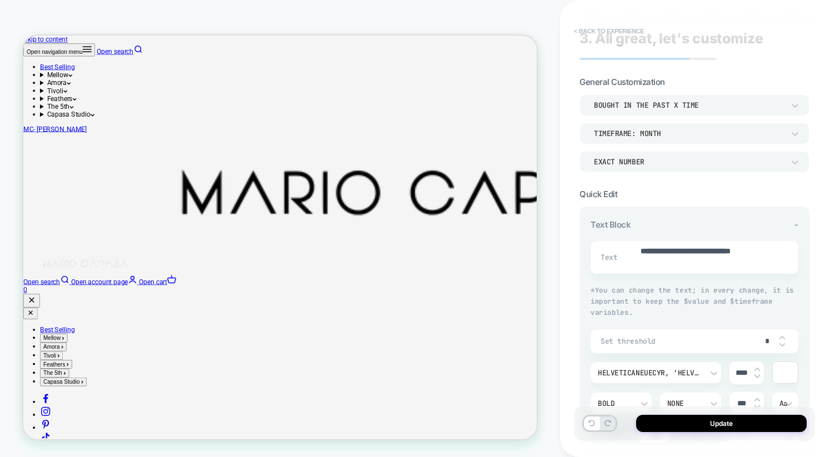
click at [587, 33] on button "< Back to experience" at bounding box center [608, 31] width 81 height 18
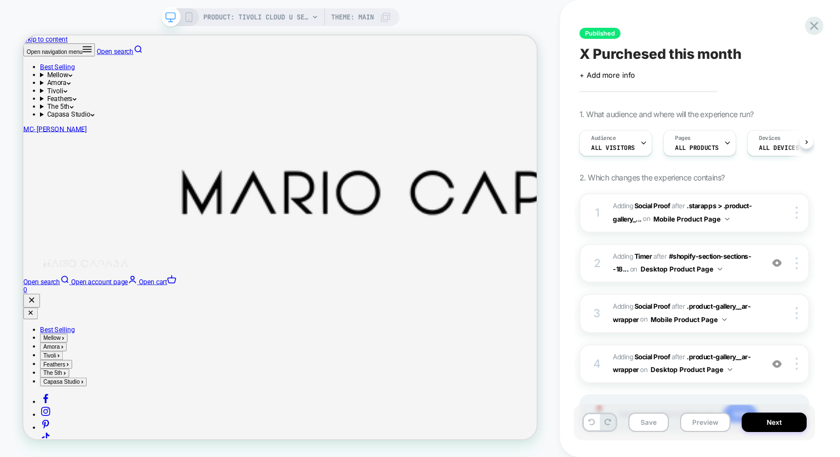
scroll to position [0, 1]
click at [732, 360] on span "#_loomi_addon_1756916489253 Adding Social Proof AFTER .product-gallery__ar-wrap…" at bounding box center [685, 364] width 144 height 26
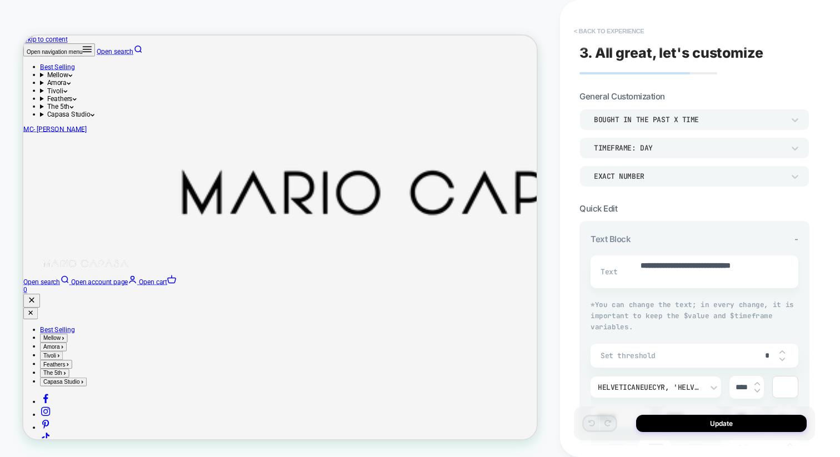
click at [577, 25] on button "< Back to experience" at bounding box center [608, 31] width 81 height 18
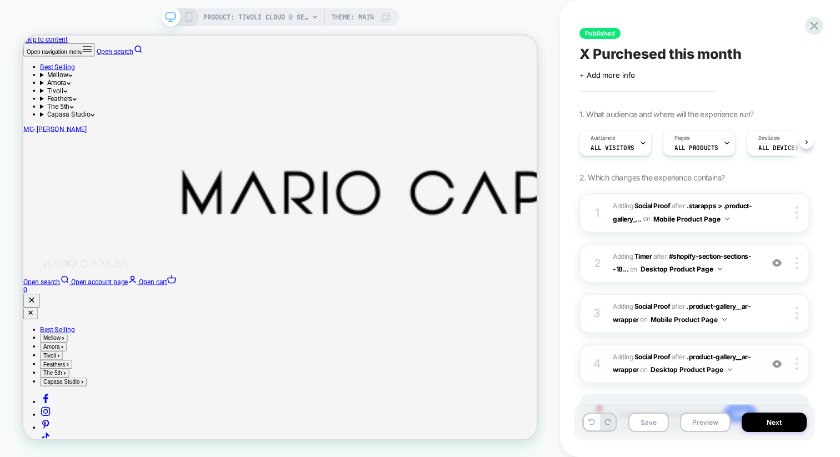
click at [779, 363] on img at bounding box center [776, 363] width 9 height 9
click at [795, 362] on img at bounding box center [796, 364] width 2 height 12
click at [797, 360] on img at bounding box center [796, 364] width 2 height 12
click at [599, 360] on div "4" at bounding box center [597, 364] width 11 height 20
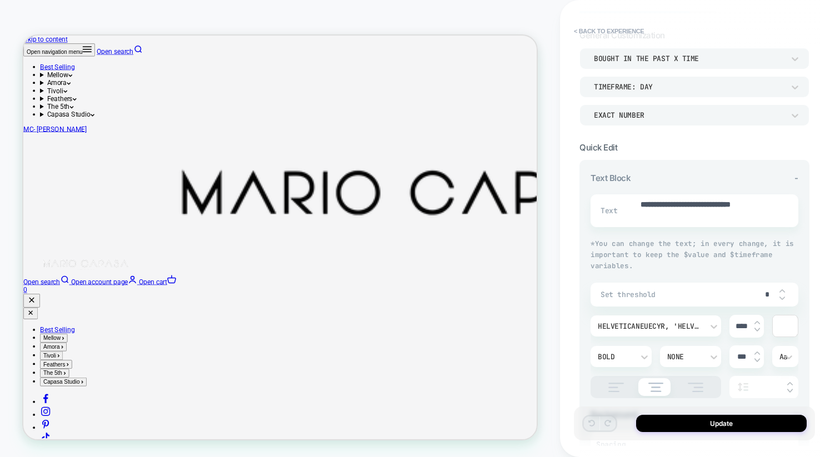
scroll to position [0, 0]
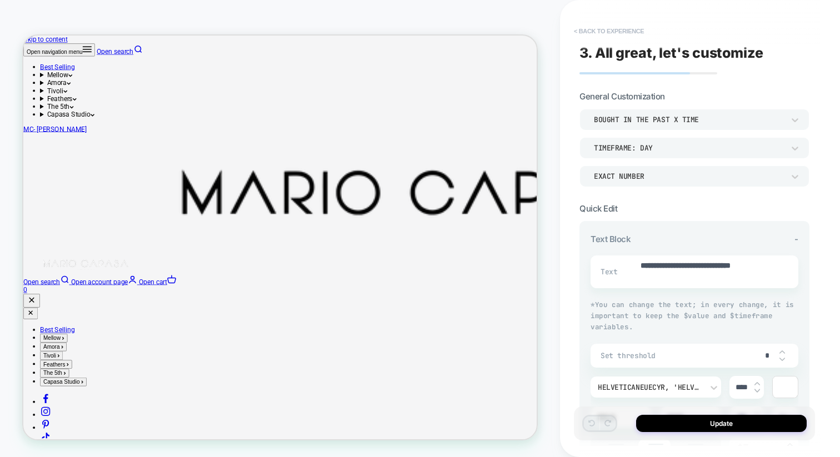
click at [599, 31] on button "< Back to experience" at bounding box center [608, 31] width 81 height 18
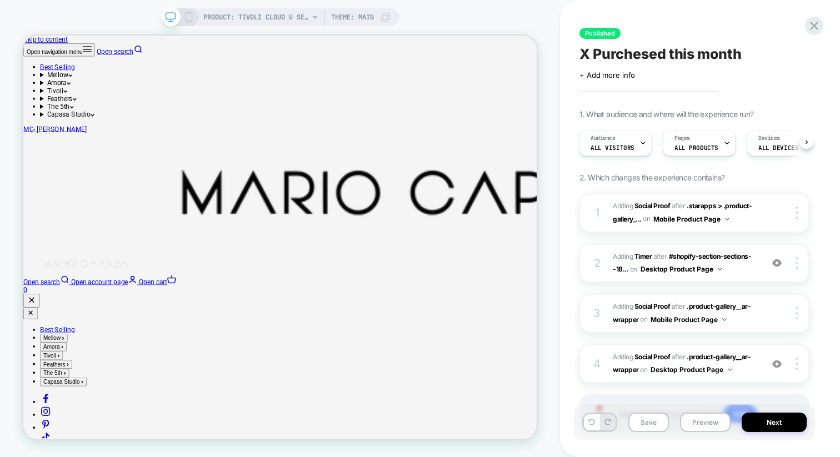
scroll to position [58, 0]
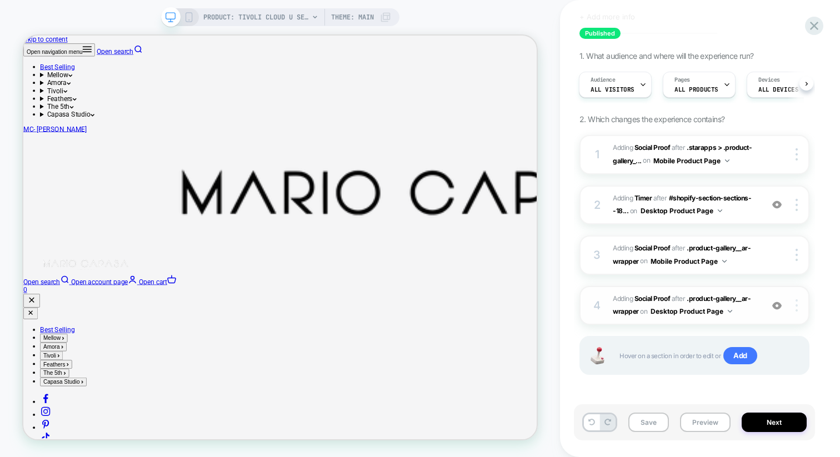
click at [798, 306] on div at bounding box center [798, 305] width 21 height 12
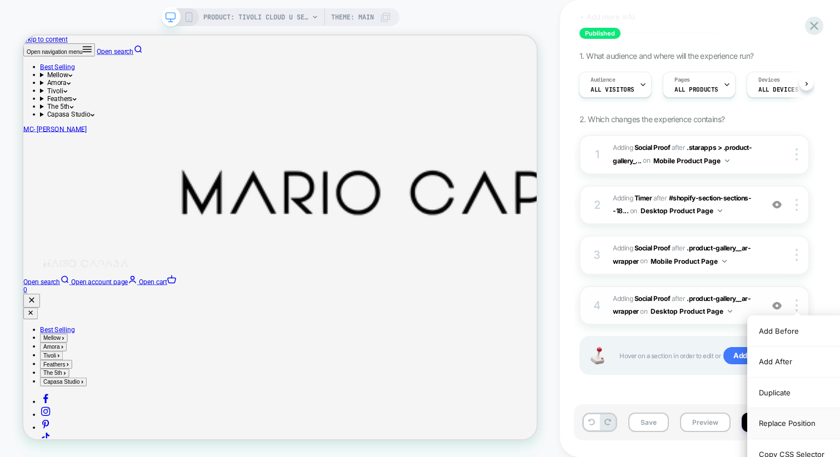
click at [817, 424] on div "Replace Position" at bounding box center [797, 423] width 99 height 31
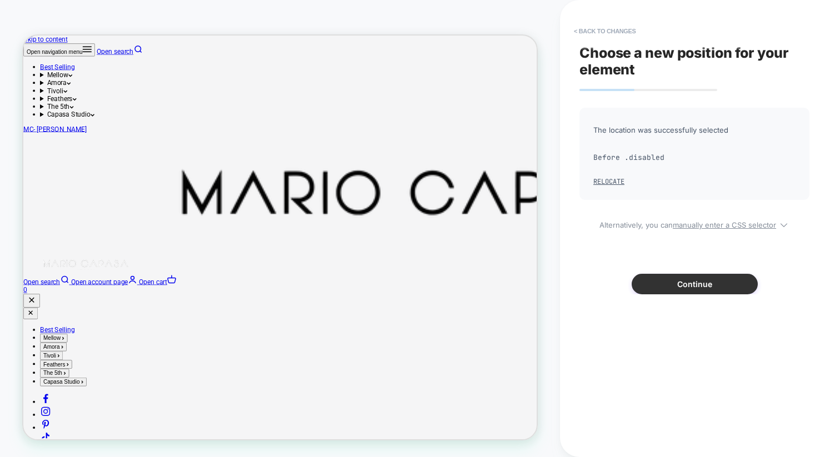
click at [717, 284] on button "Continue" at bounding box center [695, 284] width 126 height 21
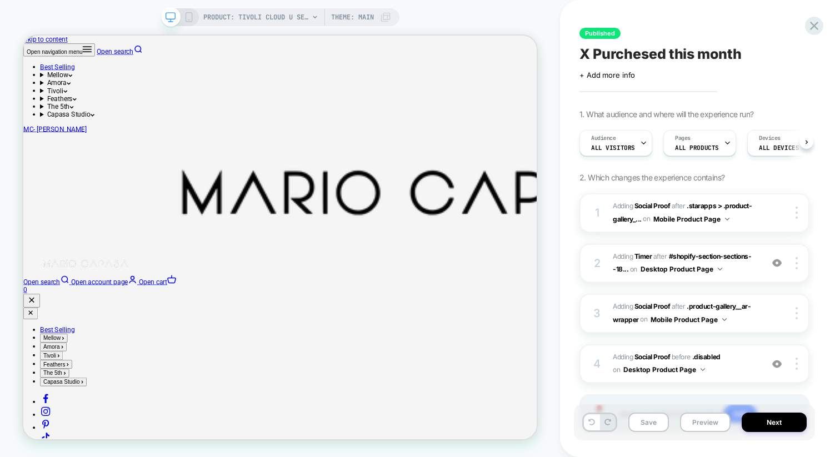
scroll to position [0, 1]
click at [772, 423] on button "Next" at bounding box center [774, 422] width 65 height 19
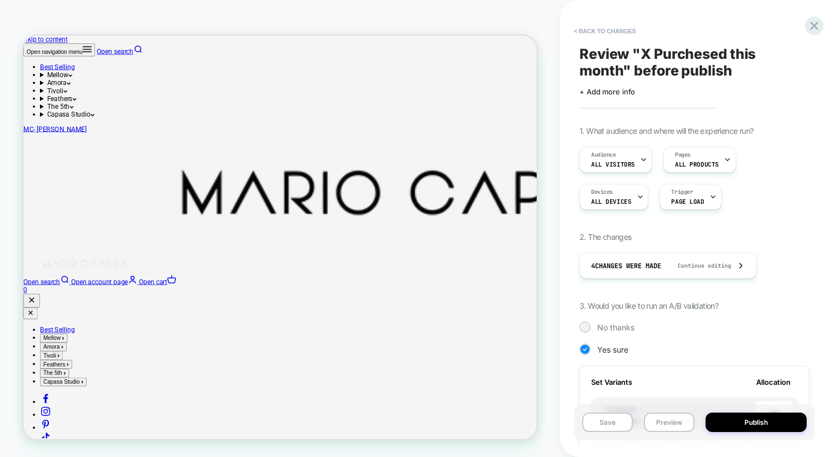
scroll to position [0, 1]
click at [725, 423] on button "Publish" at bounding box center [755, 422] width 101 height 19
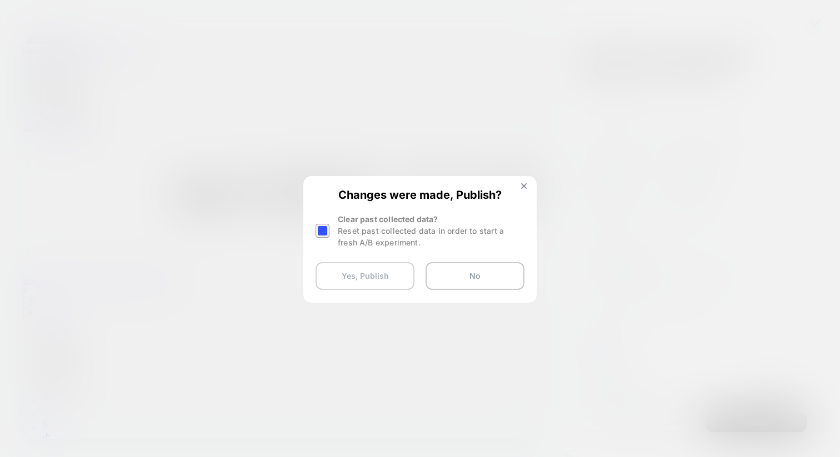
click at [344, 283] on button "Yes, Publish" at bounding box center [364, 276] width 99 height 28
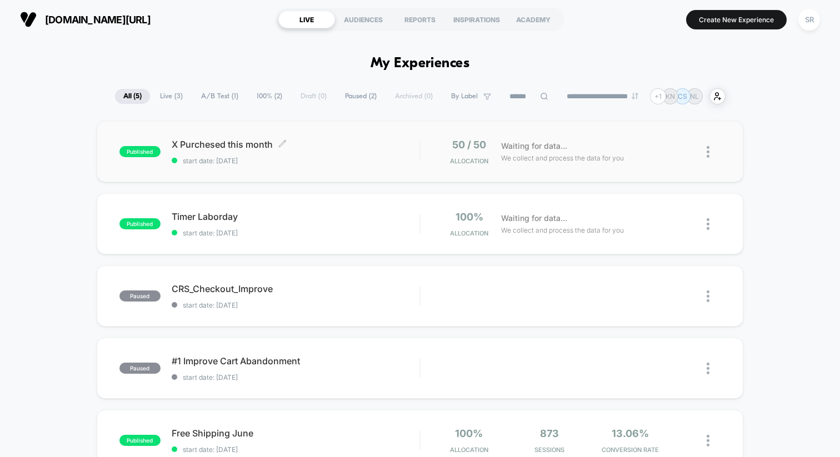
click at [182, 142] on span "X Purchesed this month Click to edit experience details" at bounding box center [296, 144] width 248 height 11
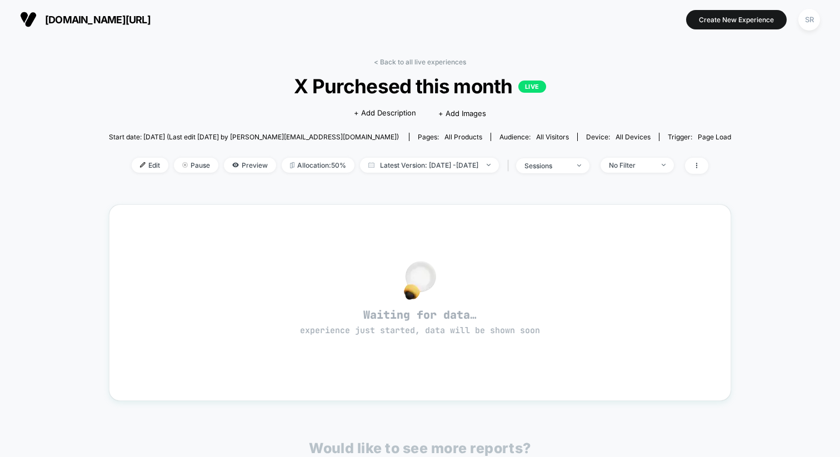
click at [182, 142] on span "Start date: [DATE] (Last edit [DATE] by [PERSON_NAME][EMAIL_ADDRESS][DOMAIN_NAM…" at bounding box center [254, 136] width 290 height 19
click at [231, 164] on span "Preview" at bounding box center [250, 165] width 52 height 15
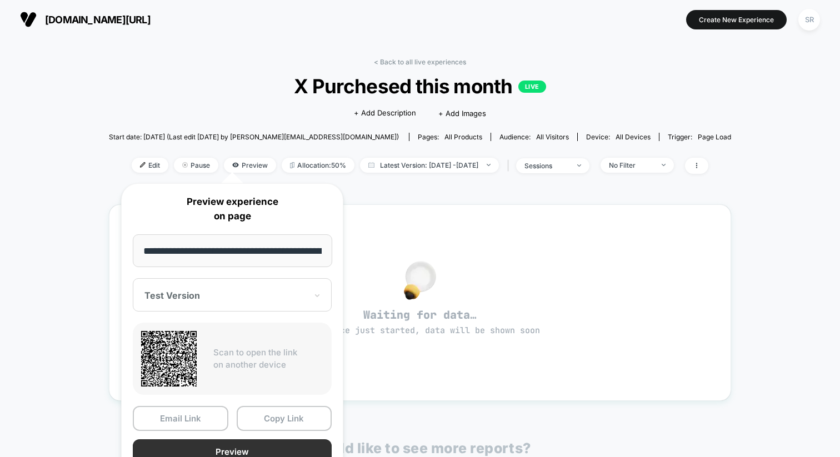
click at [231, 440] on button "Preview" at bounding box center [232, 451] width 199 height 25
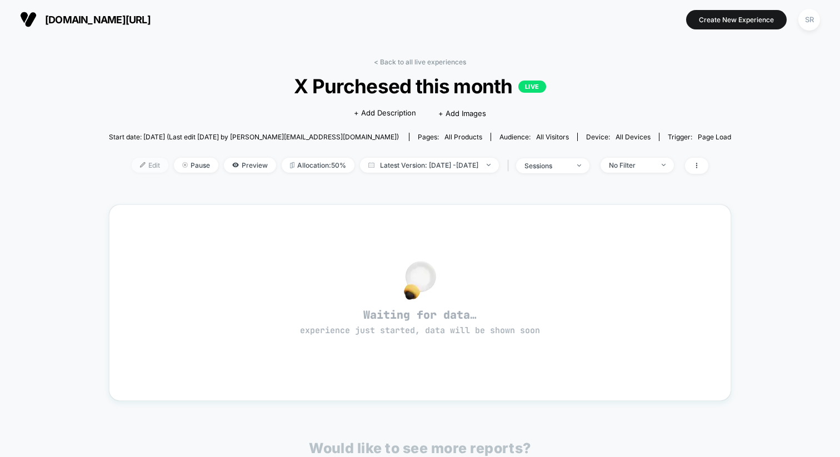
click at [139, 165] on span "Edit" at bounding box center [150, 165] width 37 height 15
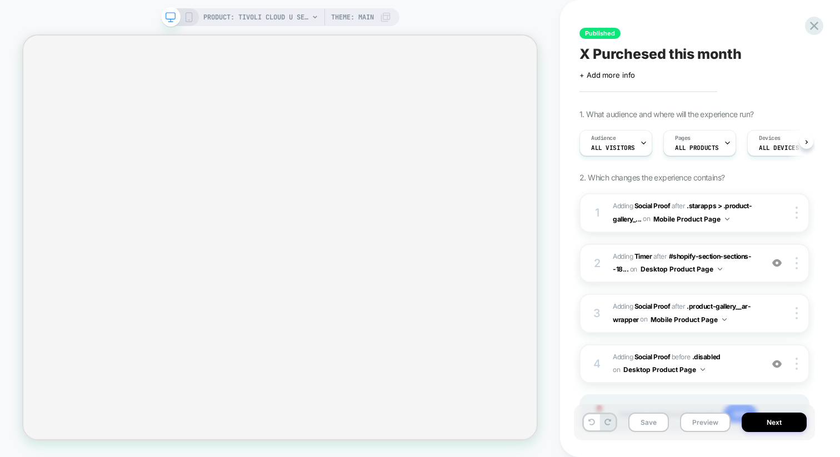
scroll to position [0, 1]
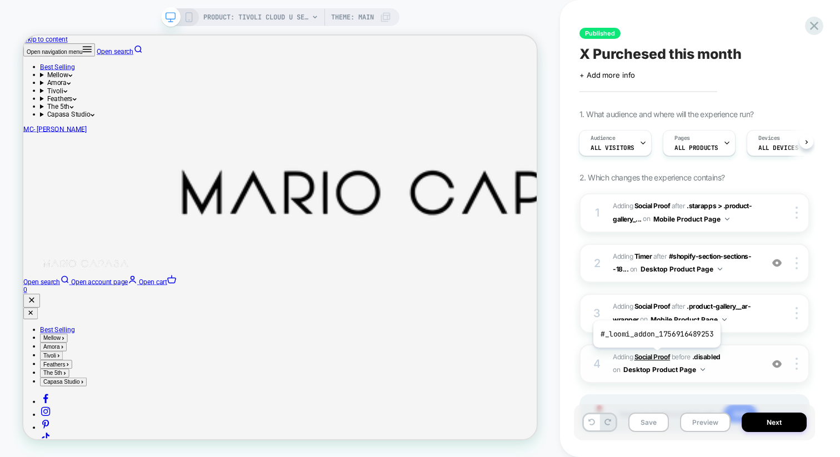
click at [655, 356] on b "Social Proof" at bounding box center [652, 357] width 36 height 8
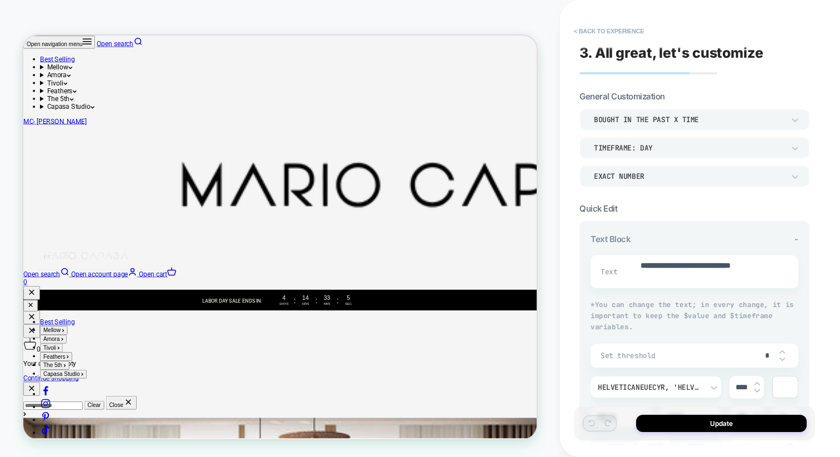
scroll to position [237, 0]
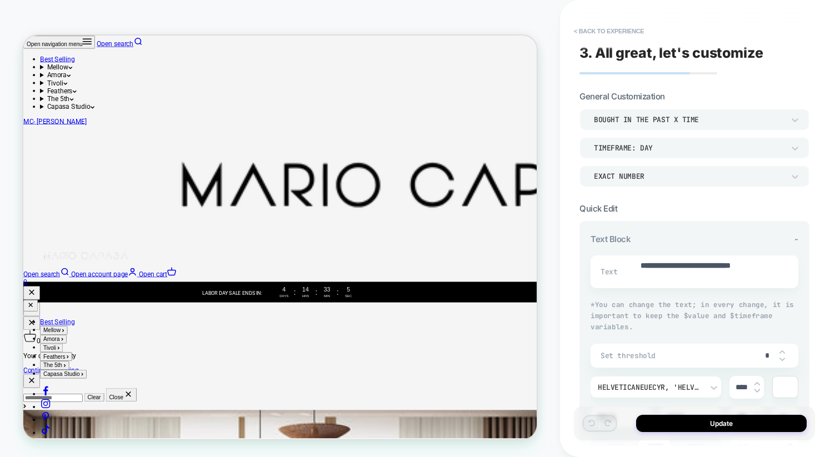
click at [667, 159] on div "bought in the past x time TIMEFRAME: day EXACT NUMBER" at bounding box center [694, 148] width 230 height 78
click at [662, 152] on div "TIMEFRAME: day" at bounding box center [689, 147] width 190 height 9
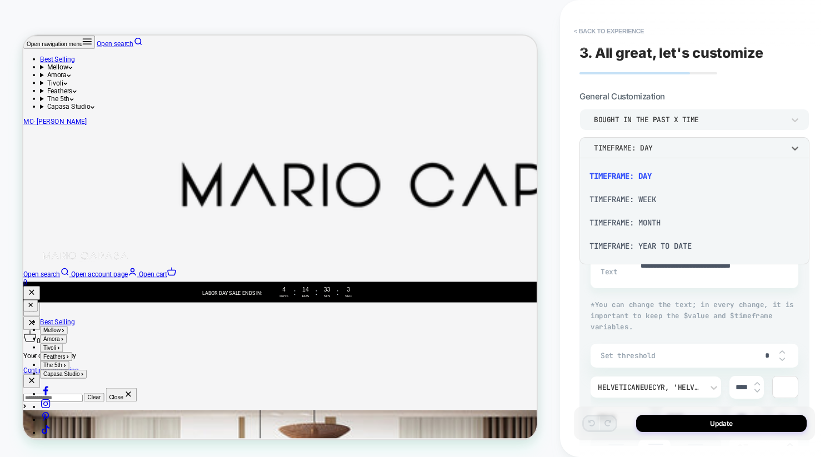
click at [655, 221] on div "TIMEFRAME: MONTH" at bounding box center [694, 222] width 221 height 23
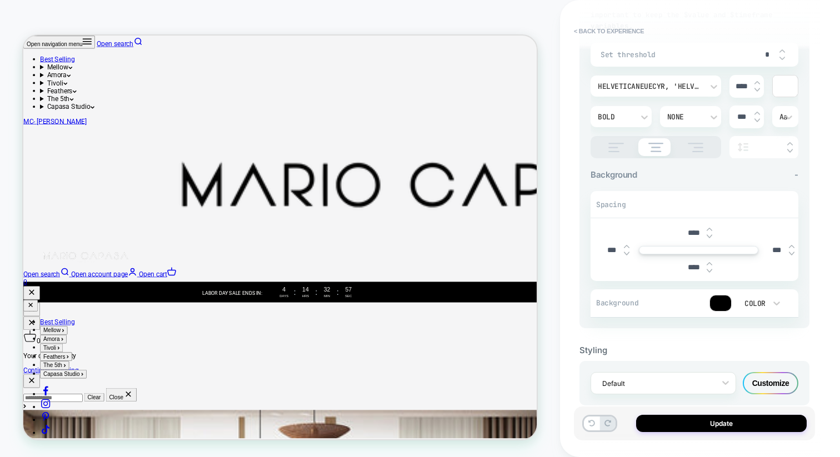
scroll to position [319, 0]
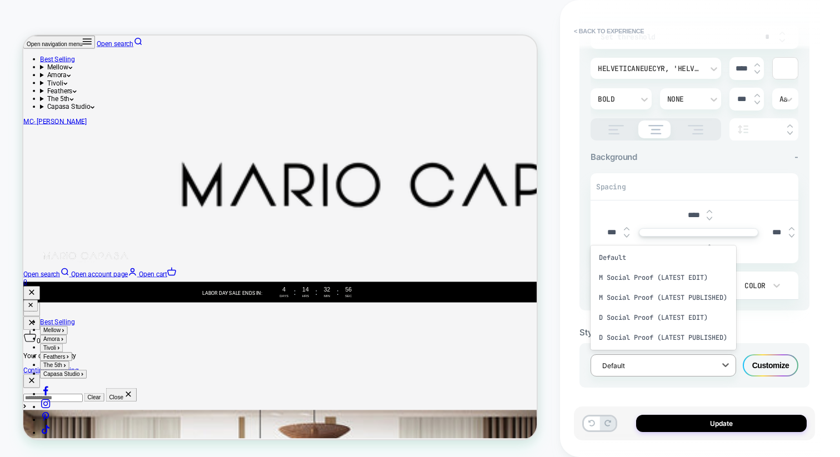
click at [656, 354] on div "Default" at bounding box center [663, 365] width 146 height 22
click at [754, 316] on div "Styling option D Social Proof (LATEST PUBLISHED) focused, 5 of 5. 5 results ava…" at bounding box center [694, 348] width 230 height 77
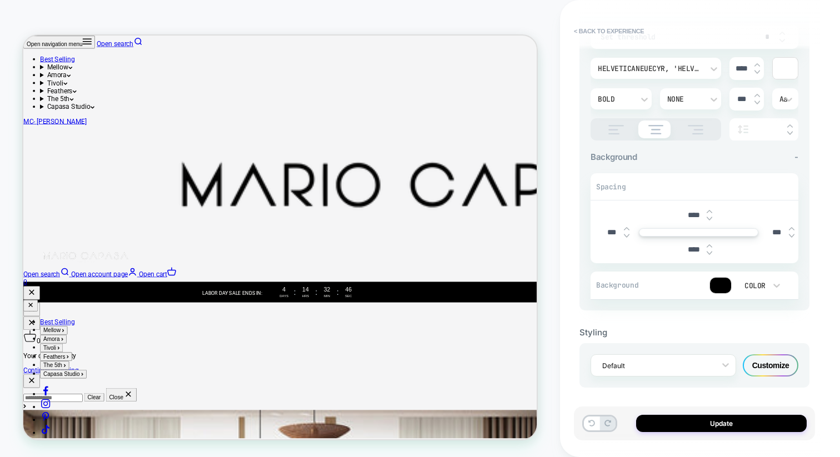
click at [709, 244] on img at bounding box center [710, 246] width 6 height 4
type textarea "*"
type input "****"
click at [709, 244] on img at bounding box center [710, 246] width 6 height 4
type textarea "*"
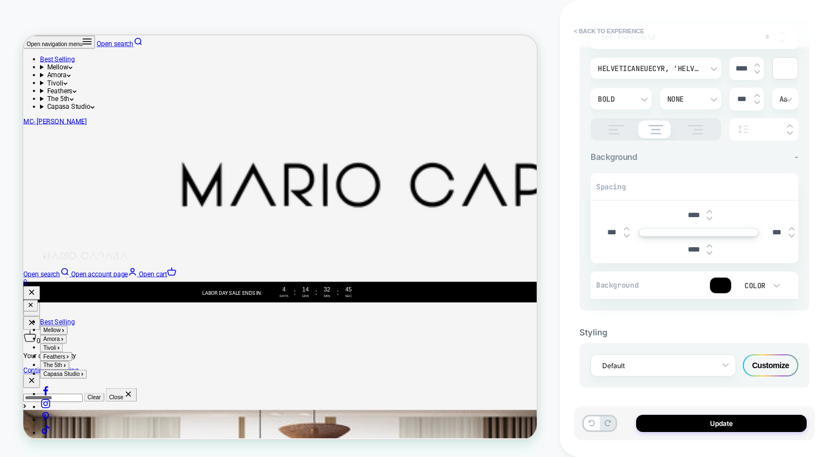
type input "****"
click at [709, 251] on img at bounding box center [710, 253] width 6 height 4
type textarea "*"
type input "****"
click at [709, 251] on img at bounding box center [710, 253] width 6 height 4
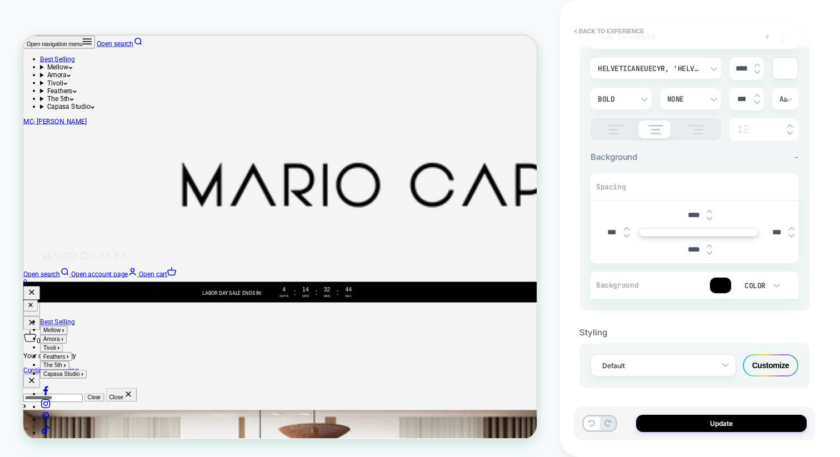
type textarea "*"
type input "****"
click at [709, 251] on img at bounding box center [710, 253] width 6 height 4
type textarea "*"
type input "****"
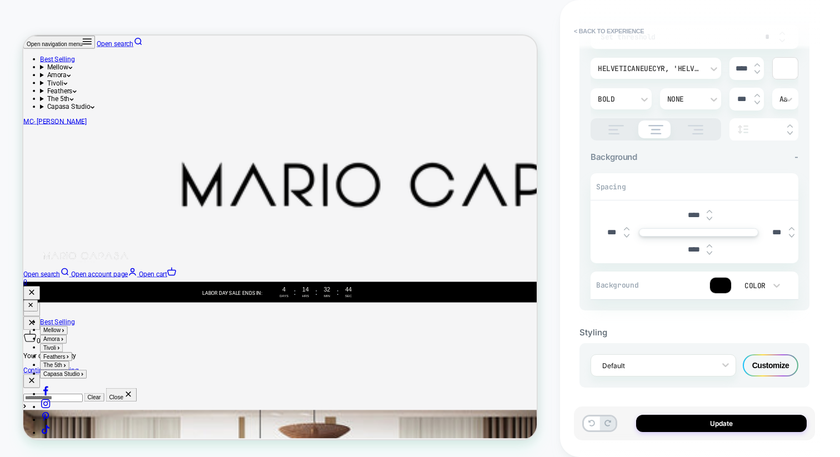
click at [709, 251] on img at bounding box center [710, 253] width 6 height 4
type textarea "*"
type input "****"
click at [709, 251] on img at bounding box center [710, 253] width 6 height 4
type textarea "*"
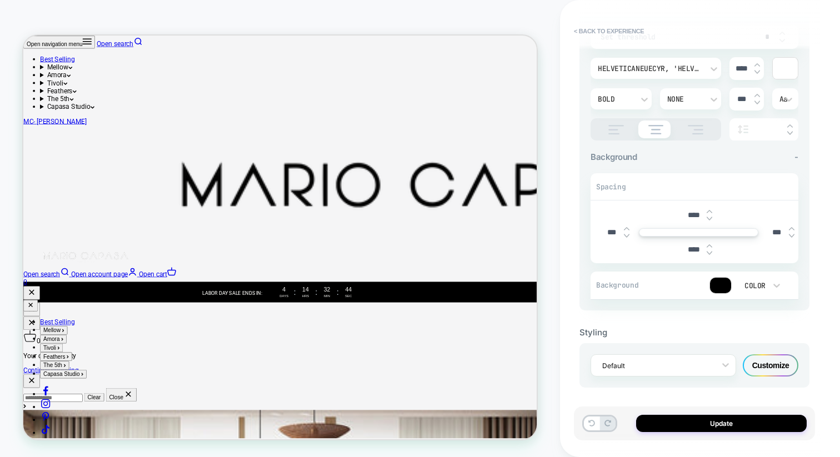
type input "****"
click at [709, 251] on img at bounding box center [710, 253] width 6 height 4
type textarea "*"
type input "****"
click at [709, 251] on img at bounding box center [710, 253] width 6 height 4
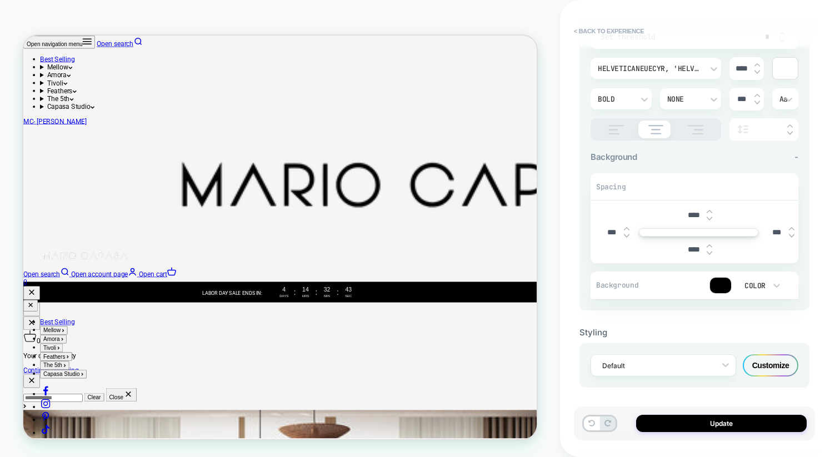
type textarea "*"
type input "****"
click at [709, 251] on img at bounding box center [710, 253] width 6 height 4
type textarea "*"
type input "****"
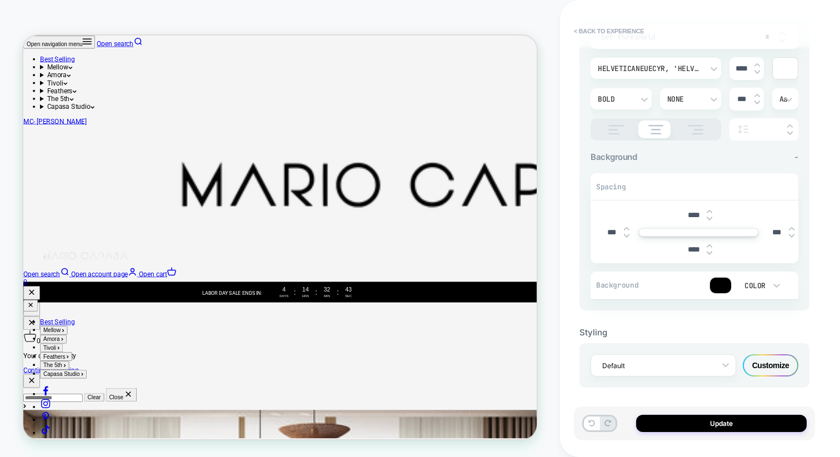
click at [709, 251] on img at bounding box center [710, 253] width 6 height 4
type textarea "*"
type input "****"
click at [708, 251] on img at bounding box center [710, 253] width 6 height 4
type textarea "*"
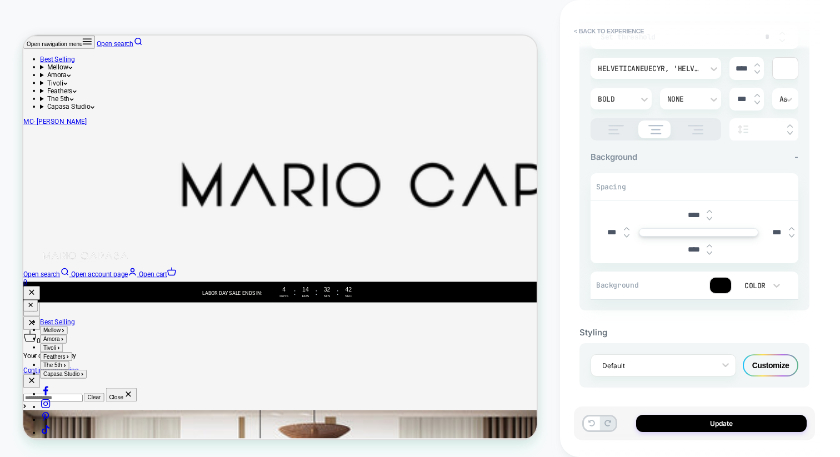
type input "****"
click at [708, 251] on img at bounding box center [710, 253] width 6 height 4
type textarea "*"
type input "****"
click at [708, 251] on img at bounding box center [710, 253] width 6 height 4
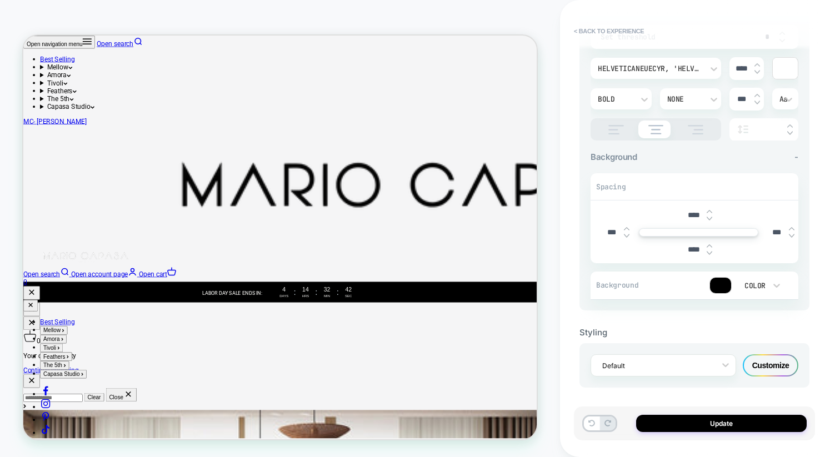
type textarea "*"
type input "****"
click at [708, 251] on img at bounding box center [710, 253] width 6 height 4
type textarea "*"
type input "***"
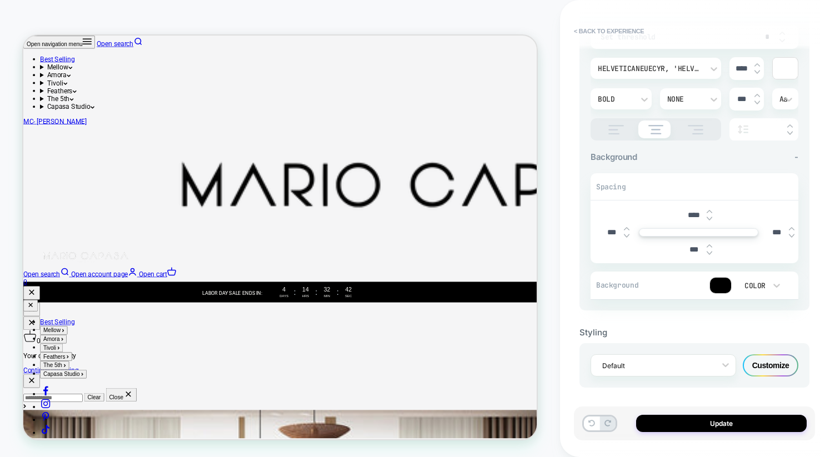
click at [708, 251] on img at bounding box center [710, 253] width 6 height 4
type textarea "*"
type input "***"
click at [709, 217] on img at bounding box center [710, 219] width 6 height 4
type textarea "*"
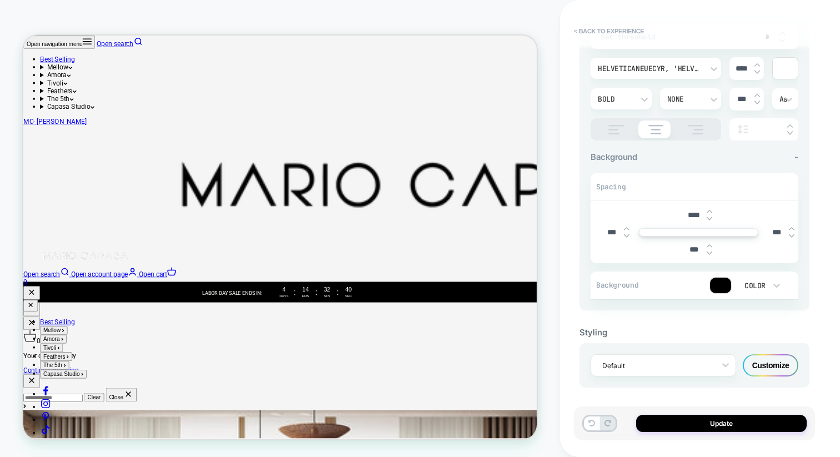
type input "****"
click at [709, 217] on img at bounding box center [710, 219] width 6 height 4
type textarea "*"
type input "****"
click at [709, 217] on img at bounding box center [710, 219] width 6 height 4
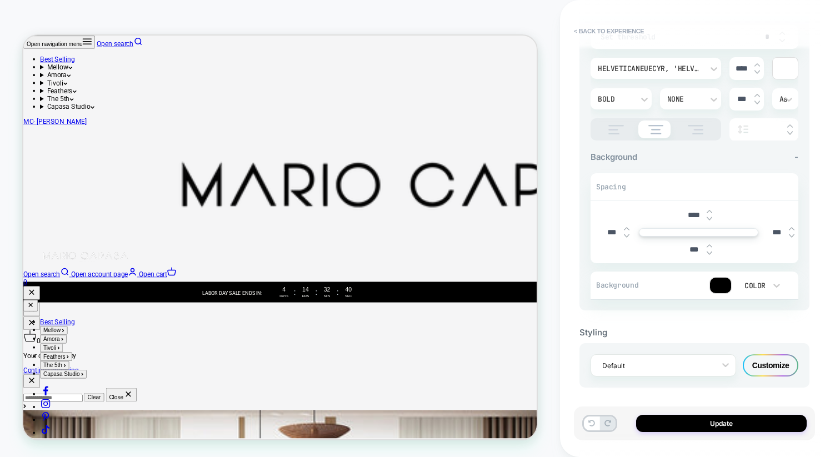
type textarea "*"
type input "****"
click at [709, 217] on img at bounding box center [710, 219] width 6 height 4
type textarea "*"
type input "****"
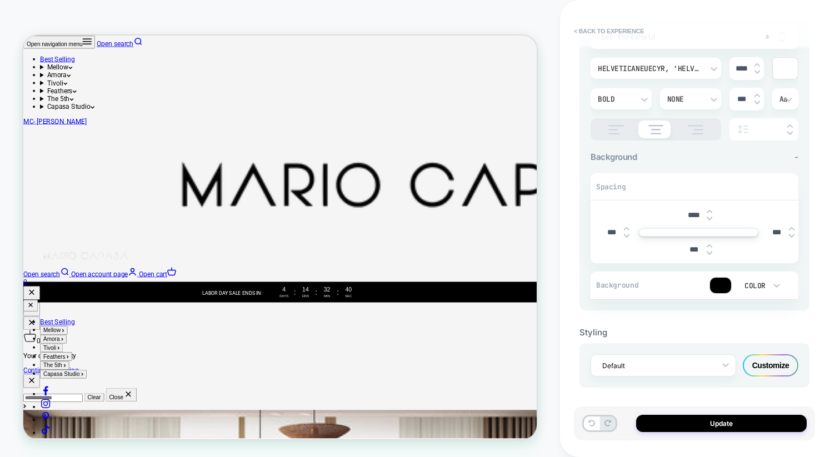
click at [709, 217] on img at bounding box center [710, 219] width 6 height 4
type textarea "*"
type input "****"
click at [709, 217] on img at bounding box center [710, 219] width 6 height 4
type textarea "*"
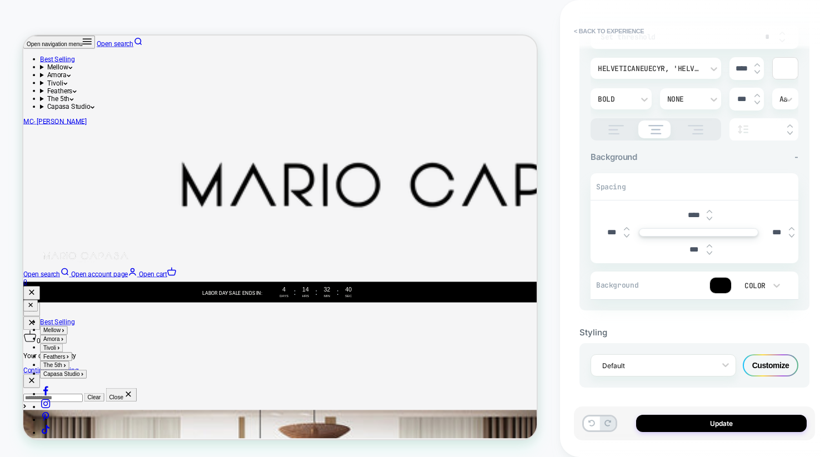
type input "****"
click at [709, 217] on img at bounding box center [710, 219] width 6 height 4
type textarea "*"
type input "****"
click at [709, 217] on img at bounding box center [710, 219] width 6 height 4
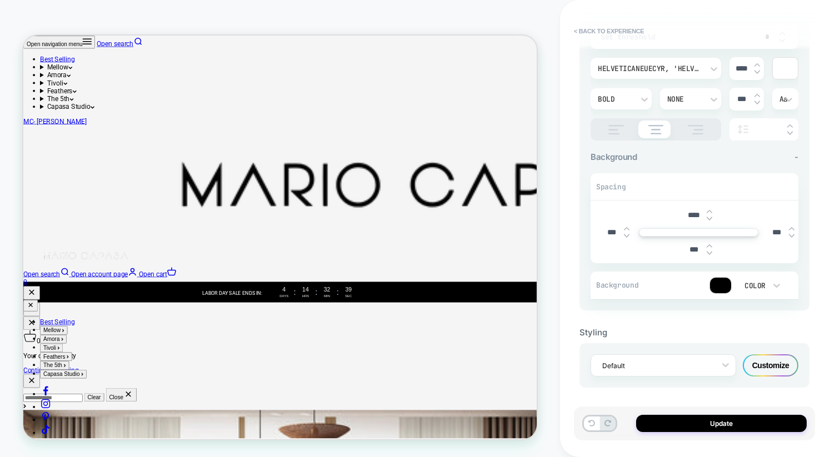
type textarea "*"
type input "****"
click at [709, 217] on img at bounding box center [710, 219] width 6 height 4
type textarea "*"
type input "****"
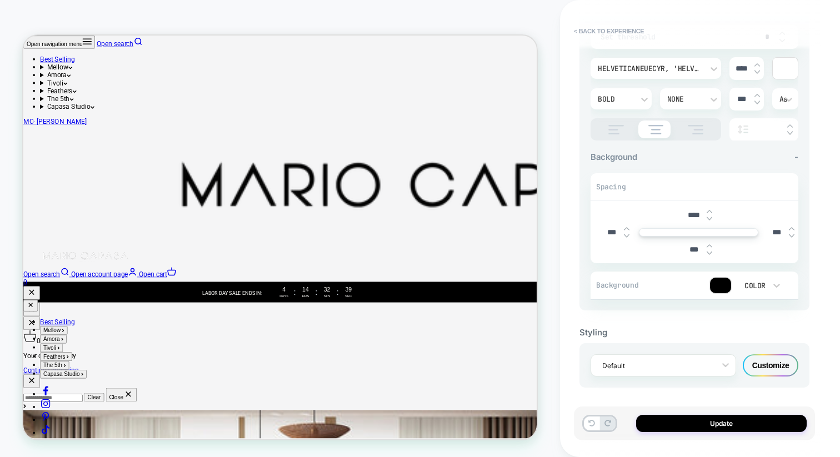
click at [709, 217] on img at bounding box center [710, 219] width 6 height 4
type textarea "*"
type input "****"
click at [709, 217] on img at bounding box center [710, 219] width 6 height 4
type textarea "*"
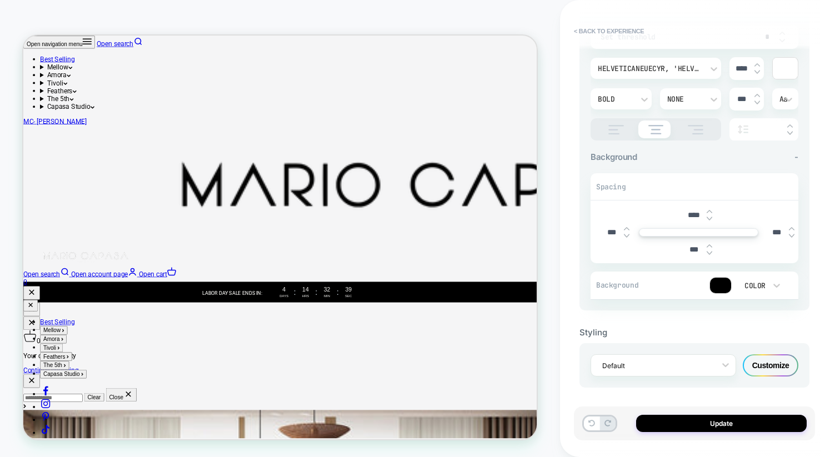
type input "***"
click at [709, 217] on img at bounding box center [710, 219] width 6 height 4
type textarea "*"
type input "***"
click at [709, 217] on img at bounding box center [710, 219] width 6 height 4
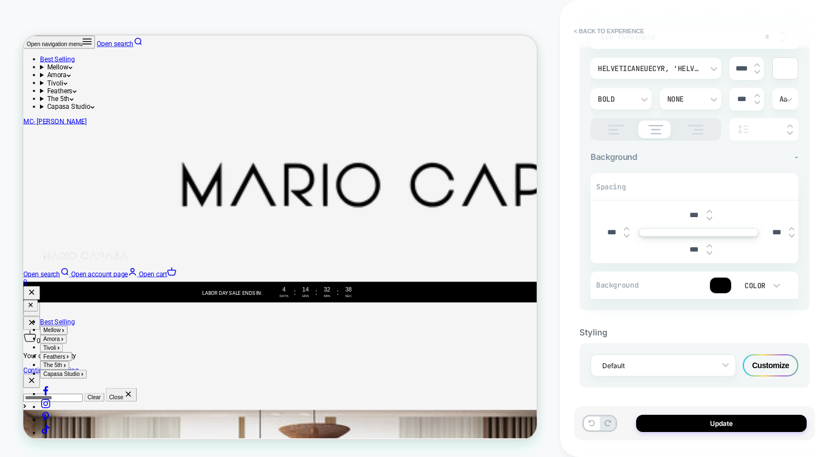
type textarea "*"
type input "***"
click at [706, 205] on div "***" at bounding box center [699, 215] width 34 height 23
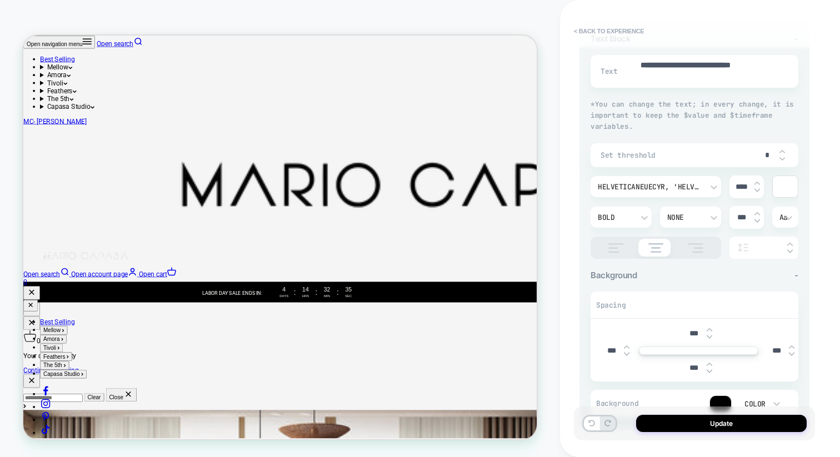
scroll to position [195, 0]
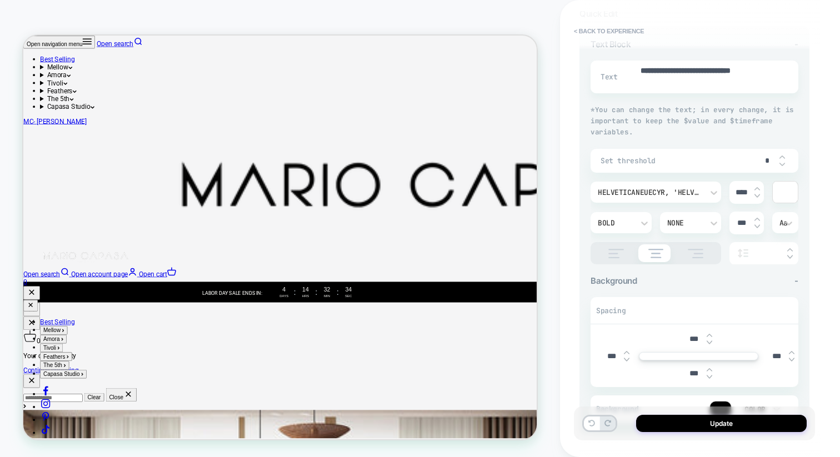
click at [757, 194] on img at bounding box center [757, 196] width 6 height 4
type textarea "*"
type input "****"
click at [757, 194] on img at bounding box center [757, 196] width 6 height 4
type textarea "*"
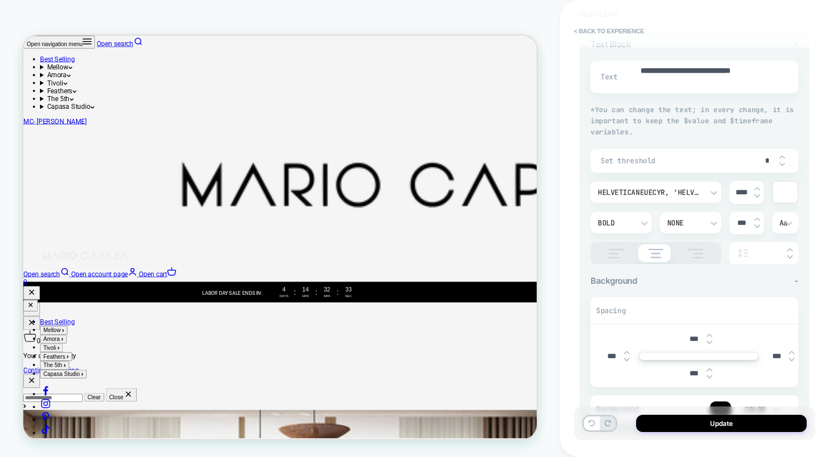
type input "****"
click at [731, 428] on button "Update" at bounding box center [721, 423] width 171 height 17
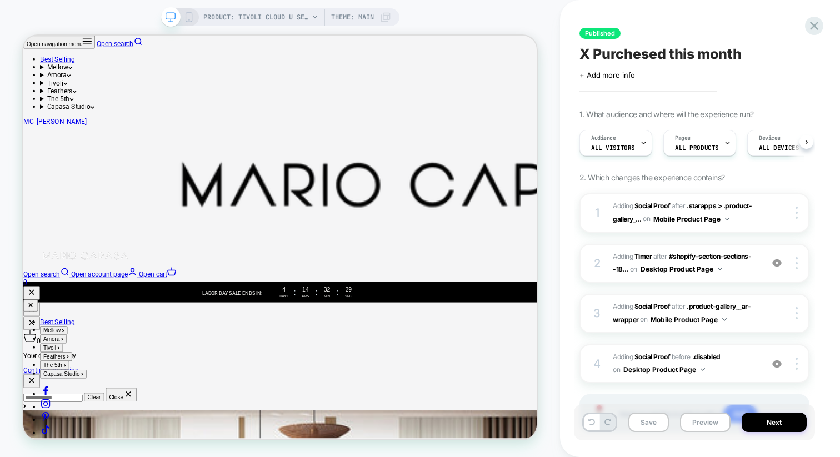
scroll to position [0, 1]
click at [657, 423] on button "Save" at bounding box center [648, 422] width 41 height 19
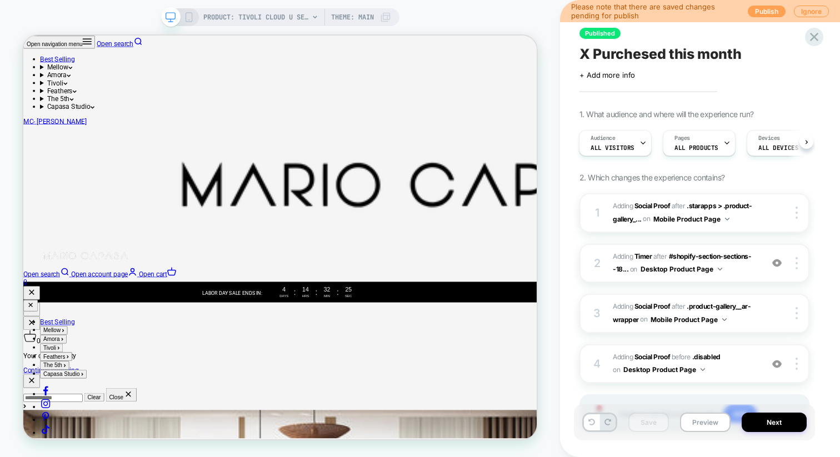
click at [757, 13] on button "Publish" at bounding box center [767, 12] width 38 height 12
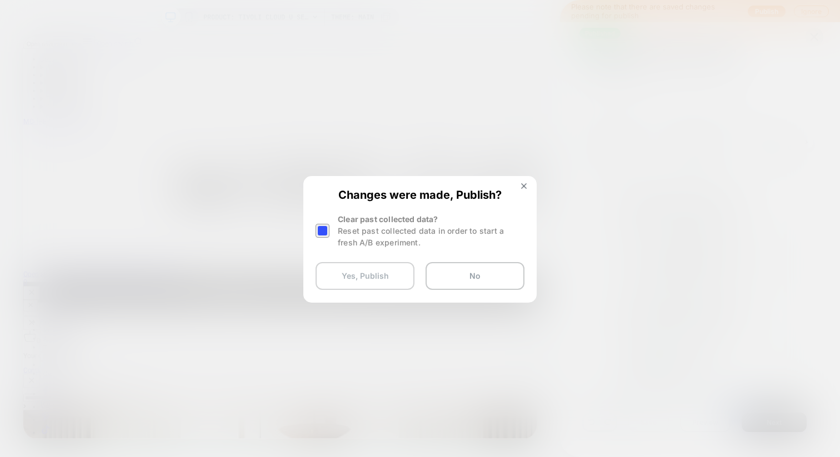
click at [393, 283] on button "Yes, Publish" at bounding box center [364, 276] width 99 height 28
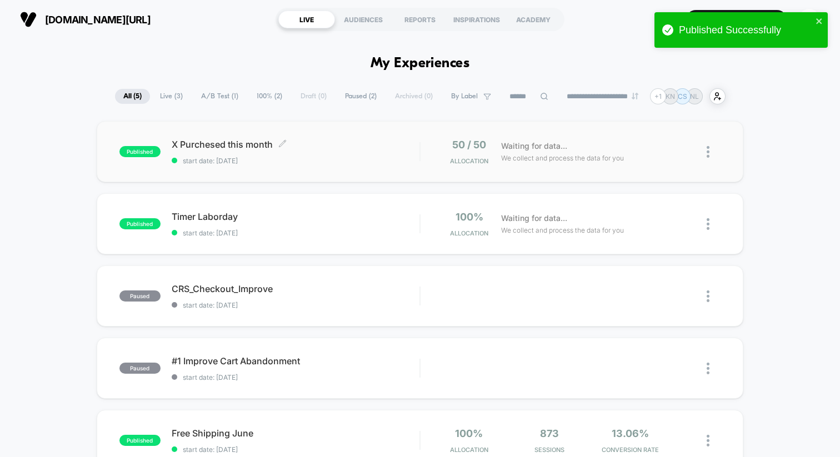
click at [284, 163] on span "start date: [DATE]" at bounding box center [296, 161] width 248 height 8
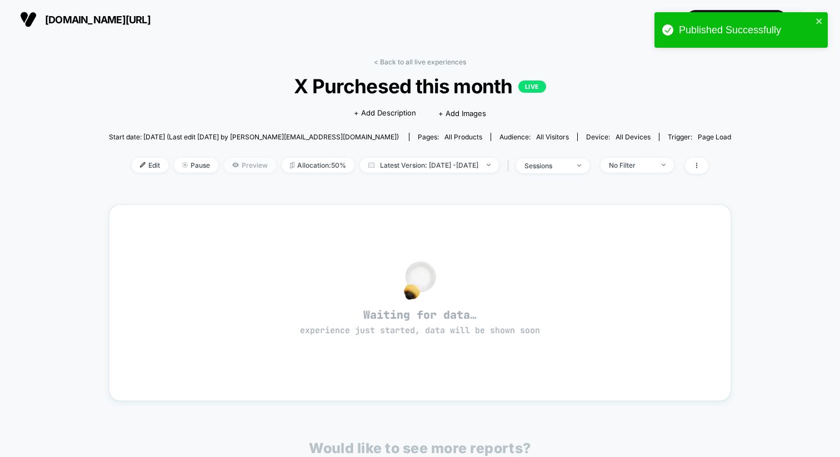
click at [229, 166] on span "Preview" at bounding box center [250, 165] width 52 height 15
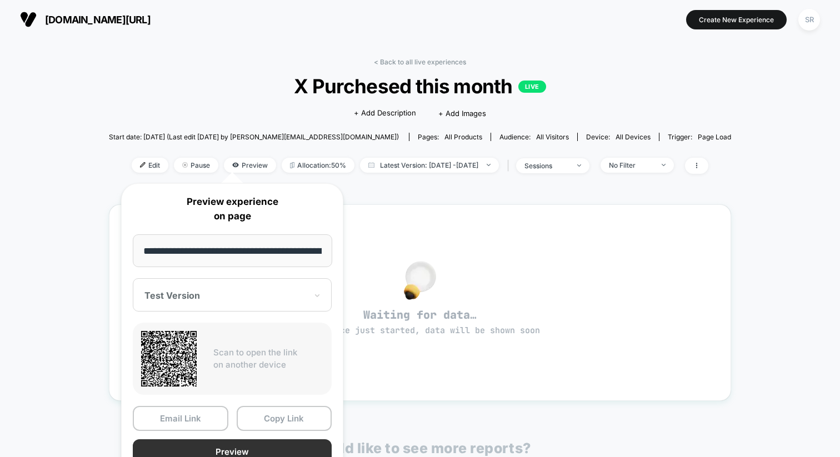
click at [209, 446] on button "Preview" at bounding box center [232, 451] width 199 height 25
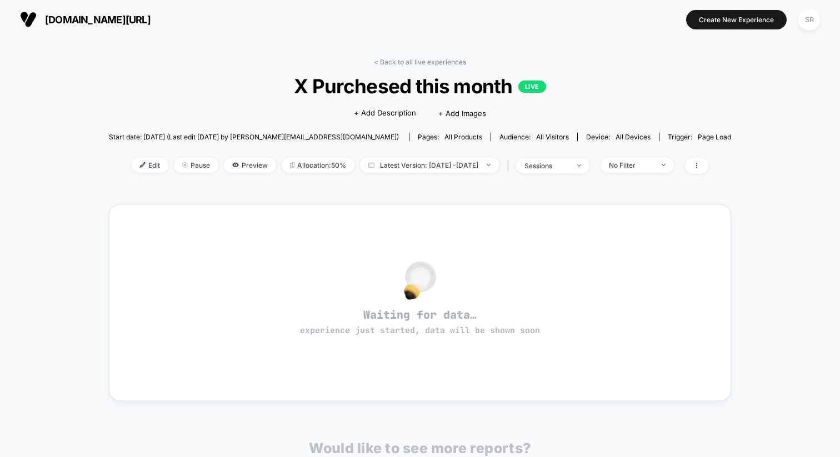
click at [105, 23] on span "[DOMAIN_NAME][URL]" at bounding box center [98, 20] width 106 height 12
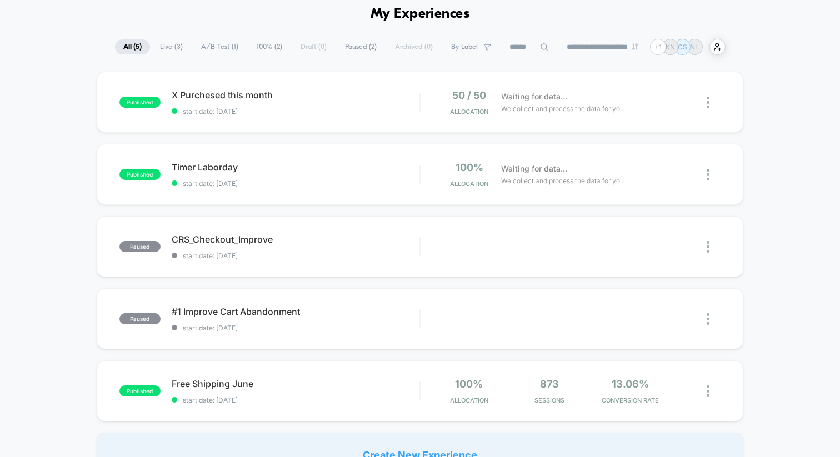
scroll to position [47, 0]
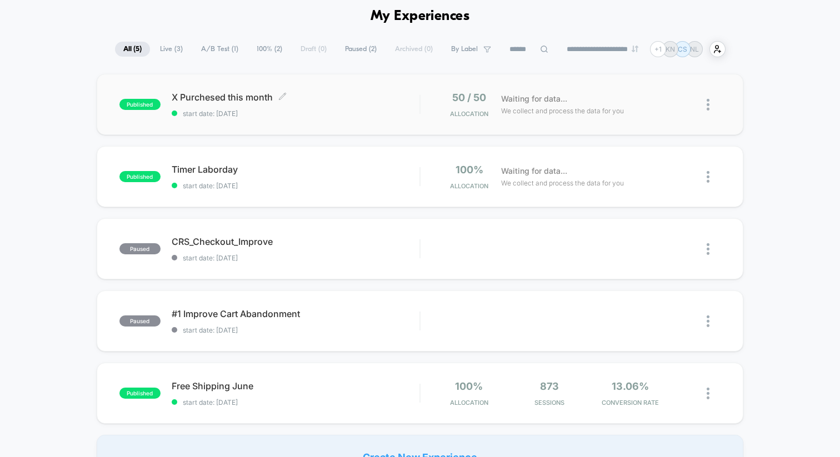
click at [239, 98] on span "X Purchesed this month Click to edit experience details" at bounding box center [296, 97] width 248 height 11
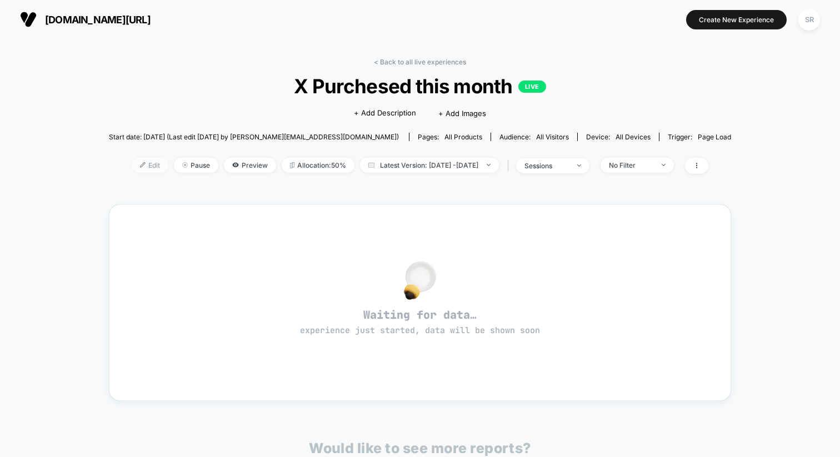
click at [137, 165] on span "Edit" at bounding box center [150, 165] width 37 height 15
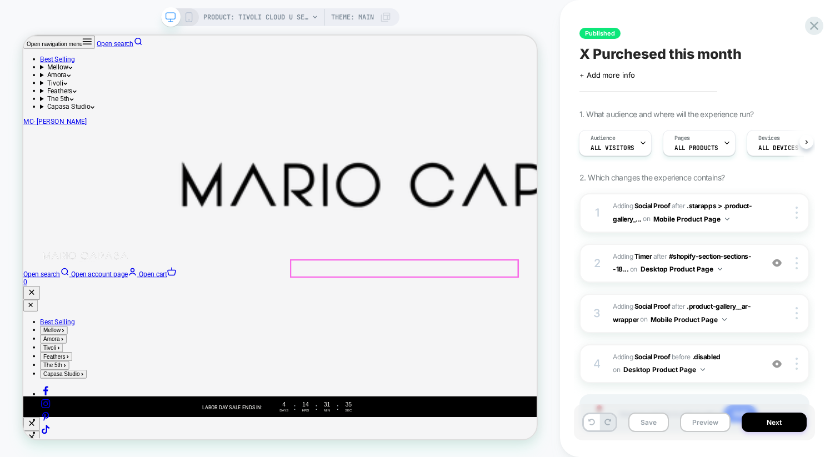
scroll to position [110, 0]
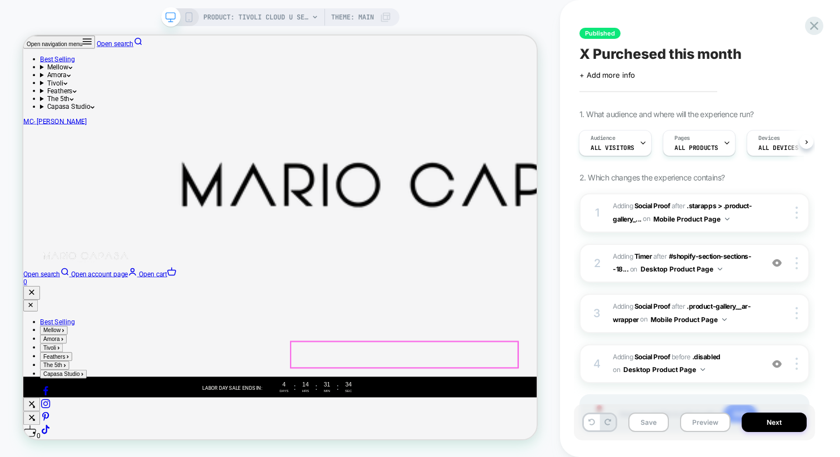
click at [796, 365] on img at bounding box center [796, 364] width 2 height 12
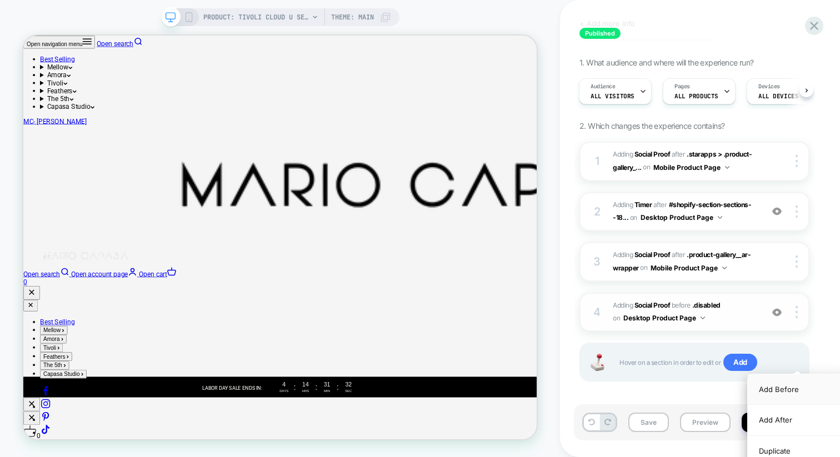
scroll to position [58, 0]
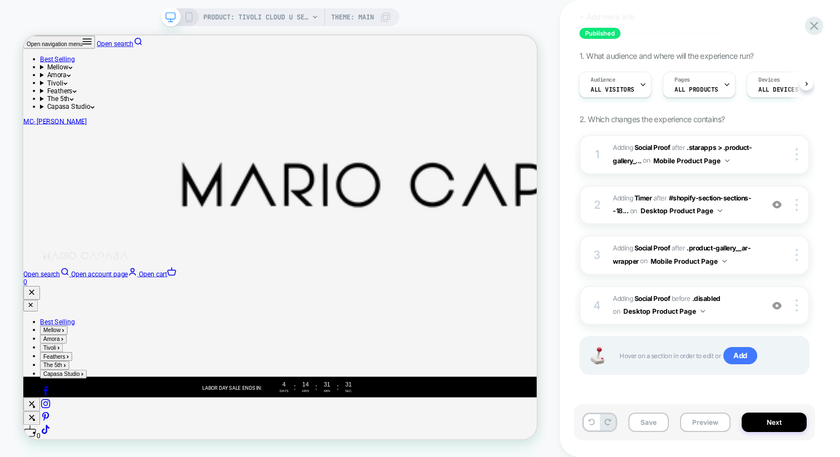
click at [713, 389] on div "1 #_loomi_addon_1756860479270 Adding Social Proof AFTER .starapps > .product-ga…" at bounding box center [694, 269] width 230 height 268
click at [795, 308] on img at bounding box center [796, 305] width 2 height 12
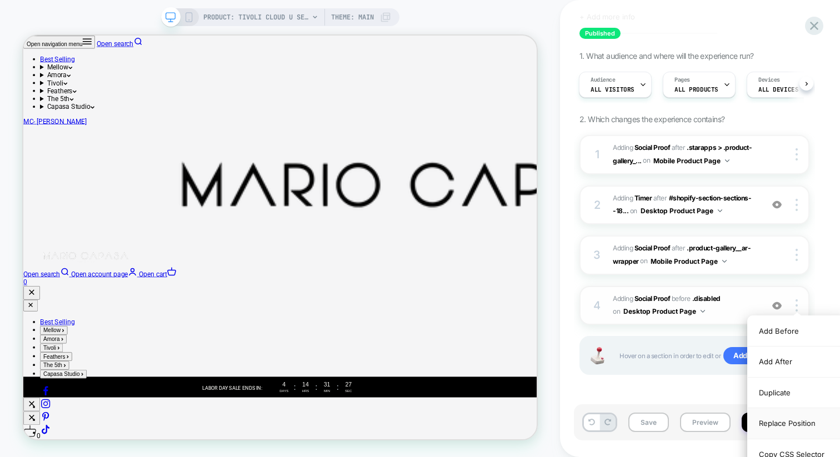
click at [784, 425] on div "Replace Position" at bounding box center [797, 423] width 99 height 31
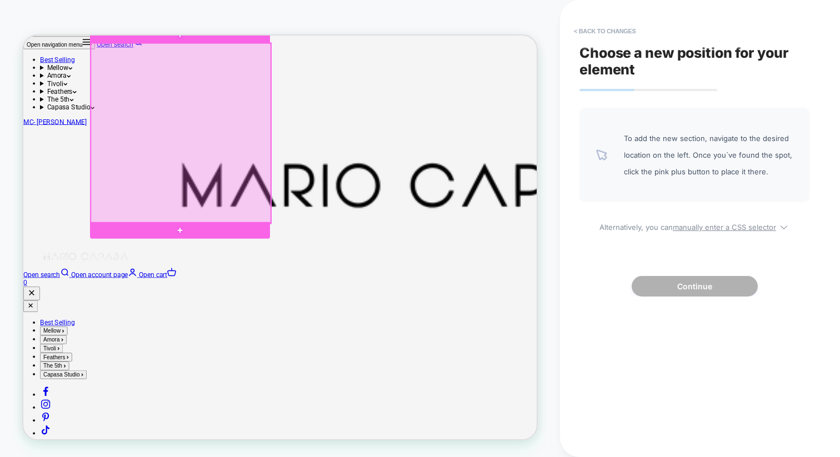
scroll to position [0, 0]
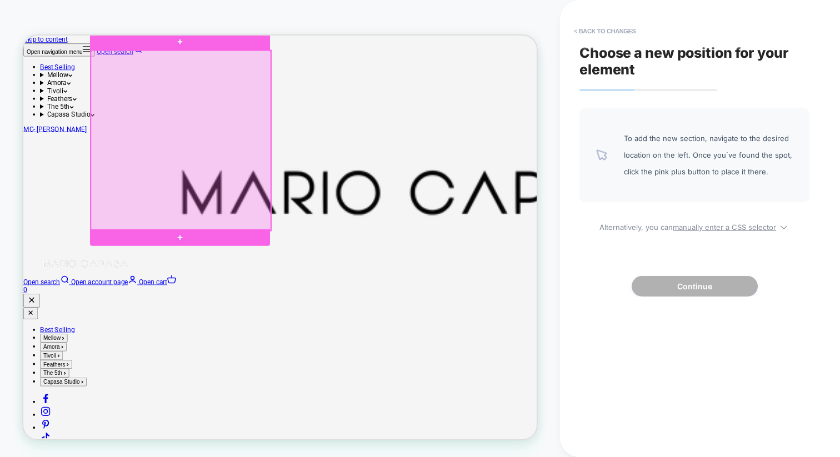
click at [252, 194] on div at bounding box center [233, 176] width 240 height 240
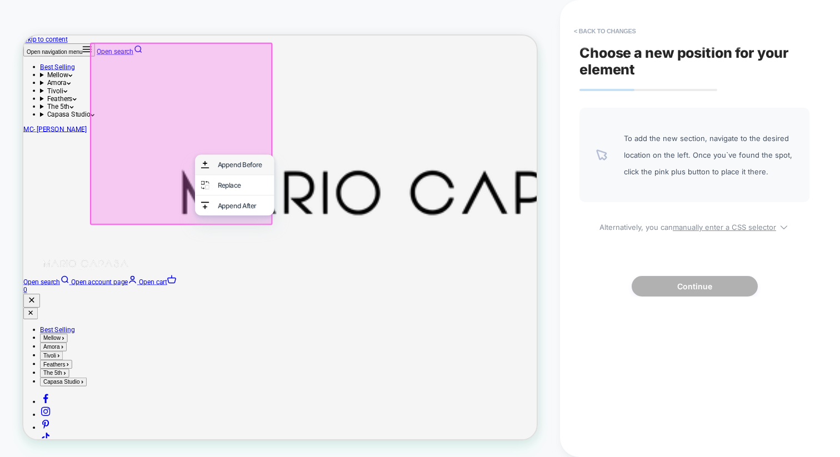
click at [287, 206] on div "Append Before" at bounding box center [316, 207] width 68 height 11
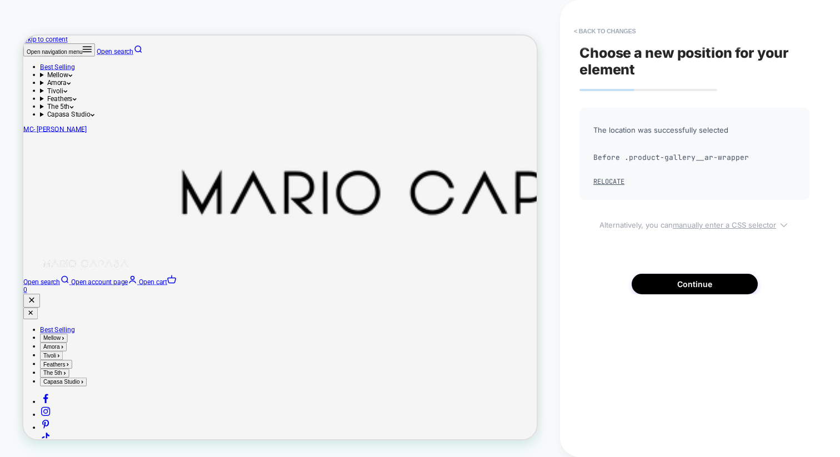
scroll to position [1814, 0]
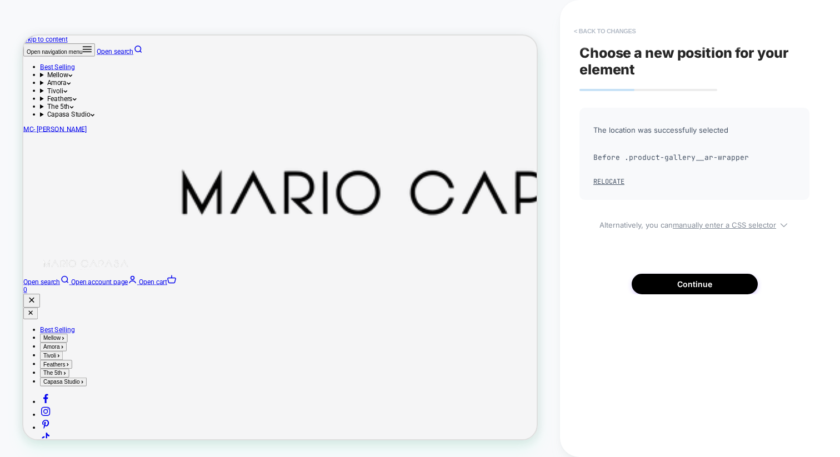
click at [604, 27] on button "< Back to changes" at bounding box center [604, 31] width 73 height 18
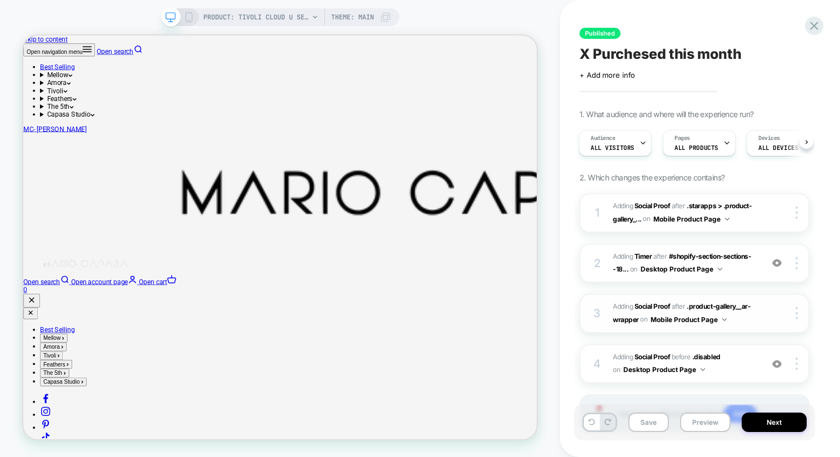
scroll to position [58, 0]
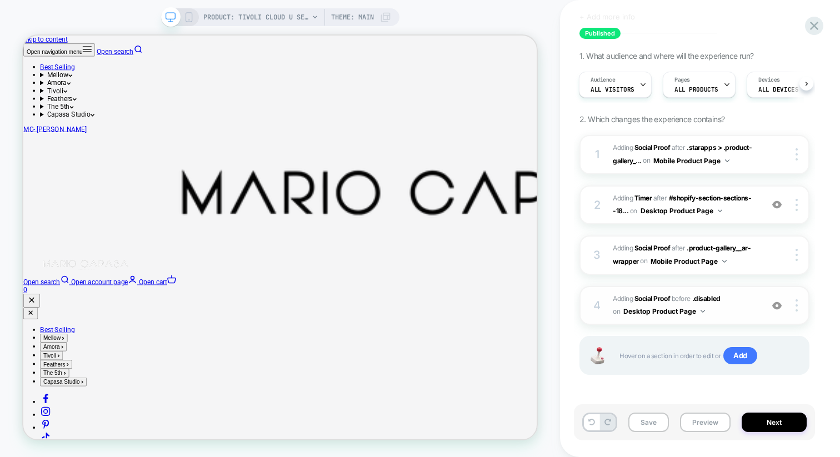
click at [800, 312] on div "4 #_loomi_addon_1756916489253 Adding Social Proof BEFORE .disabled .disabled on…" at bounding box center [694, 305] width 230 height 39
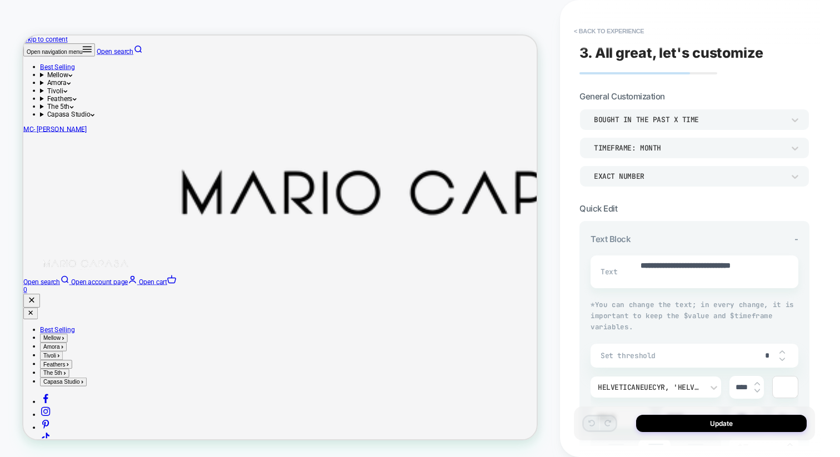
scroll to position [0, 0]
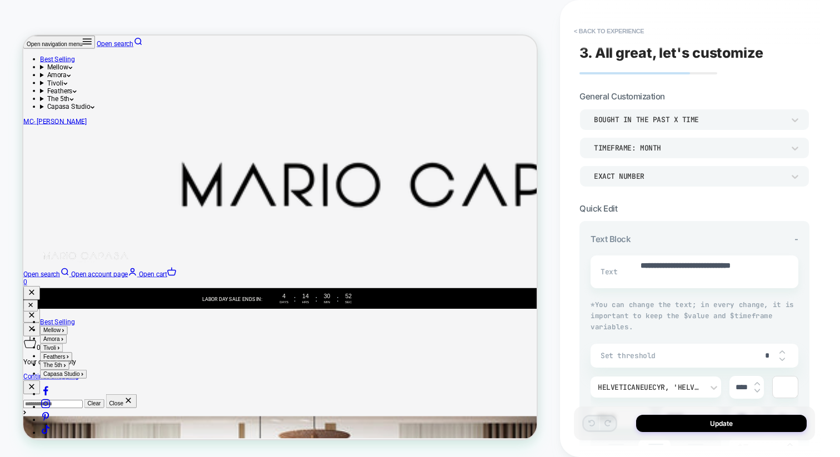
type textarea "*"
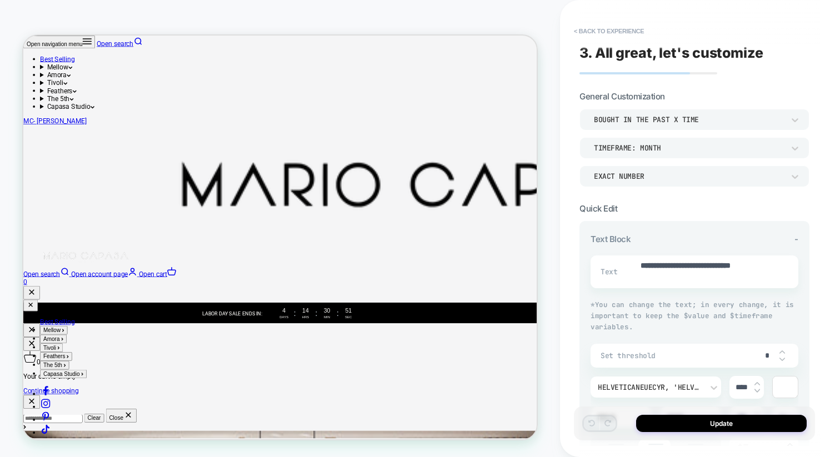
scroll to position [194, 0]
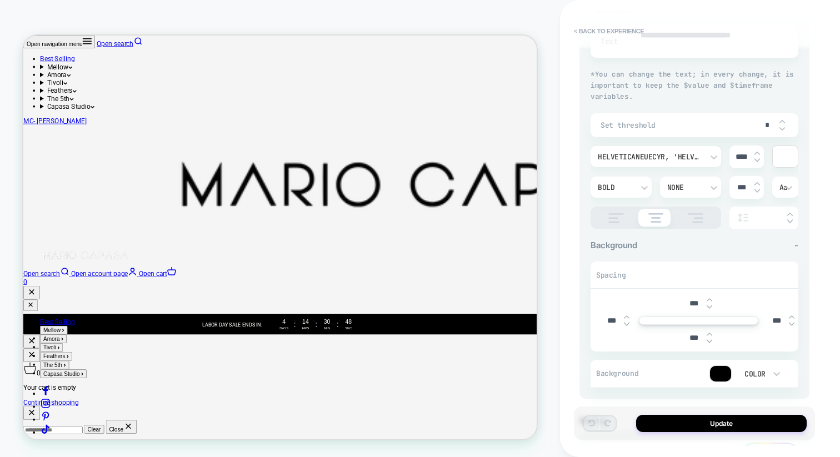
scroll to position [254, 0]
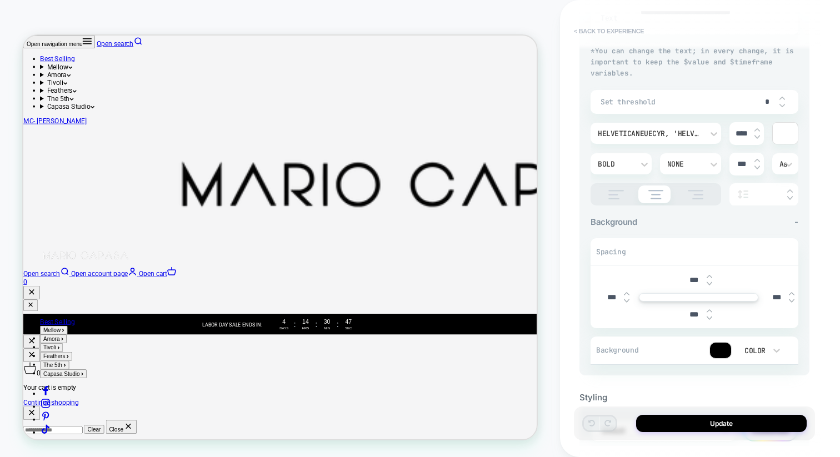
click at [607, 31] on button "< Back to experience" at bounding box center [608, 31] width 81 height 18
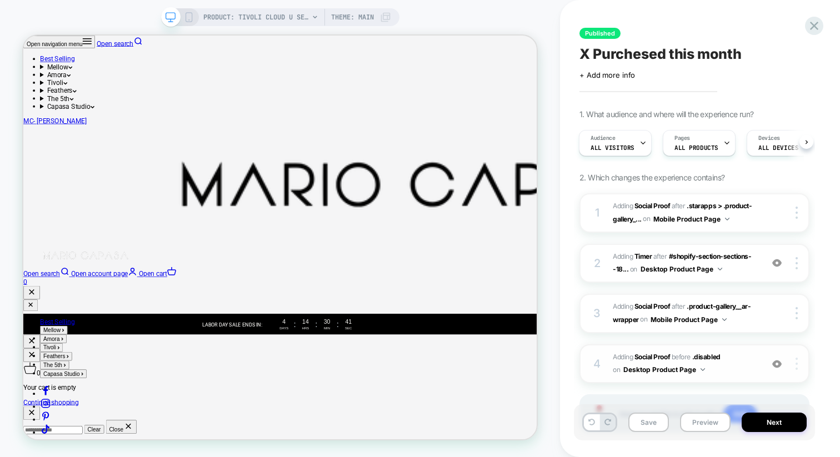
scroll to position [58, 0]
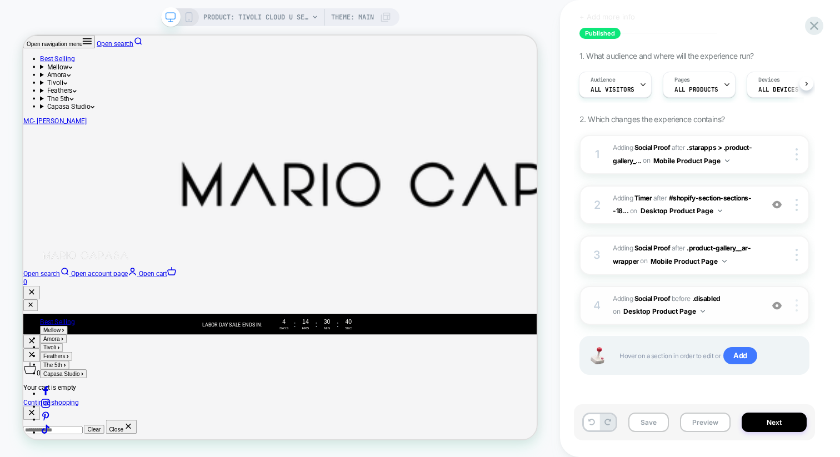
click at [796, 300] on img at bounding box center [796, 305] width 2 height 12
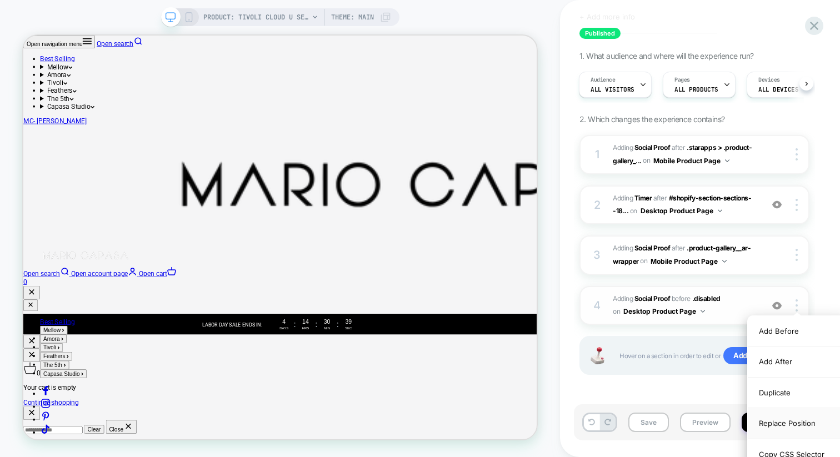
click at [786, 420] on div "Replace Position" at bounding box center [797, 423] width 99 height 31
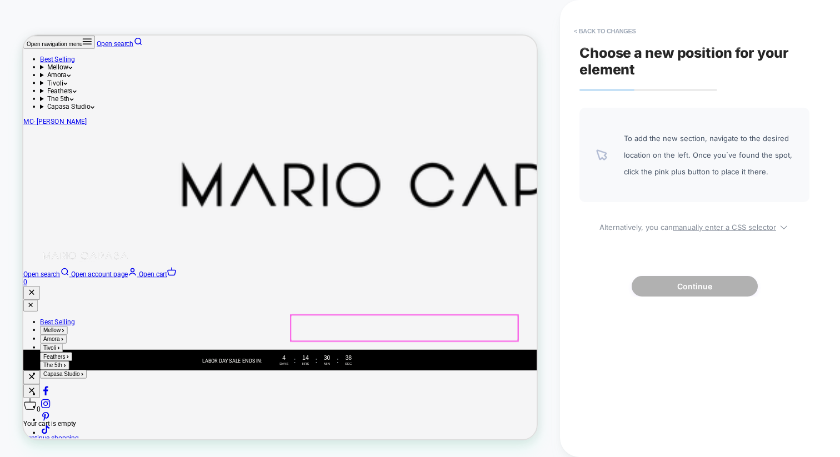
scroll to position [8, 0]
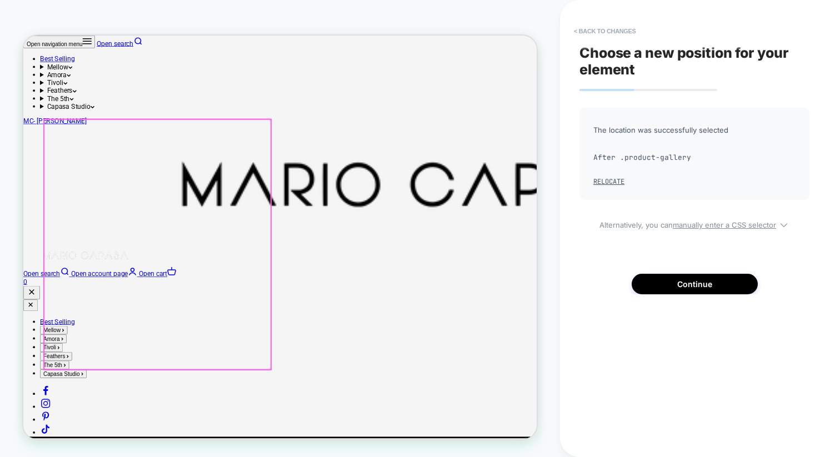
scroll to position [29, 0]
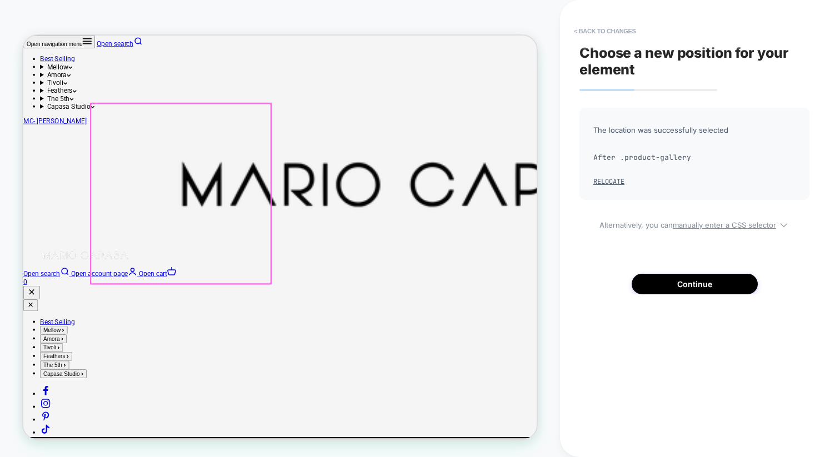
click at [278, 132] on div at bounding box center [233, 247] width 240 height 240
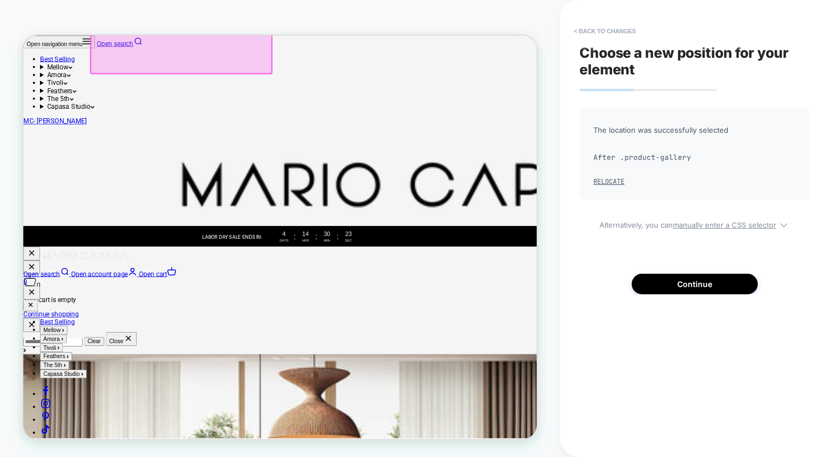
scroll to position [307, 0]
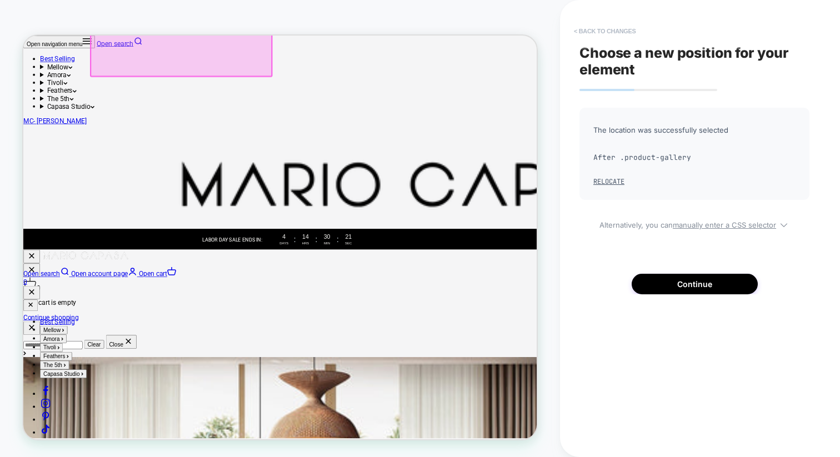
click at [579, 28] on button "< Back to changes" at bounding box center [604, 31] width 73 height 18
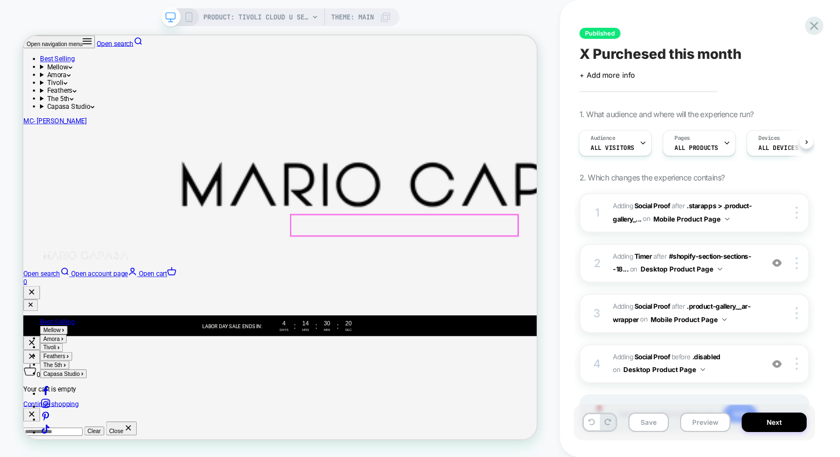
scroll to position [203, 0]
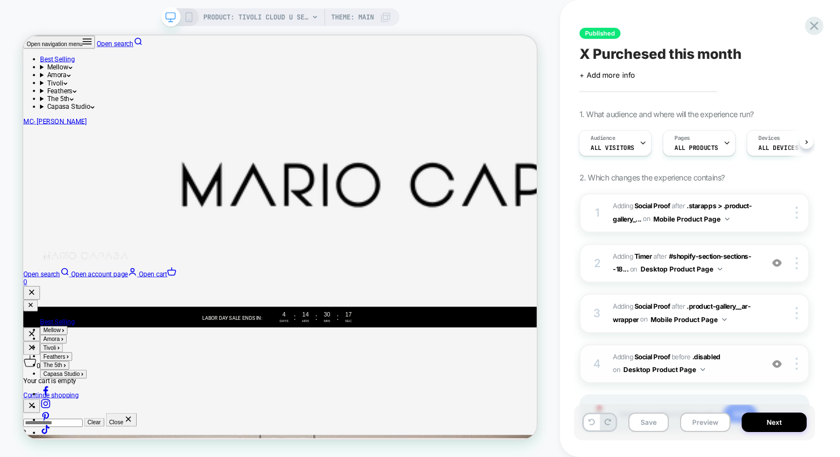
click at [779, 362] on img at bounding box center [776, 363] width 9 height 9
drag, startPoint x: 782, startPoint y: 424, endPoint x: 641, endPoint y: 419, distance: 141.2
click at [641, 419] on div "Save Preview Next" at bounding box center [694, 422] width 241 height 36
click at [641, 419] on button "Save" at bounding box center [648, 422] width 41 height 19
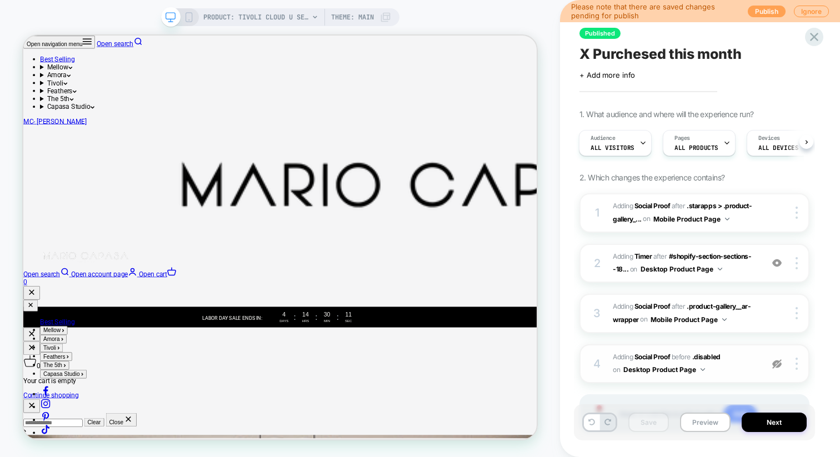
click at [760, 10] on button "Publish" at bounding box center [767, 12] width 38 height 12
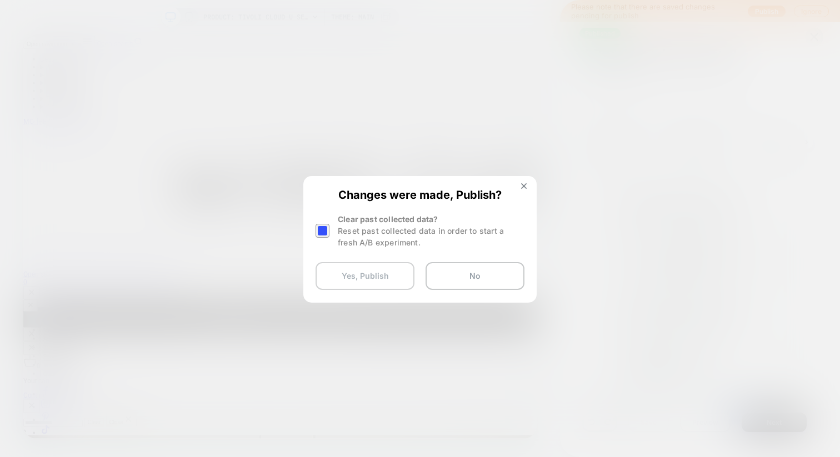
click at [395, 266] on button "Yes, Publish" at bounding box center [364, 276] width 99 height 28
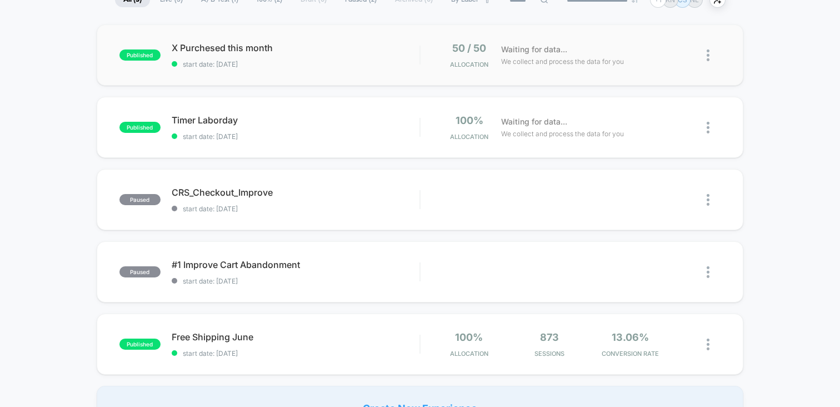
scroll to position [104, 0]
